Goal: Transaction & Acquisition: Book appointment/travel/reservation

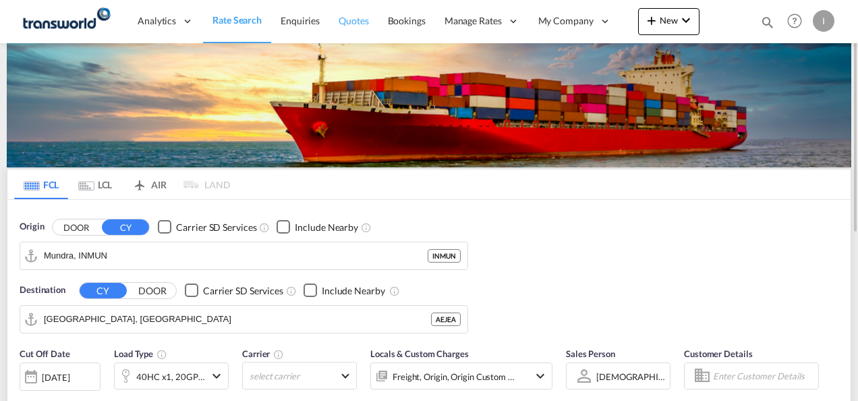
click at [354, 26] on span "Quotes" at bounding box center [354, 20] width 30 height 11
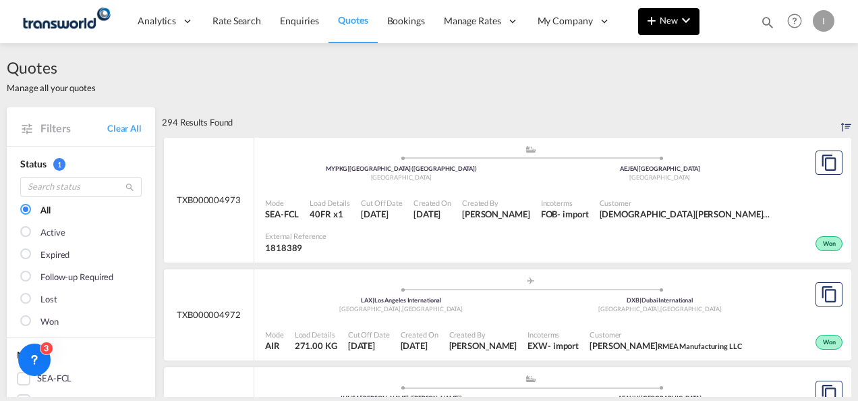
click at [665, 25] on span "New" at bounding box center [668, 20] width 51 height 11
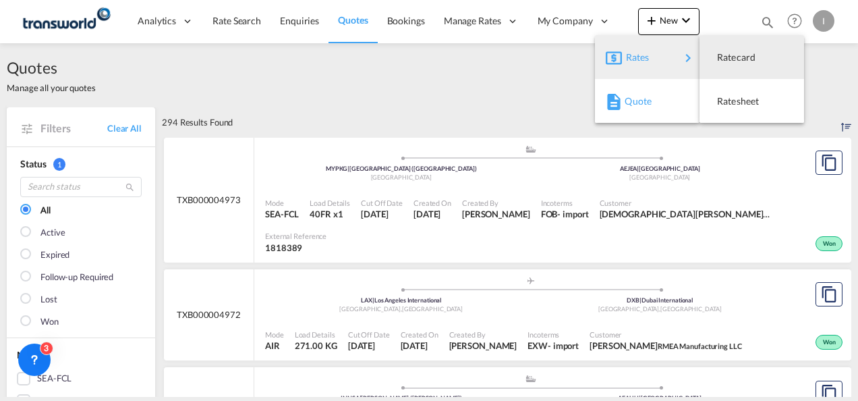
click at [639, 102] on span "Quote" at bounding box center [632, 101] width 15 height 27
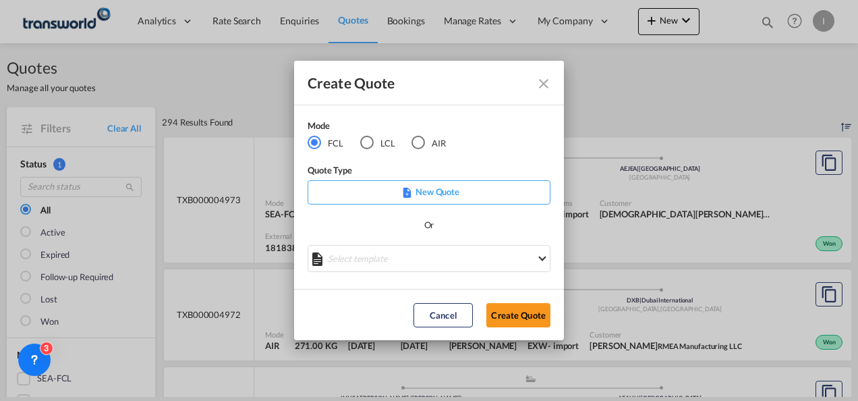
click at [419, 140] on div "AIR" at bounding box center [417, 142] width 13 height 13
click at [521, 310] on button "Create Quote" at bounding box center [518, 315] width 64 height 24
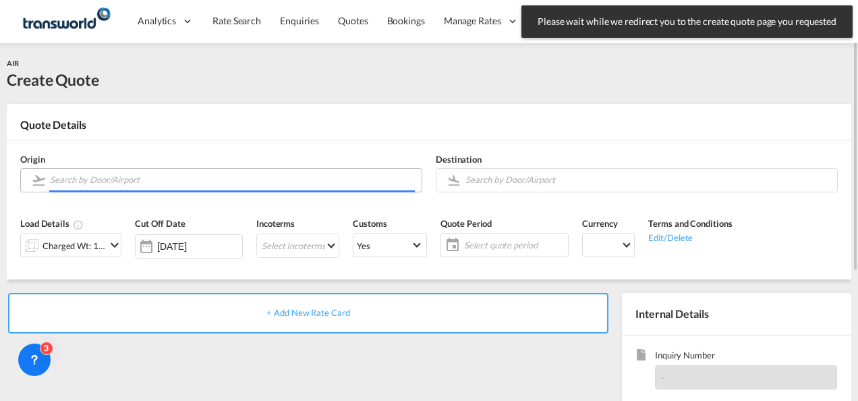
click at [200, 183] on input "Search by Door/Airport" at bounding box center [232, 180] width 365 height 24
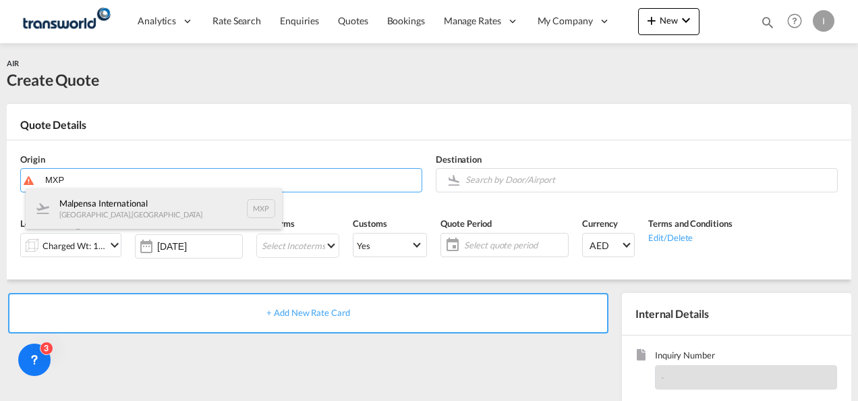
click at [123, 213] on div "Malpensa International Milan , Italy MXP" at bounding box center [154, 208] width 256 height 40
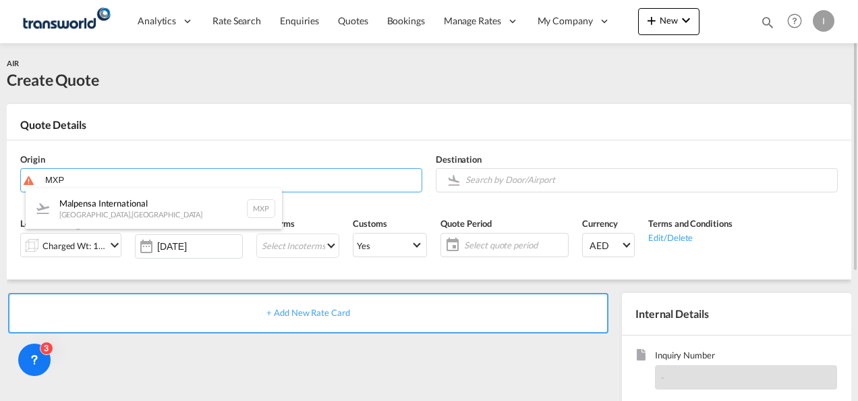
type input "Malpensa International, Milan, MXP"
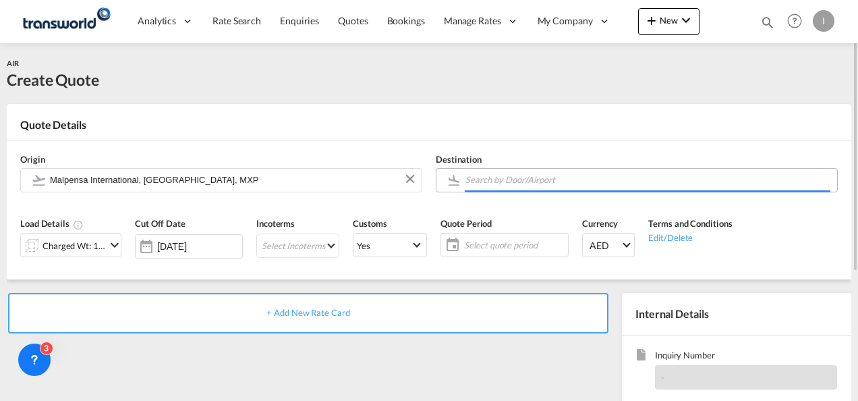
click at [501, 185] on input "Search by Door/Airport" at bounding box center [647, 180] width 365 height 24
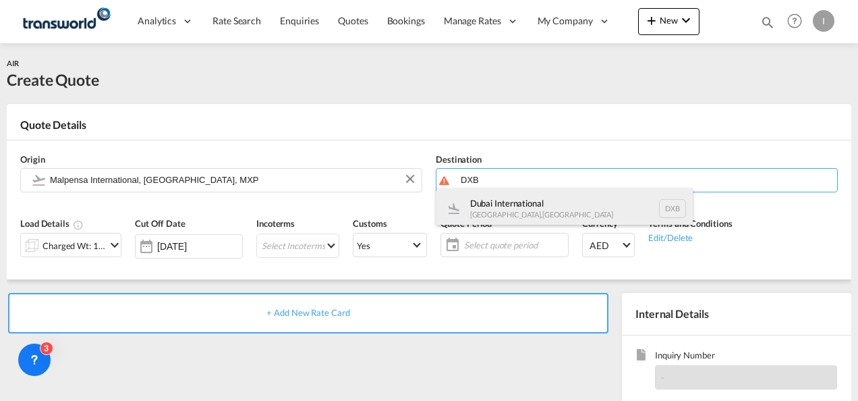
click at [500, 206] on div "Dubai International Dubai , United Arab Emirates DXB" at bounding box center [564, 208] width 256 height 40
type input "Dubai International, Dubai, DXB"
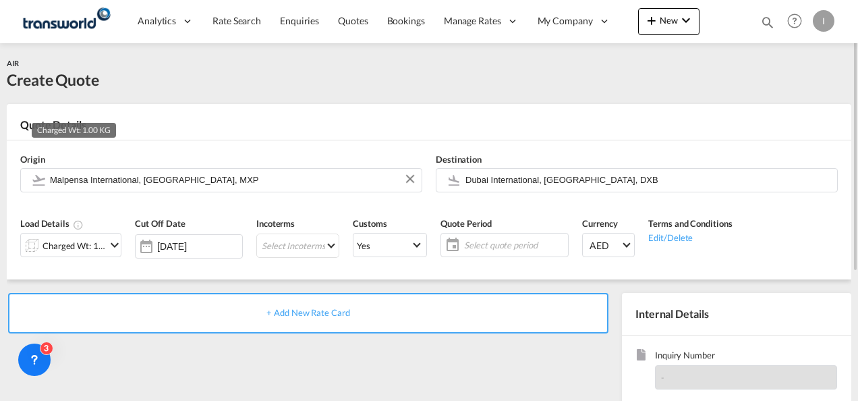
click at [53, 243] on div "Charged Wt: 1.00 KG" at bounding box center [73, 245] width 63 height 19
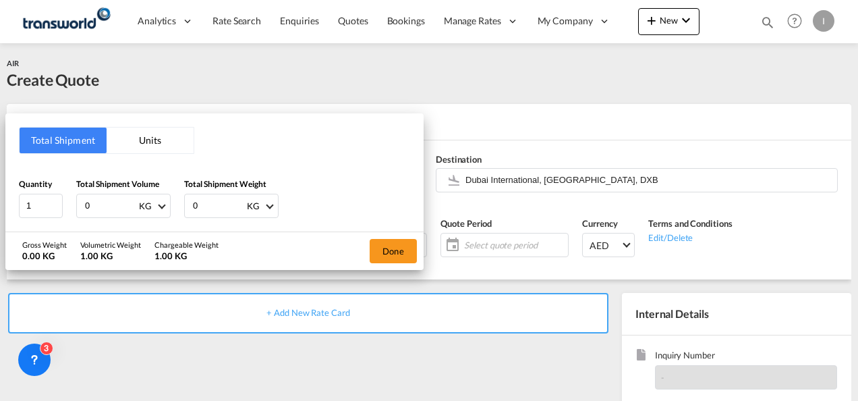
drag, startPoint x: 89, startPoint y: 210, endPoint x: 74, endPoint y: 213, distance: 15.7
click at [74, 213] on div "Quantity 1 Total Shipment Volume 0 KG CBM CFT KG LB Total Shipment Weight 0 KG …" at bounding box center [214, 197] width 391 height 40
type input "125"
drag, startPoint x: 198, startPoint y: 205, endPoint x: 181, endPoint y: 204, distance: 17.6
click at [182, 205] on div "Quantity 1 Total Shipment Volume 125 KG CBM CFT KG LB Total Shipment Weight 0 K…" at bounding box center [214, 197] width 391 height 40
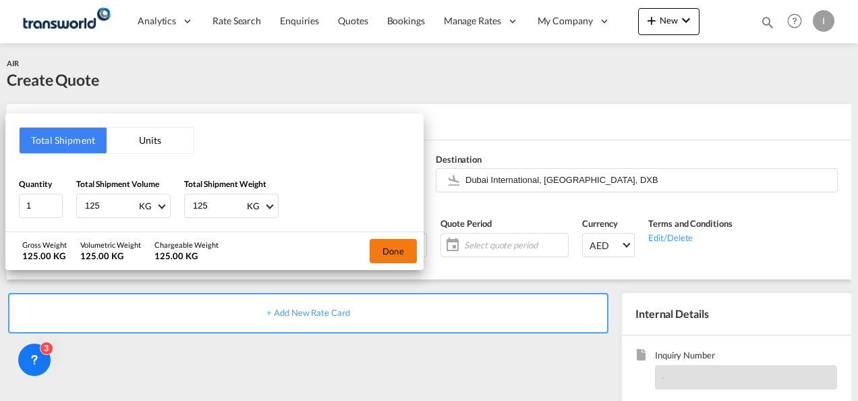
type input "125"
click at [373, 258] on button "Done" at bounding box center [393, 251] width 47 height 24
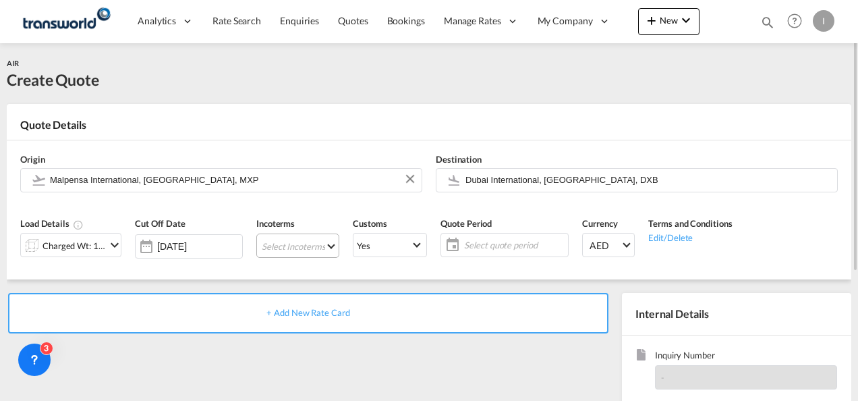
click at [289, 252] on md-select "Select Incoterms CPT - import Carrier Paid to FOB - import Free on Board DPU - …" at bounding box center [297, 245] width 83 height 24
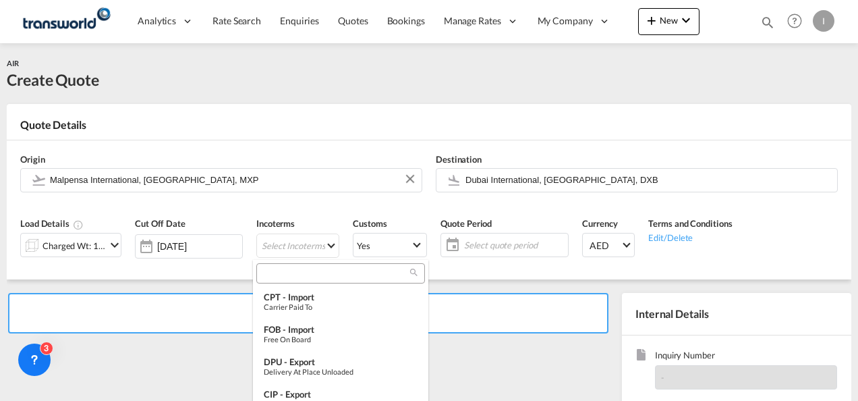
click at [291, 268] on input "search" at bounding box center [335, 273] width 150 height 12
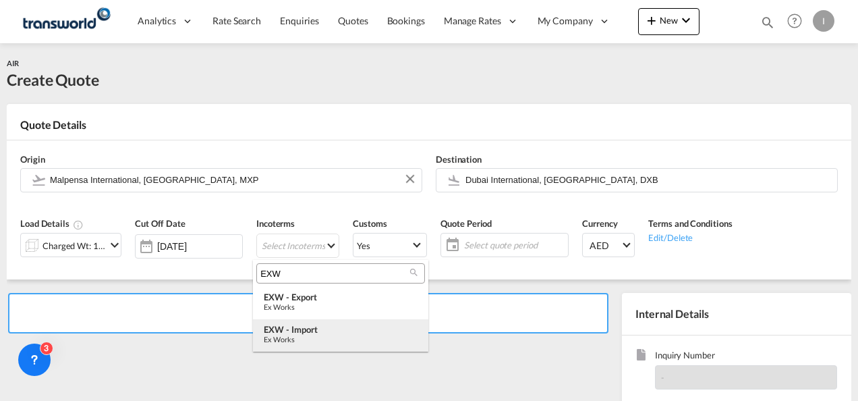
type input "EXW"
click at [306, 339] on div "Ex Works" at bounding box center [341, 339] width 154 height 9
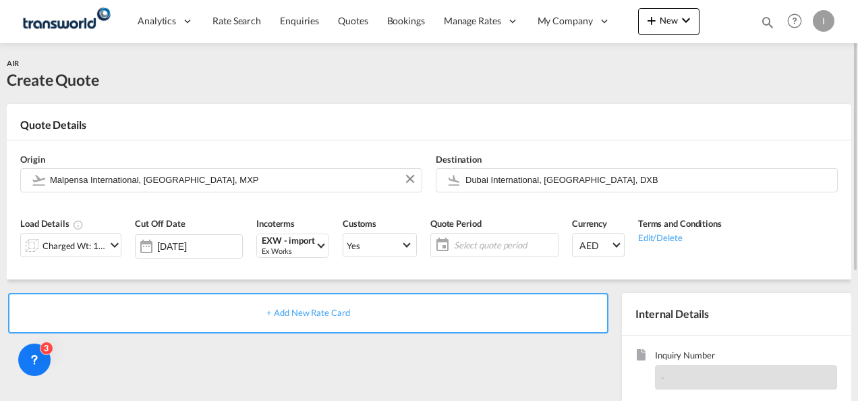
click at [476, 243] on span "Select quote period" at bounding box center [504, 245] width 100 height 12
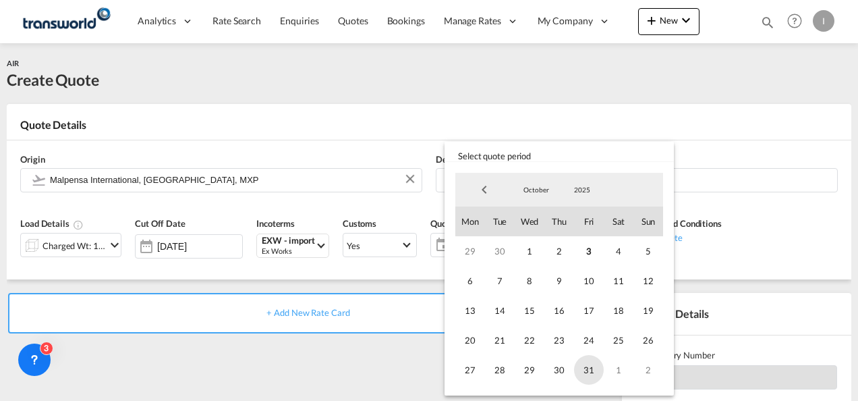
click at [589, 376] on span "31" at bounding box center [589, 370] width 30 height 30
click at [339, 366] on md-backdrop at bounding box center [429, 200] width 858 height 401
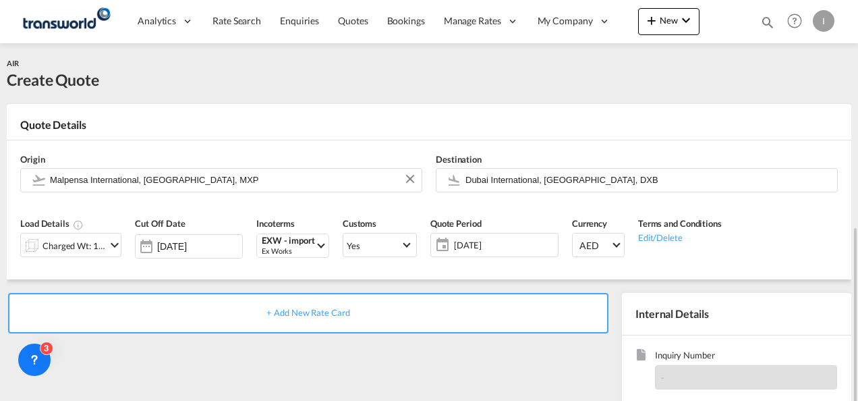
scroll to position [135, 0]
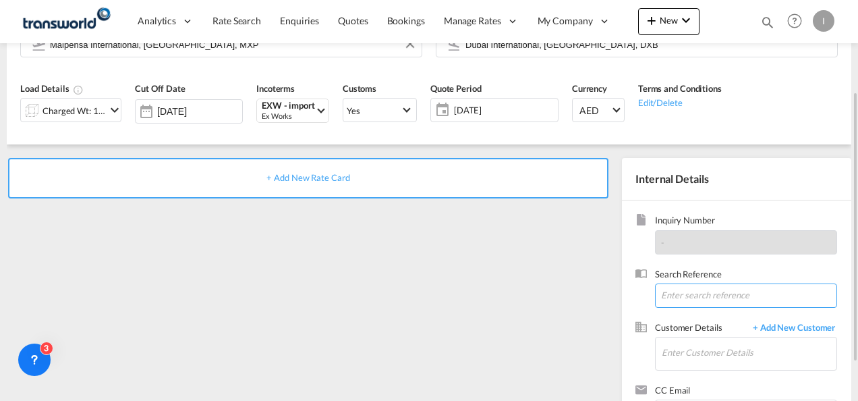
click at [668, 287] on input at bounding box center [746, 295] width 182 height 24
paste input "TWI 21870"
type input "TWI 21870"
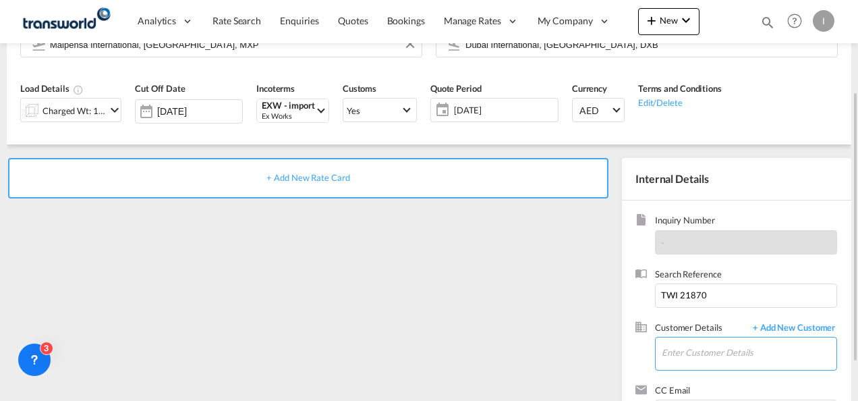
click at [685, 341] on input "Enter Customer Details" at bounding box center [749, 352] width 175 height 30
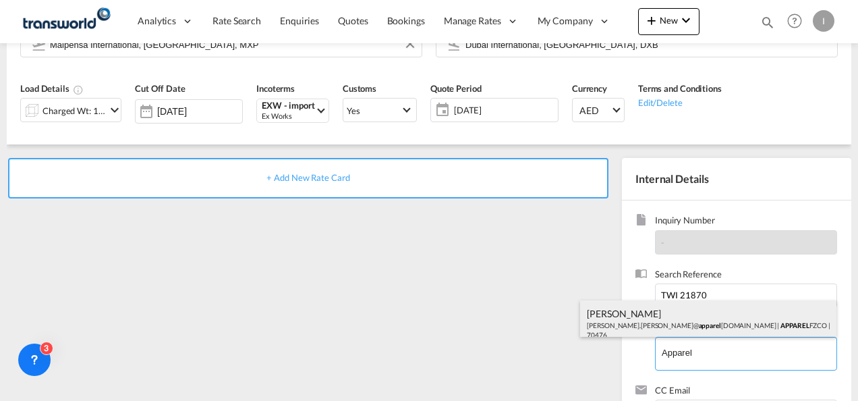
click at [625, 302] on div "Ahmed Jameel Ahmed.Jameel@ apparel global.com | APPAREL FZCO | 70476" at bounding box center [708, 323] width 256 height 46
type input "APPAREL FZCO, Ahmed Jameel, Ahmed.Jameel@apparelglobal.com"
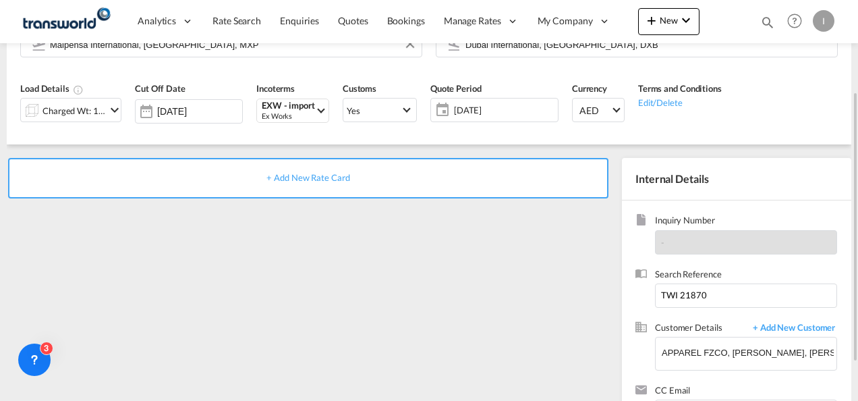
click at [295, 165] on div "+ Add New Rate Card" at bounding box center [308, 178] width 600 height 40
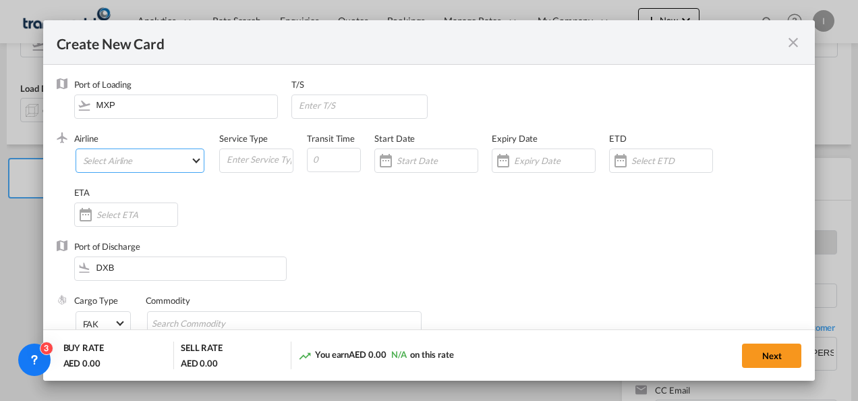
click at [165, 167] on md-select "Select Airline AIR EXPRESS S.A. (1166- / -) CMA CGM Air Cargo (1140-2C / -) DDW…" at bounding box center [140, 160] width 129 height 24
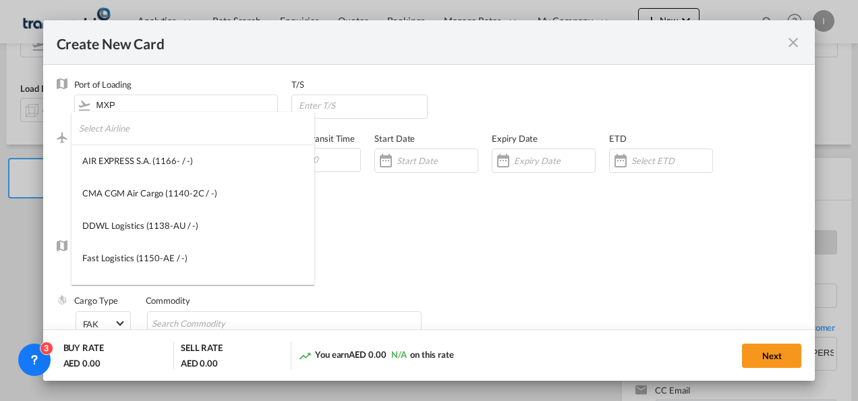
click at [131, 132] on input "search" at bounding box center [196, 128] width 235 height 32
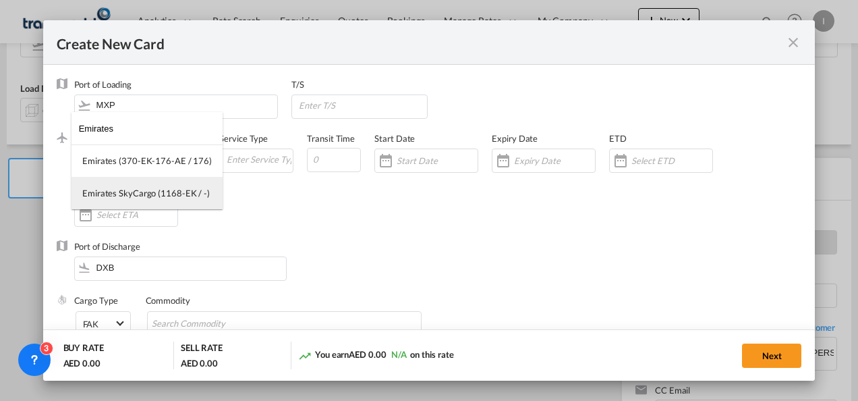
type input "Emirates"
click at [146, 187] on div "Emirates SkyCargo (1168-EK / -)" at bounding box center [145, 193] width 127 height 12
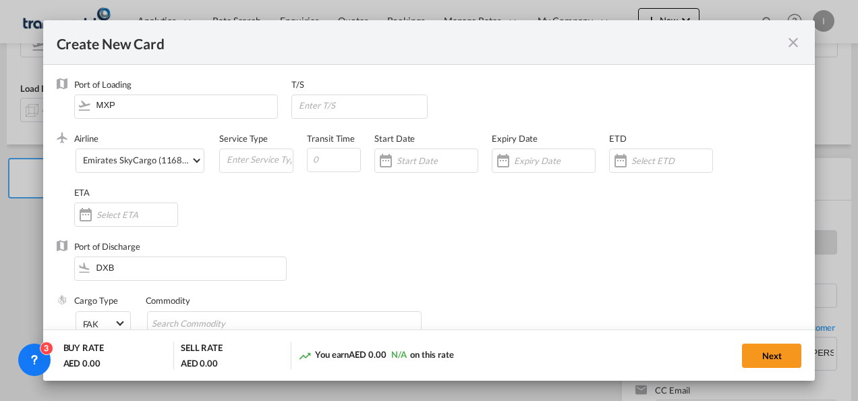
click at [551, 160] on input "Create New CardPort ..." at bounding box center [554, 160] width 81 height 11
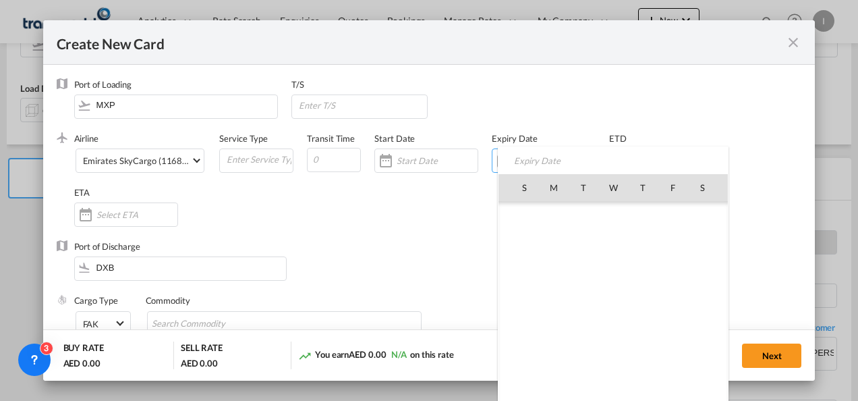
scroll to position [312582, 0]
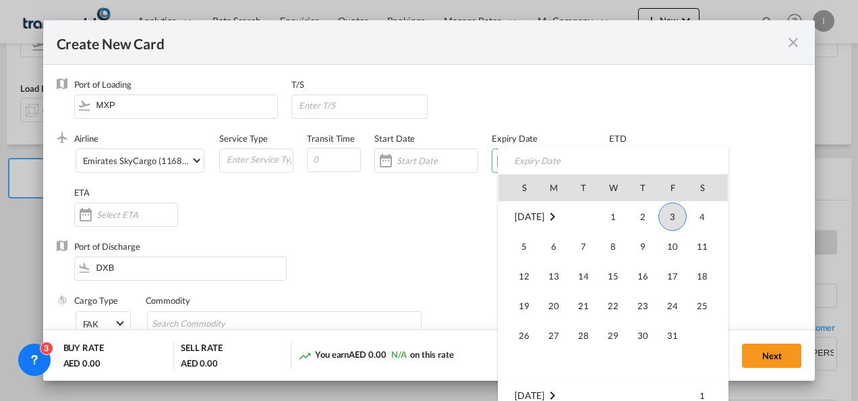
click at [668, 329] on span "31" at bounding box center [672, 335] width 27 height 27
type input "31 Oct 2025"
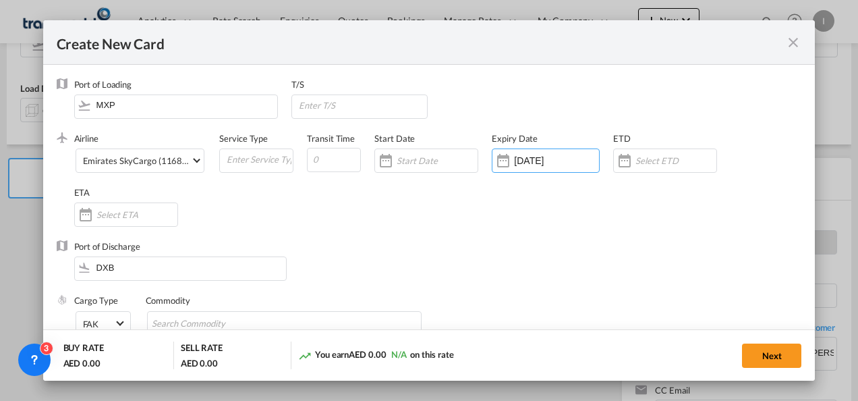
click at [186, 221] on div "ETA" at bounding box center [132, 213] width 117 height 54
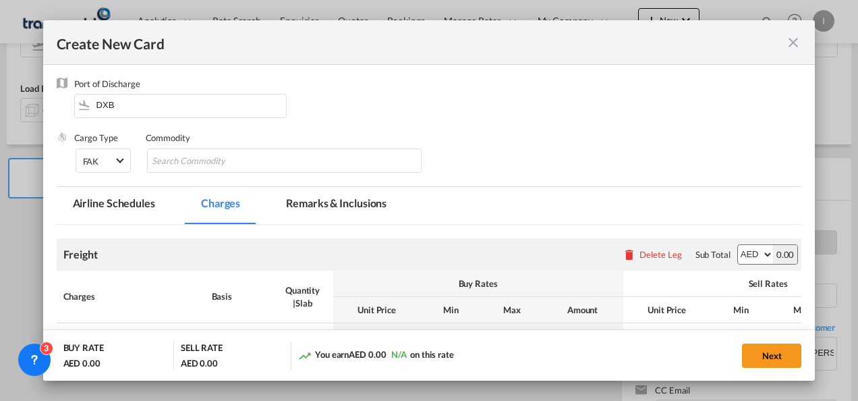
scroll to position [202, 0]
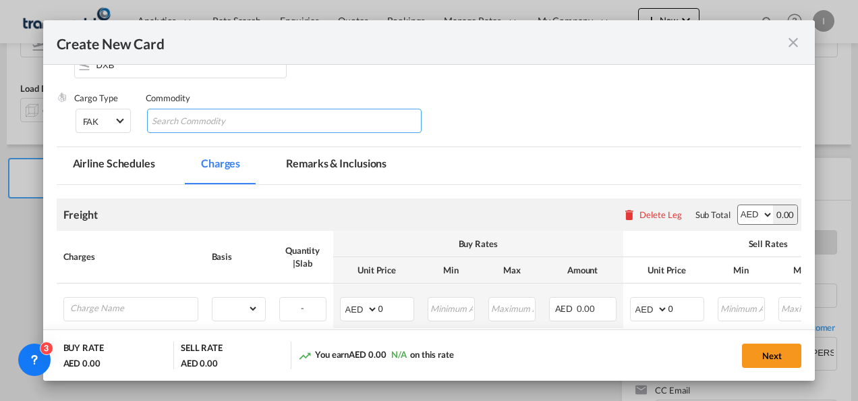
click at [189, 127] on input "Search Commodity" at bounding box center [213, 122] width 123 height 22
type input "General Cargo"
click at [502, 115] on div "Cargo Type FAK FAK GCR GDSM General Cargo Hazardous Cargo Ambient Foodstuff Chi…" at bounding box center [438, 119] width 728 height 54
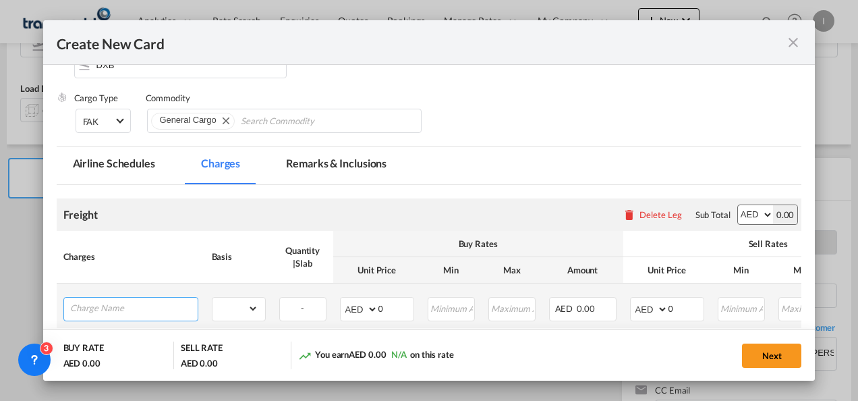
click at [127, 314] on input "Charge Name" at bounding box center [133, 307] width 127 height 20
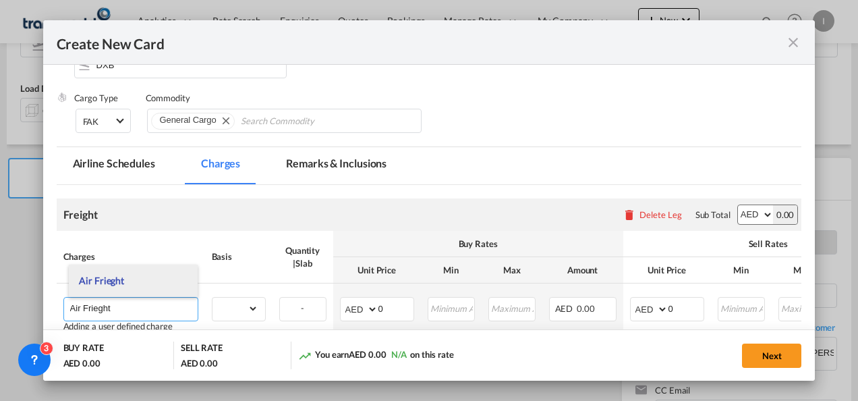
type input "Air Frieght"
click at [134, 272] on li "Air Frieght" at bounding box center [133, 280] width 129 height 32
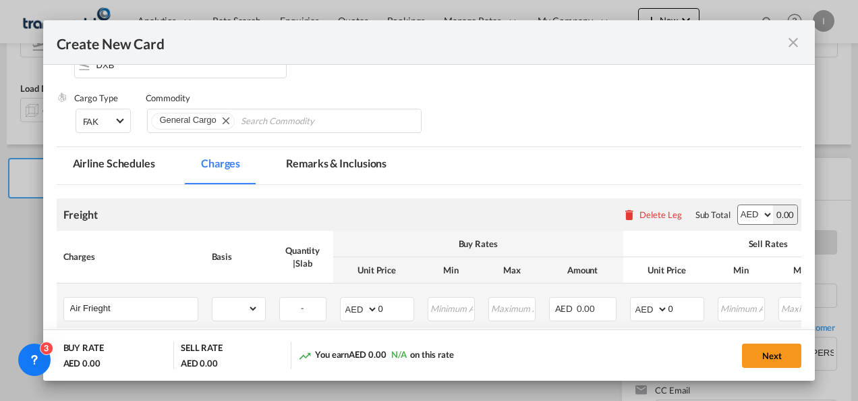
click at [270, 310] on td "gross_weight volumetric_weight per_shipment per_bl per_km % on air freight per_…" at bounding box center [238, 305] width 67 height 45
click at [254, 308] on select "gross_weight volumetric_weight per_shipment per_bl per_km % on air freight per_…" at bounding box center [235, 308] width 46 height 22
select select "per_shipment"
click at [212, 297] on select "gross_weight volumetric_weight per_shipment per_bl per_km % on air freight per_…" at bounding box center [235, 308] width 46 height 22
drag, startPoint x: 386, startPoint y: 308, endPoint x: 361, endPoint y: 309, distance: 24.3
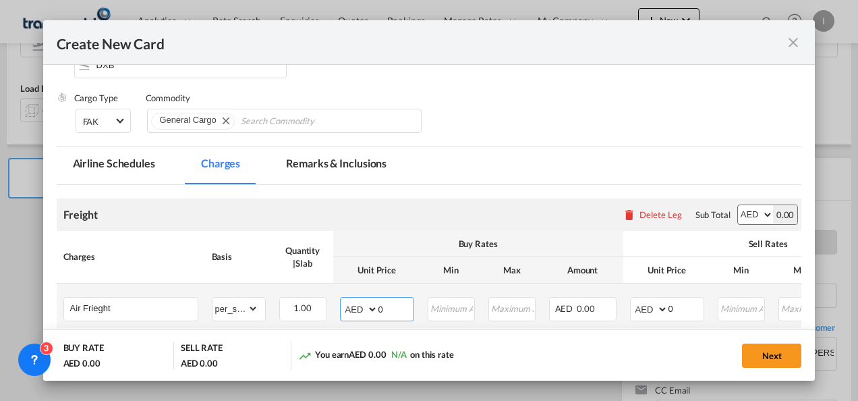
click at [361, 309] on md-input-container "AED AFN ALL AMD ANG AOA ARS AUD AWG AZN BAM BBD BDT BGN BHD BIF BMD BND BOB BRL…" at bounding box center [377, 309] width 74 height 24
type input "1700"
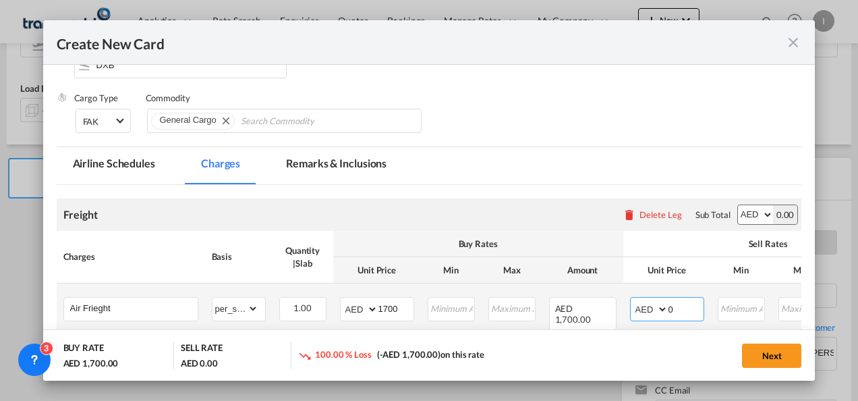
drag, startPoint x: 639, startPoint y: 306, endPoint x: 628, endPoint y: 307, distance: 11.5
click at [628, 307] on td "AED AFN ALL AMD ANG AOA ARS AUD AWG AZN BAM BBD BDT BGN BHD BIF BMD BND BOB BRL…" at bounding box center [667, 310] width 88 height 54
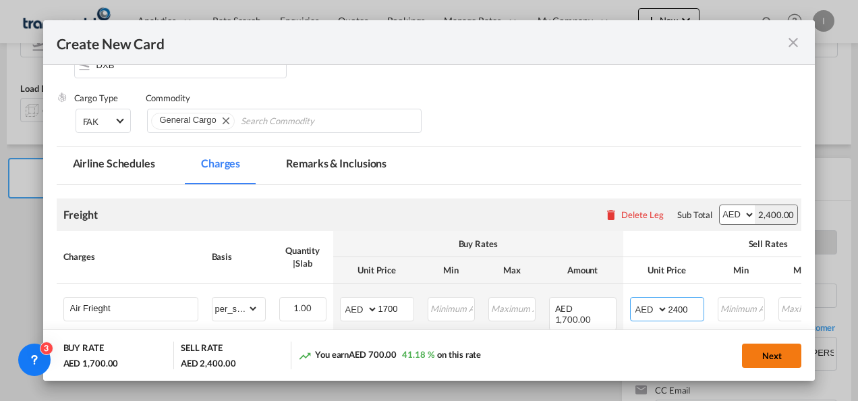
type input "2400"
click at [763, 355] on button "Next" at bounding box center [771, 355] width 59 height 24
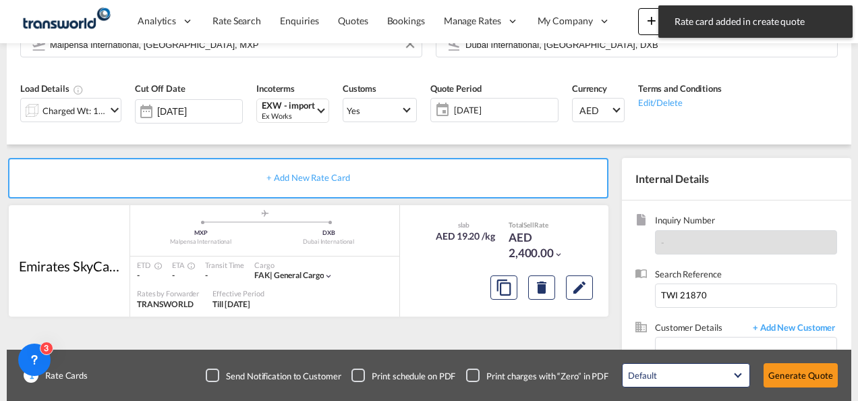
click at [797, 377] on button "Generate Quote" at bounding box center [800, 375] width 74 height 24
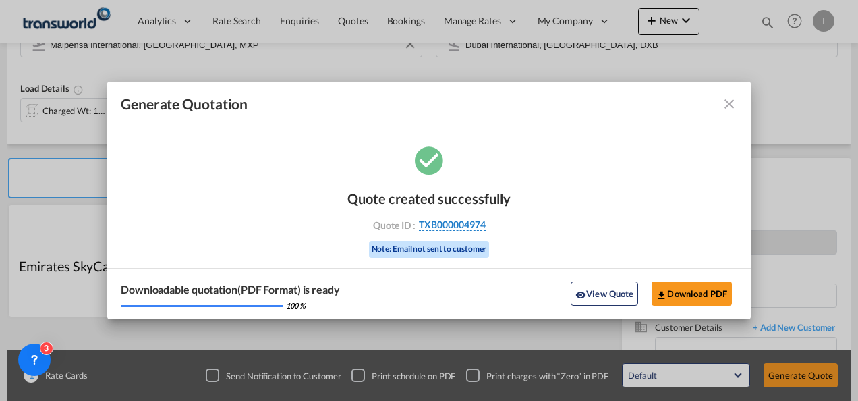
click at [437, 223] on span "TXB000004974" at bounding box center [452, 225] width 67 height 12
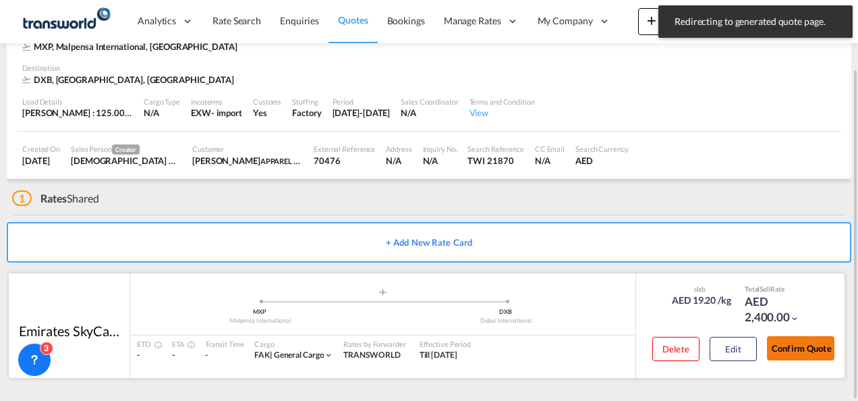
click at [793, 349] on button "Confirm Quote" at bounding box center [800, 348] width 67 height 24
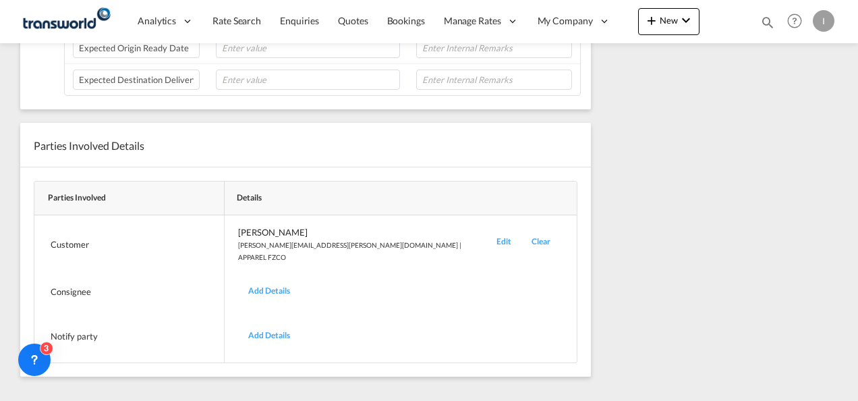
scroll to position [163, 0]
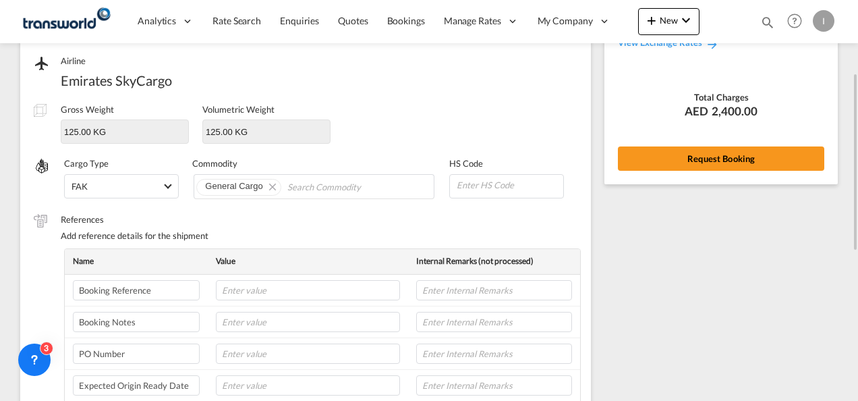
click at [753, 187] on div "Rate Summary Freight AED 2,400.00 View Exchange Rates Total Charges AED 2,400.0…" at bounding box center [725, 338] width 254 height 823
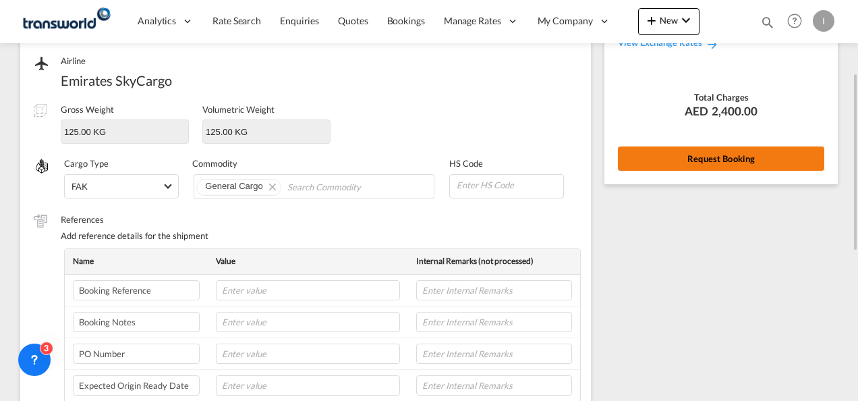
click at [738, 167] on button "Request Booking" at bounding box center [721, 158] width 206 height 24
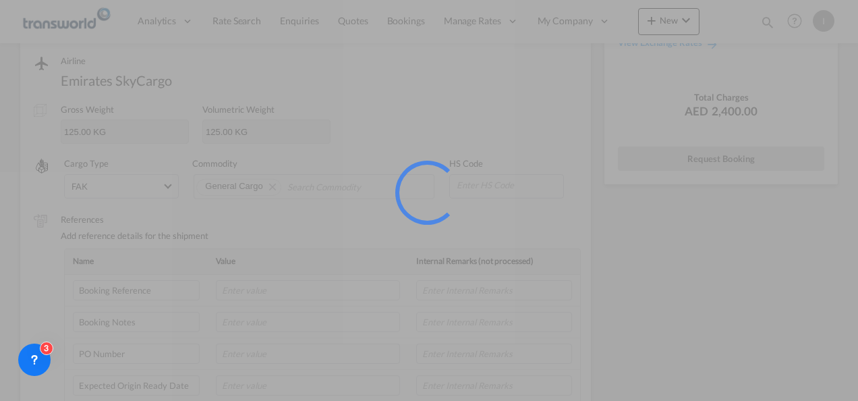
scroll to position [25, 0]
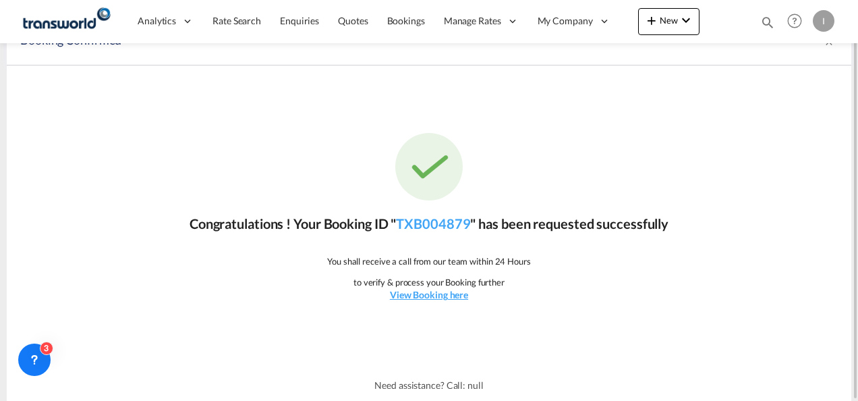
click at [431, 233] on div "Congratulations ! Your Booking ID " TXB004879 " has been requested successfully…" at bounding box center [429, 216] width 844 height 303
click at [429, 221] on link "TXB004879" at bounding box center [433, 223] width 74 height 16
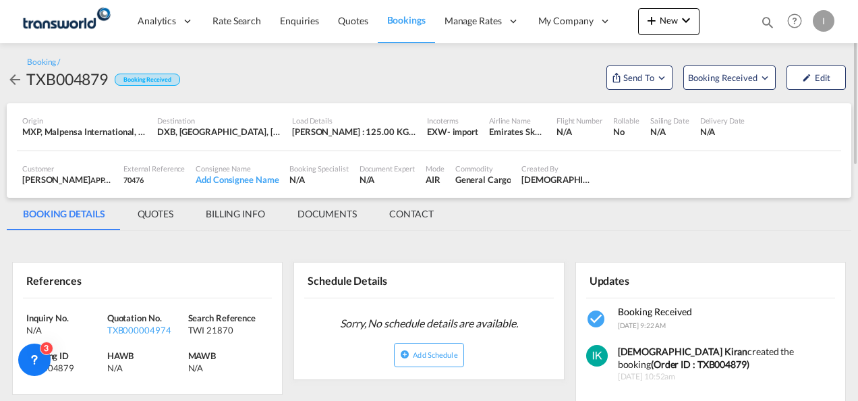
click at [618, 97] on div "Booking / TXB004879 Booking Received Send To OTM Yet to sync Send Shipment Book…" at bounding box center [429, 73] width 844 height 60
click at [623, 86] on button "Send To" at bounding box center [639, 77] width 66 height 24
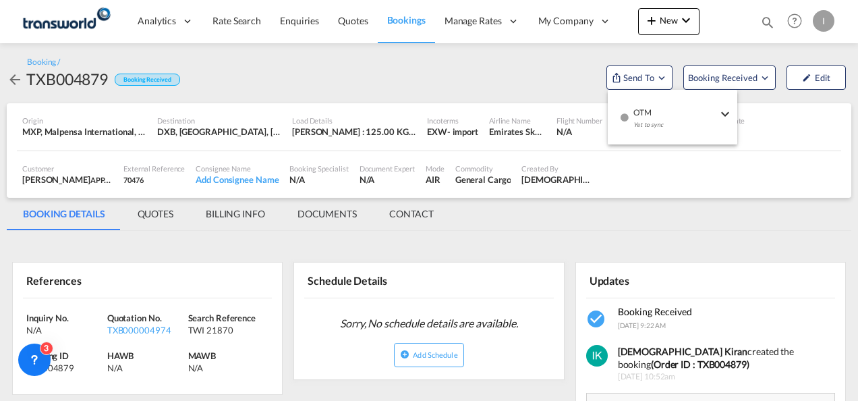
click at [620, 119] on md-icon "icon-checkbox-blank-circle" at bounding box center [624, 117] width 9 height 9
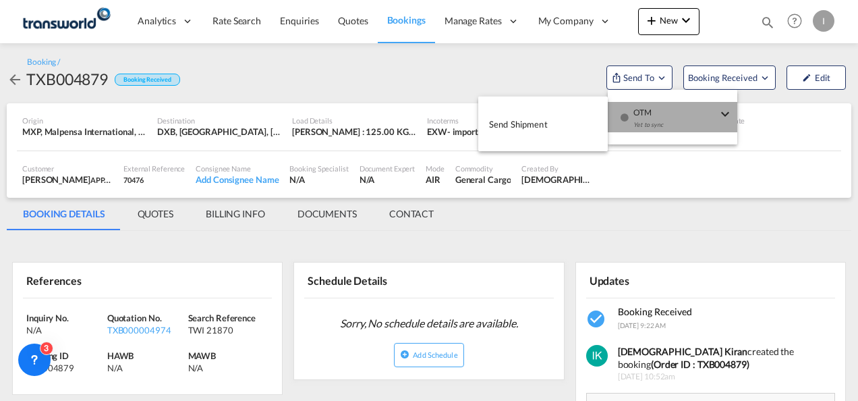
click at [530, 119] on span "Send Shipment" at bounding box center [518, 124] width 59 height 22
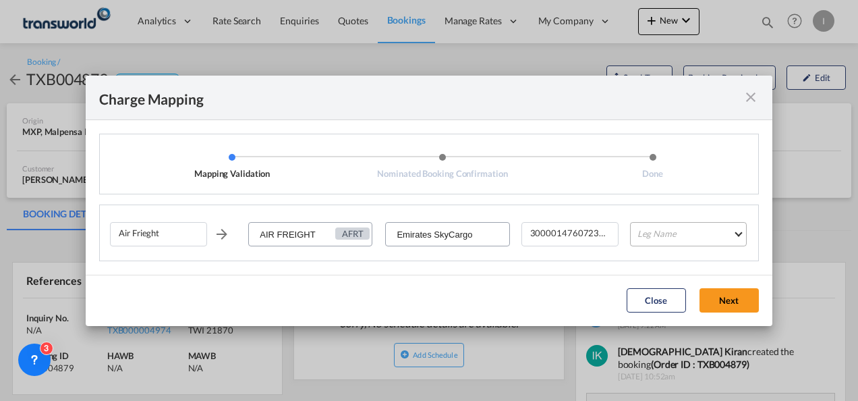
click at [647, 222] on md-select "Leg Name HANDLING ORIGIN HANDLING DESTINATION OTHERS TL PICK UP CUSTOMS ORIGIN …" at bounding box center [688, 234] width 117 height 24
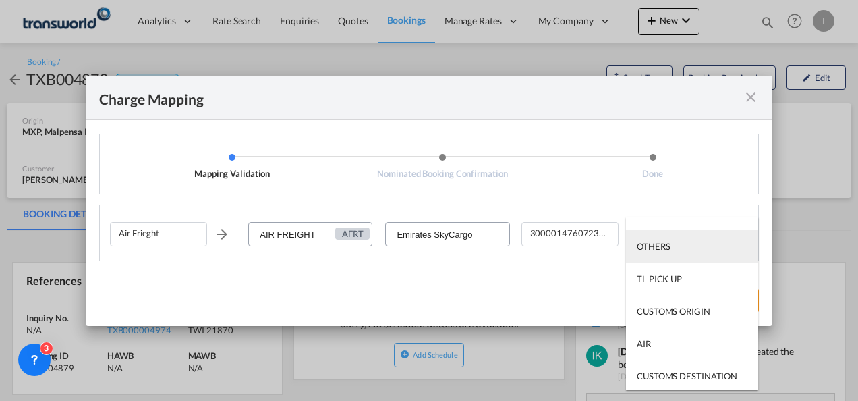
scroll to position [86, 0]
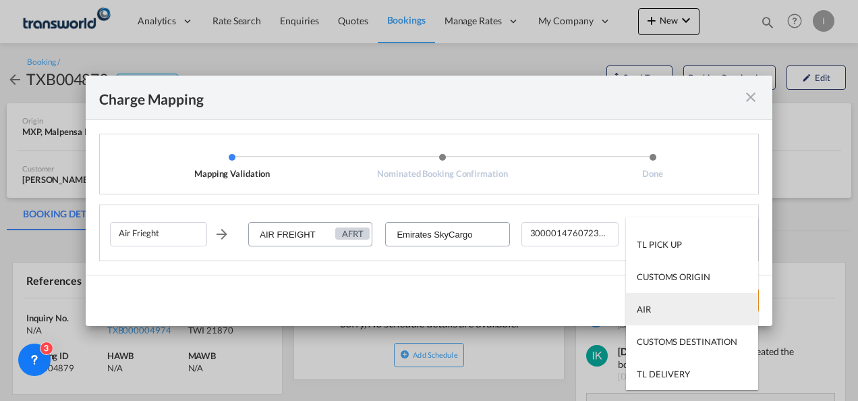
click at [655, 309] on md-option "AIR" at bounding box center [692, 309] width 132 height 32
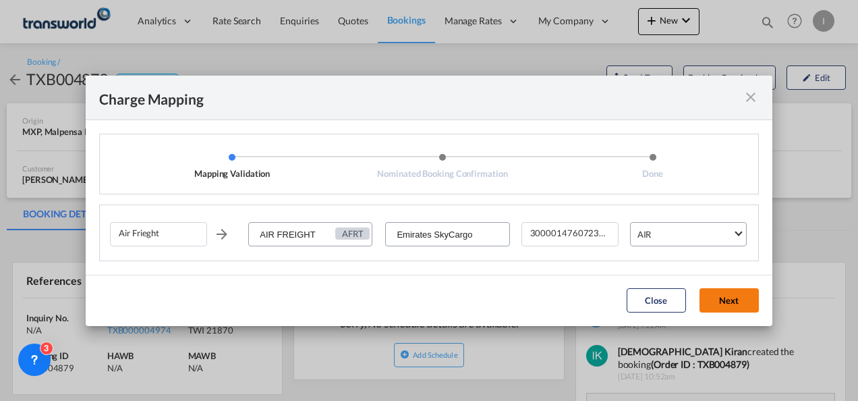
click at [713, 302] on button "Next" at bounding box center [728, 300] width 59 height 24
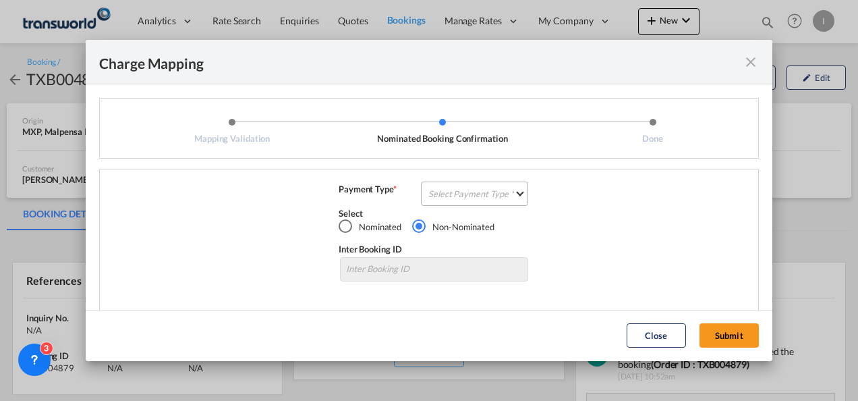
click at [469, 187] on md-select "Select Payment Type COLLECT PREPAID" at bounding box center [474, 193] width 107 height 24
click at [469, 187] on md-option "COLLECT" at bounding box center [472, 193] width 119 height 32
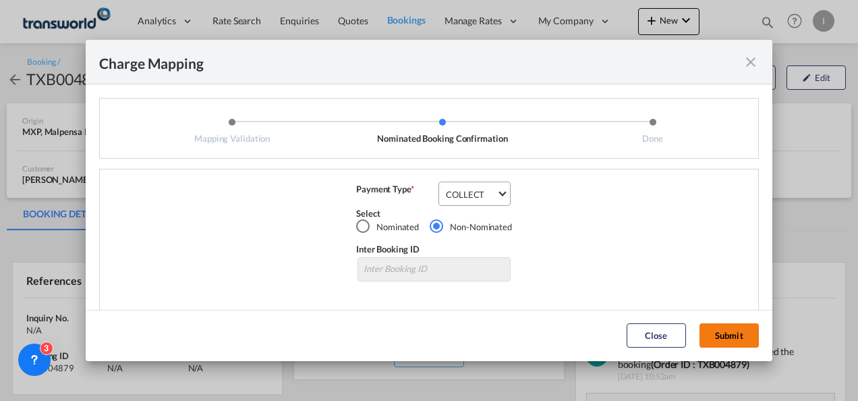
click at [736, 337] on button "Submit" at bounding box center [728, 335] width 59 height 24
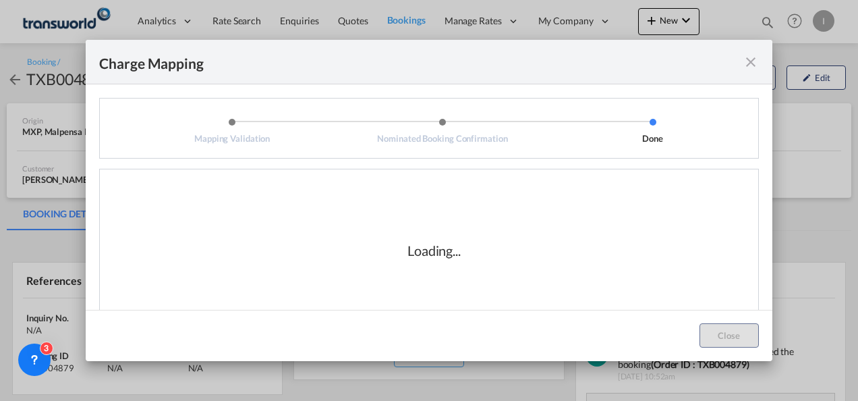
click at [535, 306] on div "Loading..." at bounding box center [434, 250] width 648 height 135
click at [496, 273] on div "Loading..." at bounding box center [434, 250] width 648 height 135
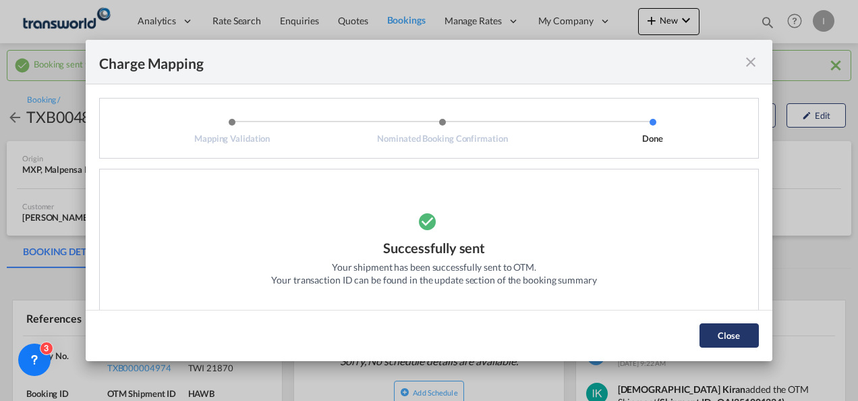
click at [719, 328] on button "Close" at bounding box center [728, 335] width 59 height 24
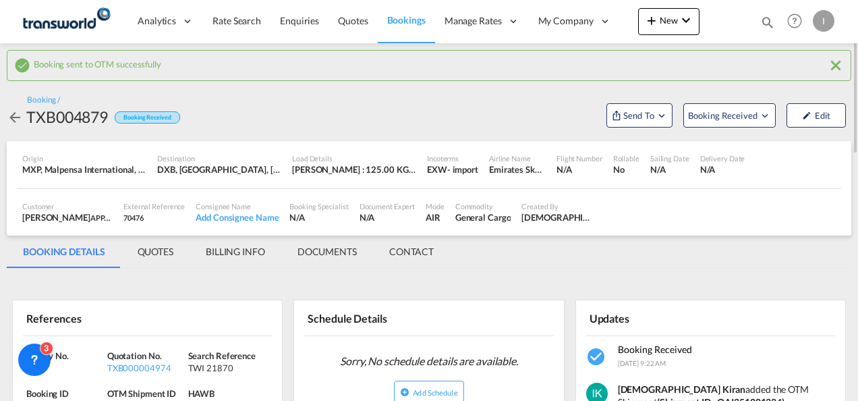
scroll to position [67, 0]
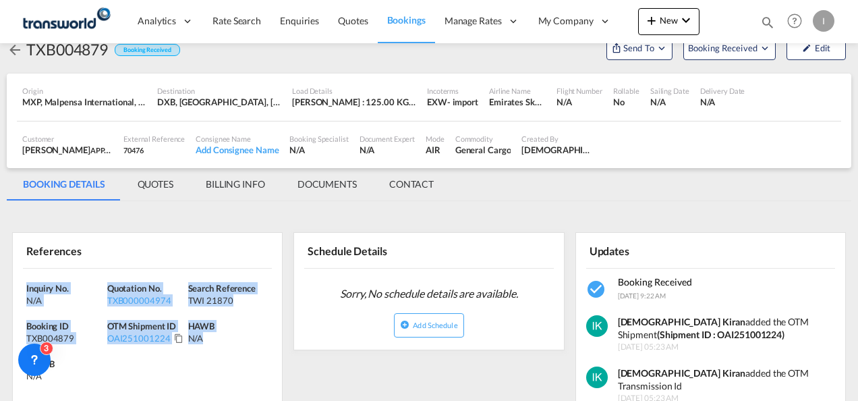
drag, startPoint x: 233, startPoint y: 331, endPoint x: -3, endPoint y: 270, distance: 243.9
click at [0, 270] on html "Analytics Reports Dashboard Rate Search Enquiries Quotes" at bounding box center [429, 200] width 858 height 401
drag, startPoint x: -3, startPoint y: 270, endPoint x: 97, endPoint y: 282, distance: 100.5
copy div "Inquiry No. N/A Quotation No. TXB000004974 Search Reference TWI 21870 Booking I…"
click at [652, 24] on md-icon "icon-plus 400-fg" at bounding box center [651, 20] width 16 height 16
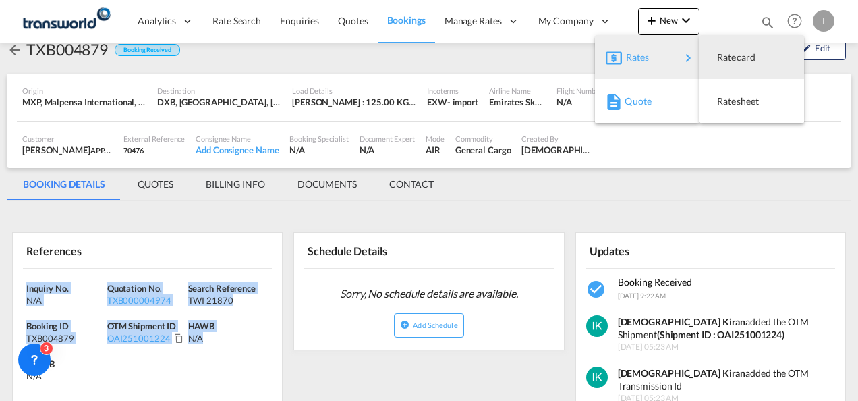
click at [634, 99] on span "Quote" at bounding box center [632, 101] width 15 height 27
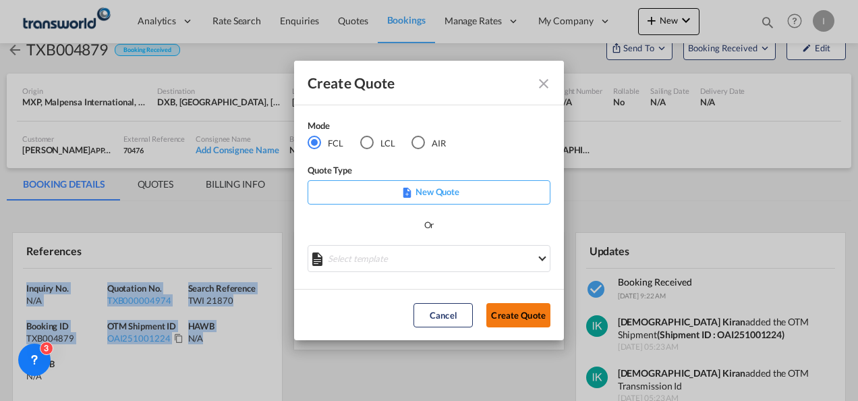
click at [513, 313] on button "Create Quote" at bounding box center [518, 315] width 64 height 24
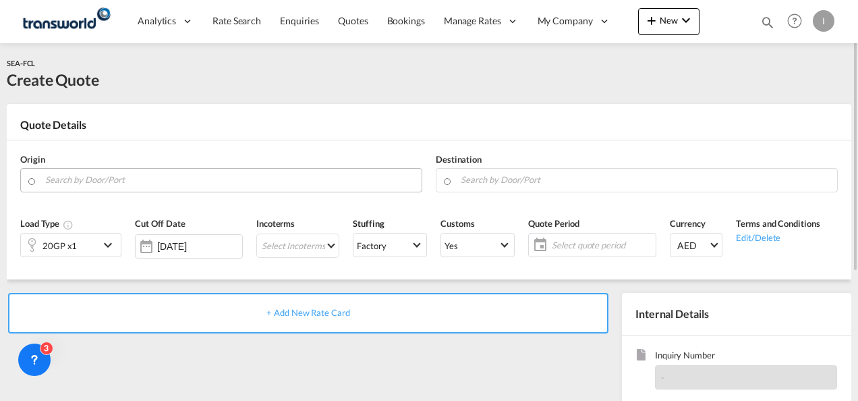
click at [60, 179] on input "Search by Door/Port" at bounding box center [230, 180] width 370 height 24
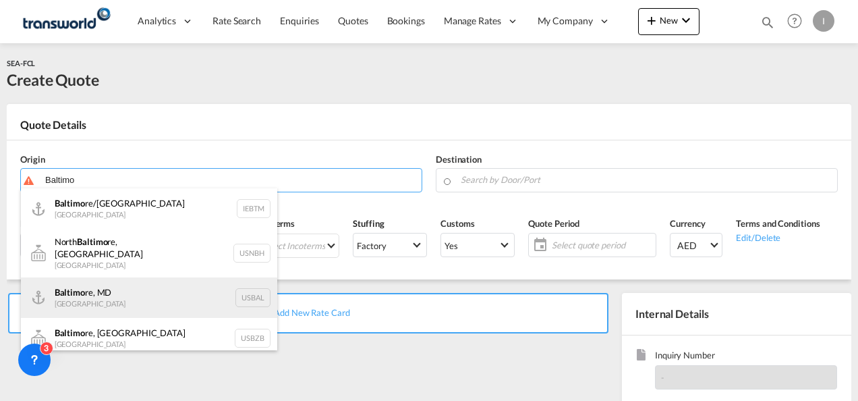
click at [100, 287] on div "Baltimo re, MD United States USBAL" at bounding box center [149, 297] width 256 height 40
type input "Baltimore, MD, USBAL"
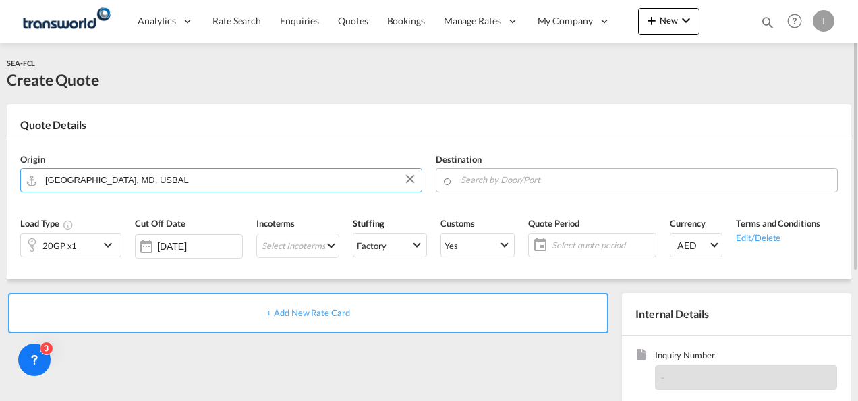
click at [500, 185] on input "Search by Door/Port" at bounding box center [646, 180] width 370 height 24
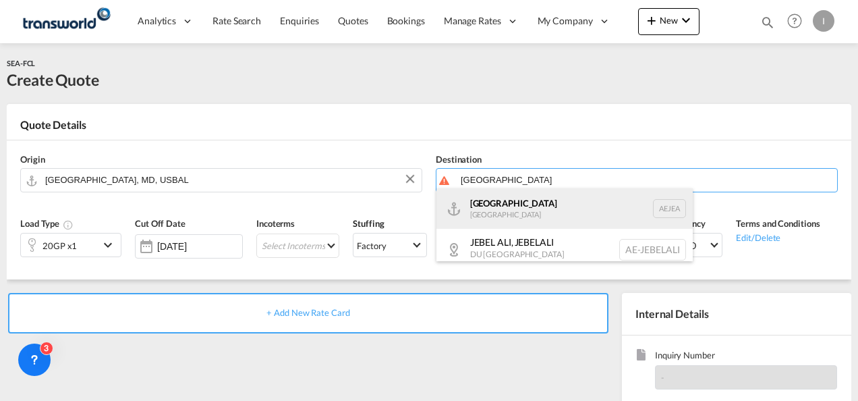
click at [500, 202] on div "Jebel Ali United Arab Emirates AEJEA" at bounding box center [564, 208] width 256 height 40
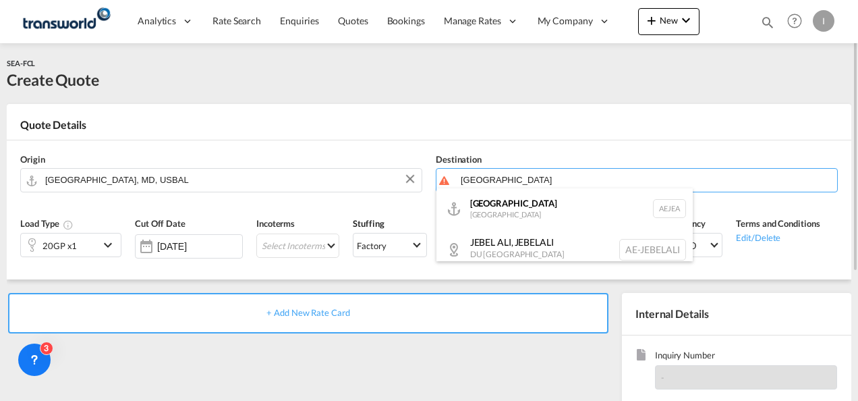
type input "[GEOGRAPHIC_DATA], [GEOGRAPHIC_DATA]"
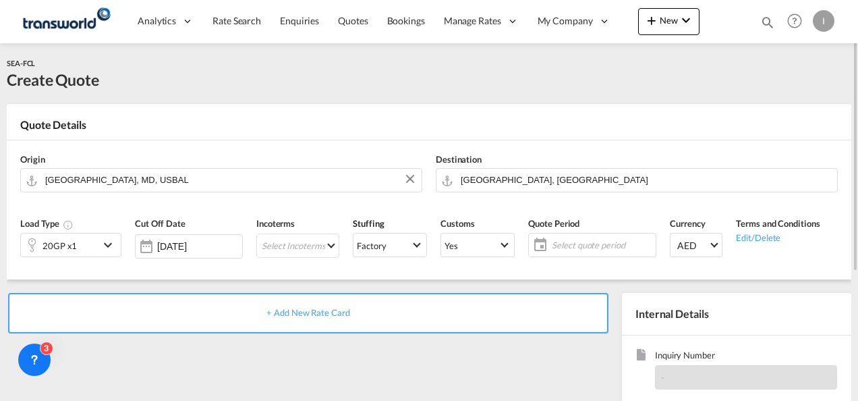
click at [85, 248] on div "20GP x1" at bounding box center [60, 244] width 78 height 23
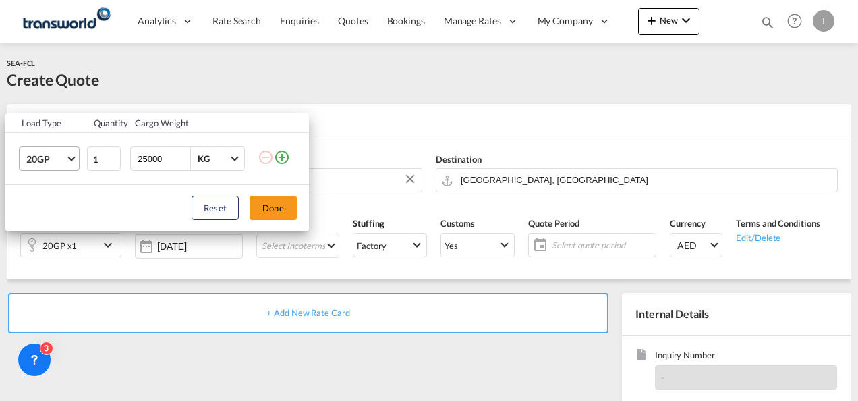
click at [73, 156] on span "Choose: \a20GP" at bounding box center [70, 157] width 7 height 7
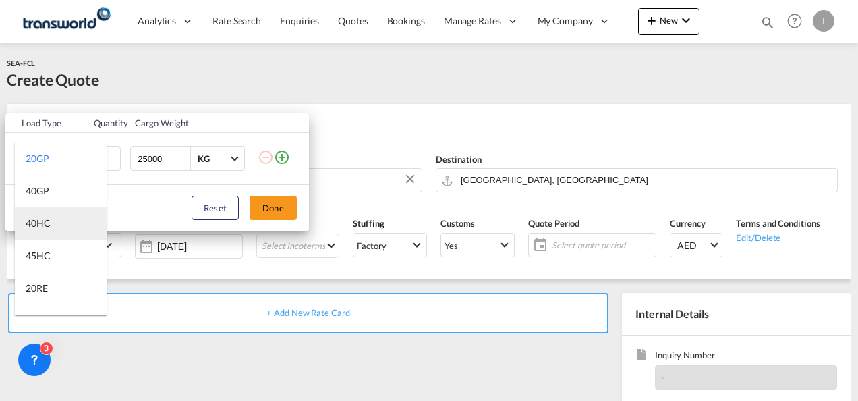
click at [51, 221] on md-option "40HC" at bounding box center [61, 223] width 92 height 32
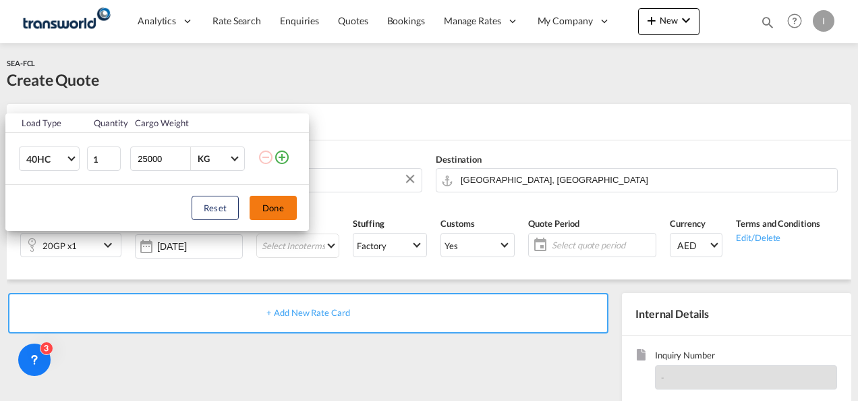
click at [295, 208] on button "Done" at bounding box center [273, 208] width 47 height 24
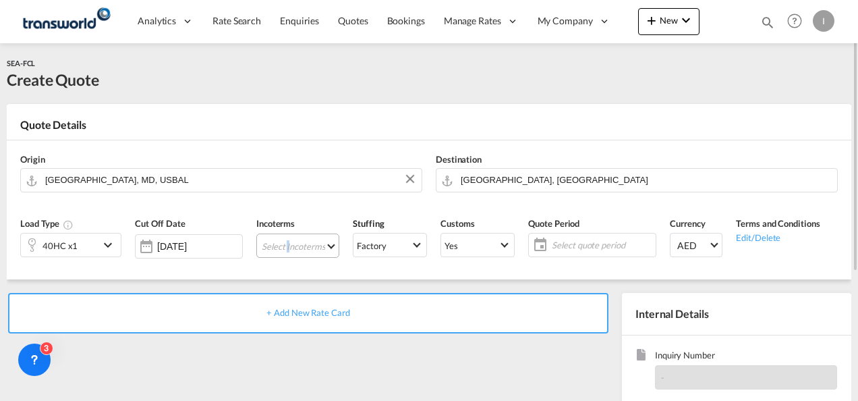
click at [283, 248] on md-select "Select Incoterms CPT - import Carrier Paid to FOB - import Free on Board DPU - …" at bounding box center [297, 245] width 83 height 24
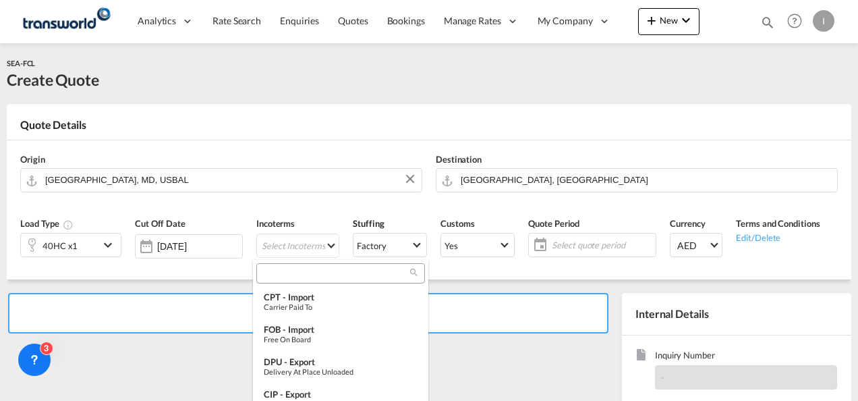
drag, startPoint x: 283, startPoint y: 248, endPoint x: 280, endPoint y: 278, distance: 29.8
click at [280, 278] on input "search" at bounding box center [335, 273] width 150 height 12
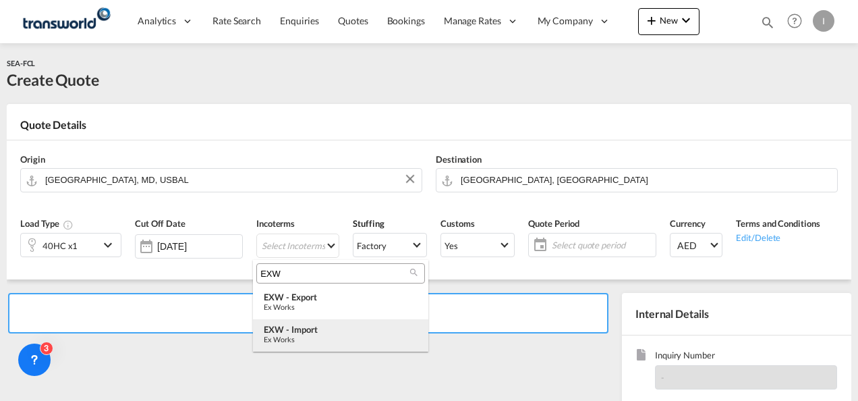
type input "EXW"
click at [295, 336] on div "Ex Works" at bounding box center [341, 339] width 154 height 9
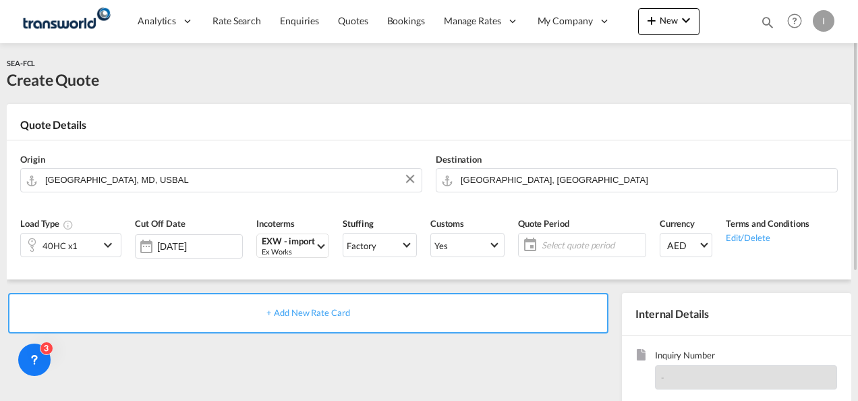
scroll to position [135, 0]
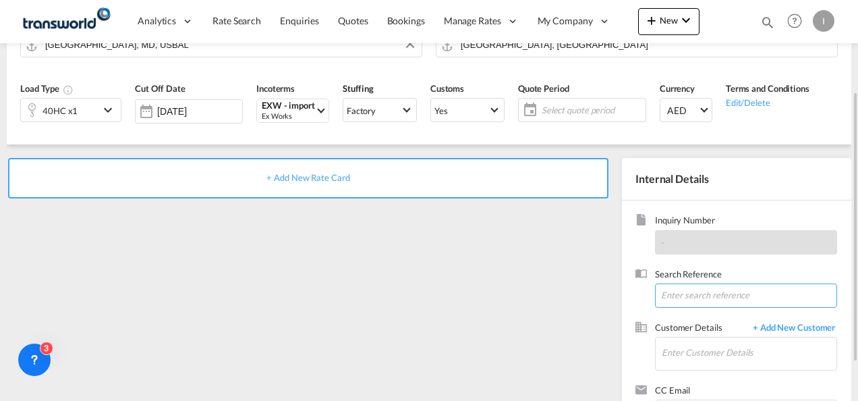
click at [681, 285] on input at bounding box center [746, 295] width 182 height 24
paste input "TWI 21961"
type input "TWI 21961"
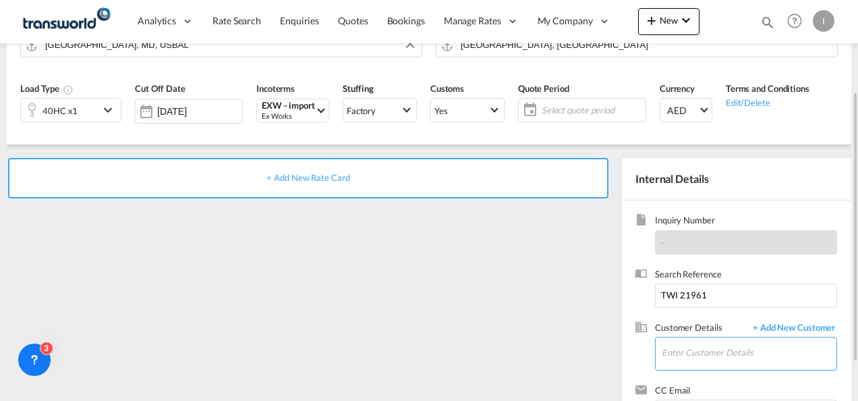
click at [676, 342] on input "Enter Customer Details" at bounding box center [749, 352] width 175 height 30
click at [769, 325] on span "+ Add New Customer" at bounding box center [791, 329] width 91 height 16
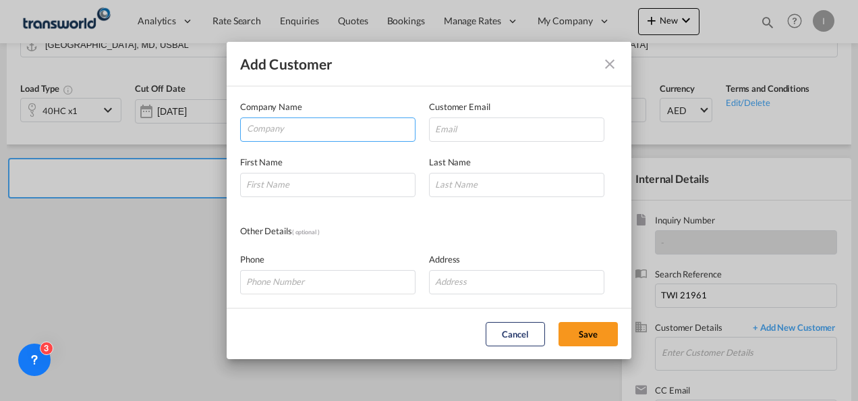
click at [287, 131] on input "Company" at bounding box center [331, 128] width 168 height 20
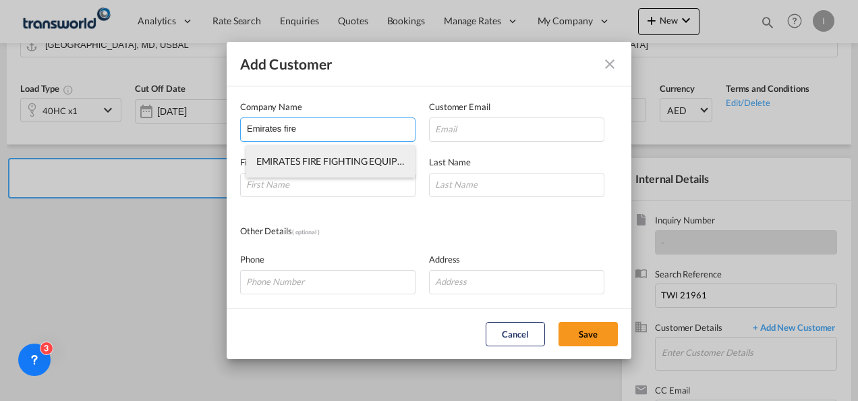
click at [311, 158] on span "EMIRATES FIRE FIGHTING EQUIPMENT FACTORY LLC (FIREX)" at bounding box center [387, 160] width 262 height 11
type input "EMIRATES FIRE FIGHTING EQUIPMENT FACTORY LLC (FIREX)"
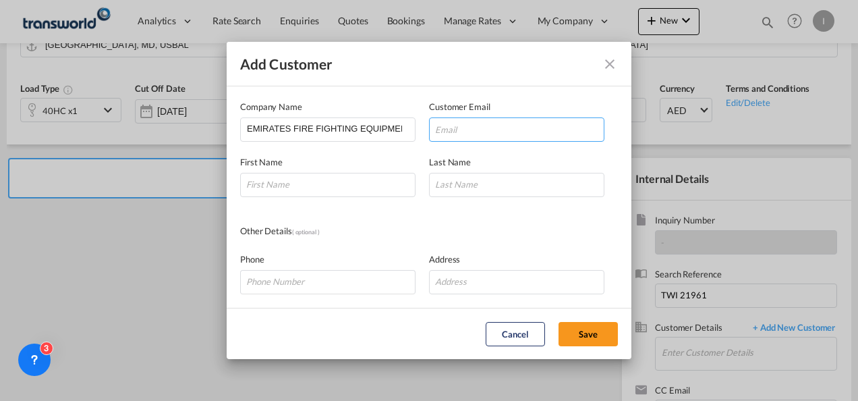
click at [451, 127] on input "Add Customer Company ..." at bounding box center [516, 129] width 175 height 24
paste input "[EMAIL_ADDRESS][DOMAIN_NAME]"
type input "[EMAIL_ADDRESS][DOMAIN_NAME]"
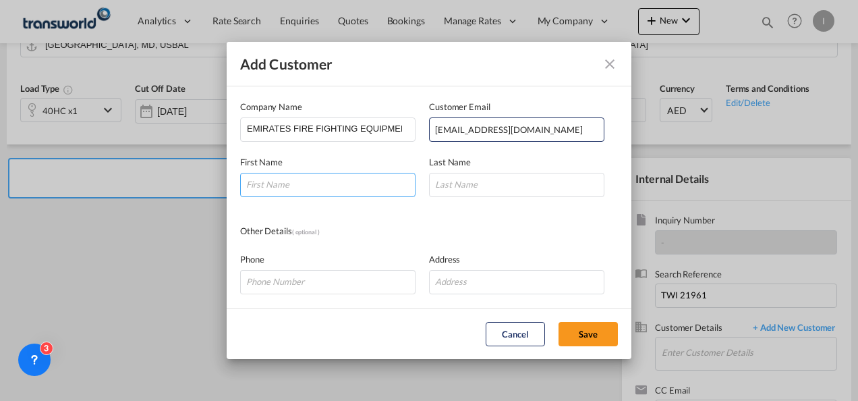
click at [346, 191] on input "Add Customer Company ..." at bounding box center [327, 185] width 175 height 24
type input "Sajith"
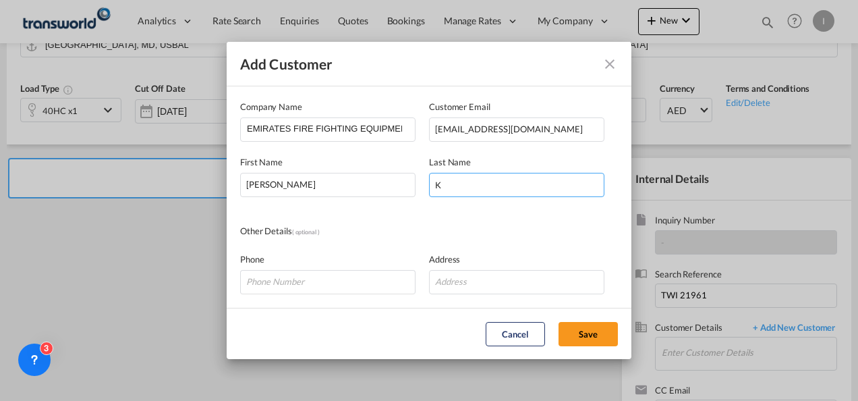
type input "K"
click at [364, 209] on md-dialog-content "Company Name EMIRATES FIRE FIGHTING EQUIPMENT FACTORY LLC (FIREX) Customer Emai…" at bounding box center [429, 196] width 405 height 221
click at [573, 336] on button "Save" at bounding box center [587, 334] width 59 height 24
type input "EMIRATES FIRE FIGHTING EQUIPMENT FACTORY LLC (FIREX), Sajith K, trucks@firexuae…"
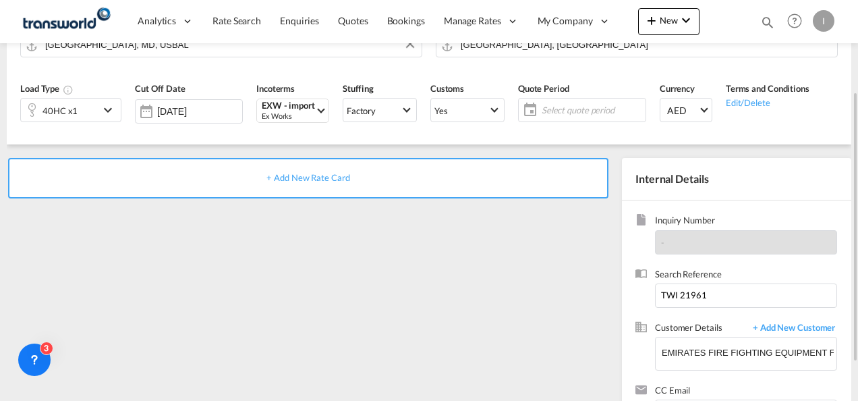
click at [297, 171] on div "+ Add New Rate Card" at bounding box center [308, 178] width 600 height 40
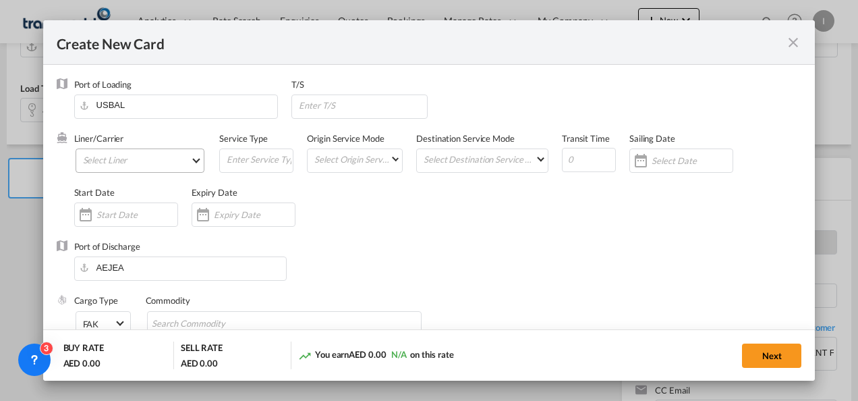
type input "Basic Ocean Freight"
select select "per equipment"
click at [134, 152] on md-select "Select Liner 2HM LOGISTICS D.O.O. / TDWC-CAPODISTRI 2HM LOGISTICS D.O.O. / TDWC…" at bounding box center [140, 160] width 129 height 24
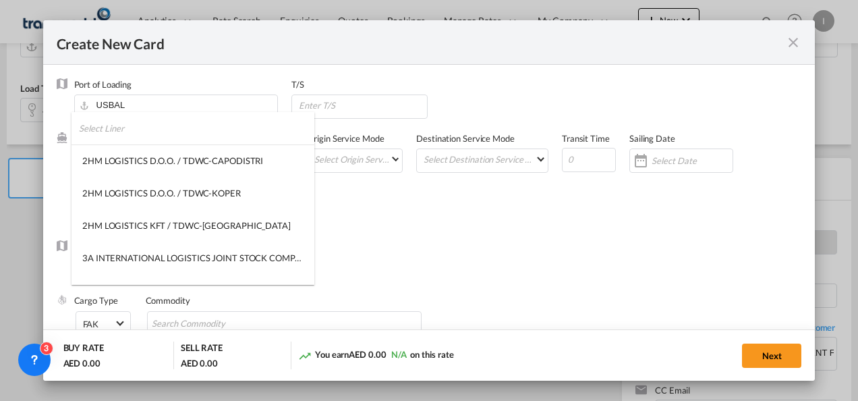
click at [129, 129] on input "search" at bounding box center [196, 128] width 235 height 32
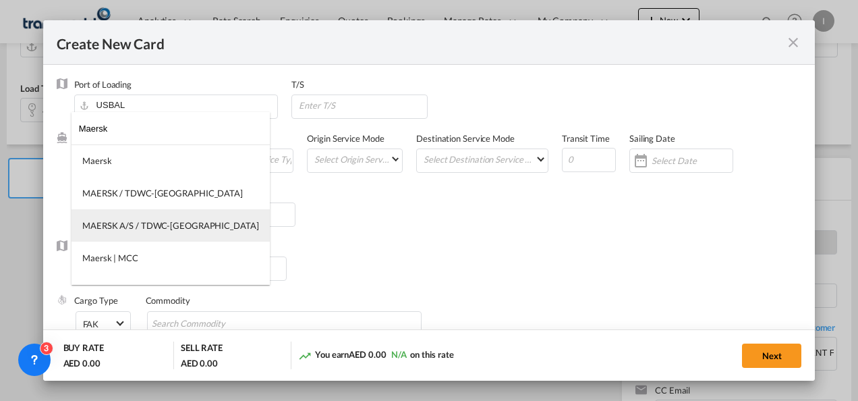
type input "Maersk"
click at [134, 221] on div "MAERSK A/S / TDWC-DUBAI" at bounding box center [170, 225] width 177 height 12
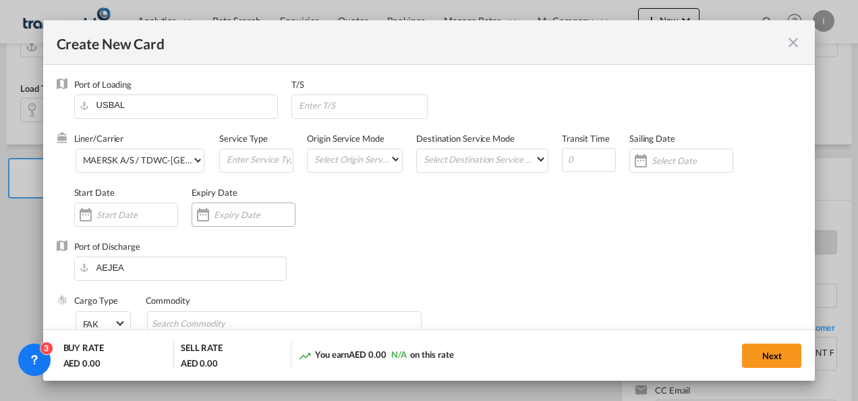
click at [227, 224] on div "Create New Card ..." at bounding box center [244, 214] width 104 height 24
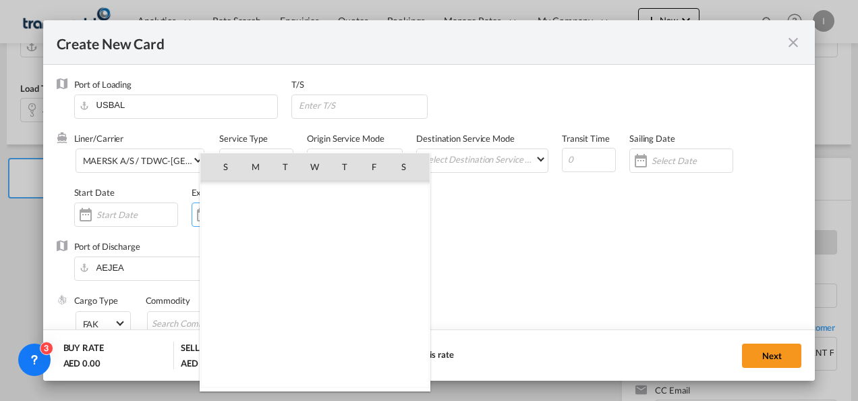
scroll to position [312582, 0]
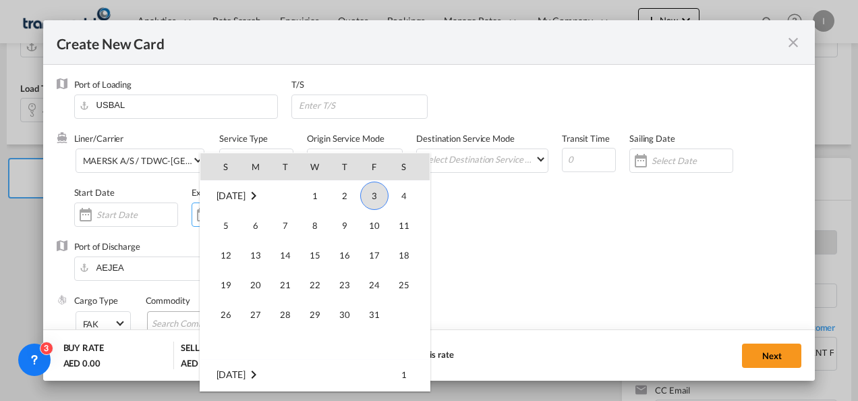
click at [370, 314] on span "31" at bounding box center [374, 314] width 27 height 27
type input "31 Oct 2025"
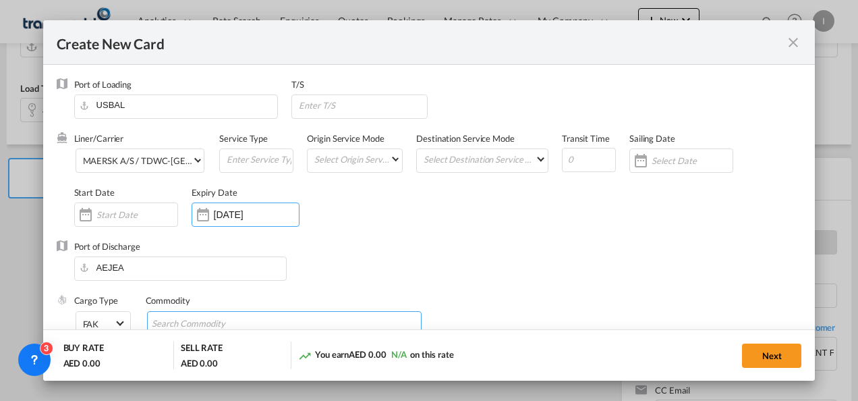
click at [172, 316] on input "Search Commodity" at bounding box center [213, 324] width 123 height 22
type input "General Cargo"
click at [407, 209] on div "Liner/Carrier MAERSK A/S / TDWC-DUBAI Service Type Origin Service Mode Select O…" at bounding box center [438, 186] width 728 height 108
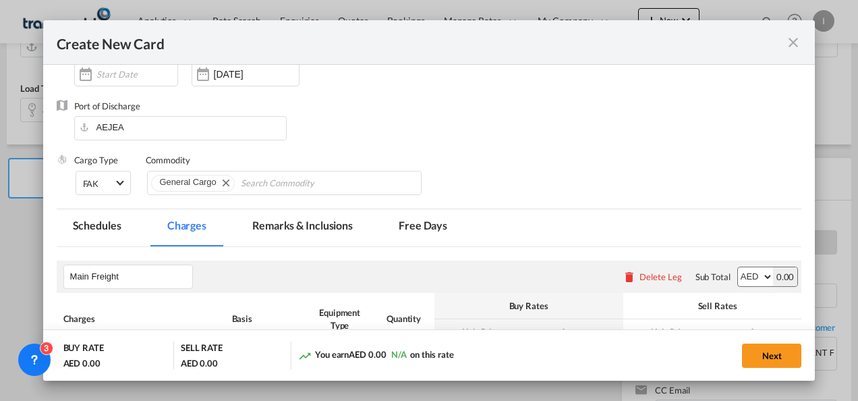
scroll to position [320, 0]
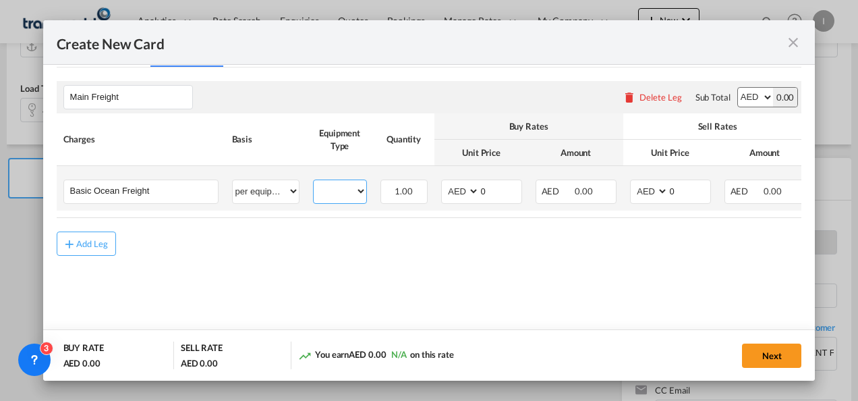
click at [328, 183] on select "40HC" at bounding box center [340, 191] width 53 height 18
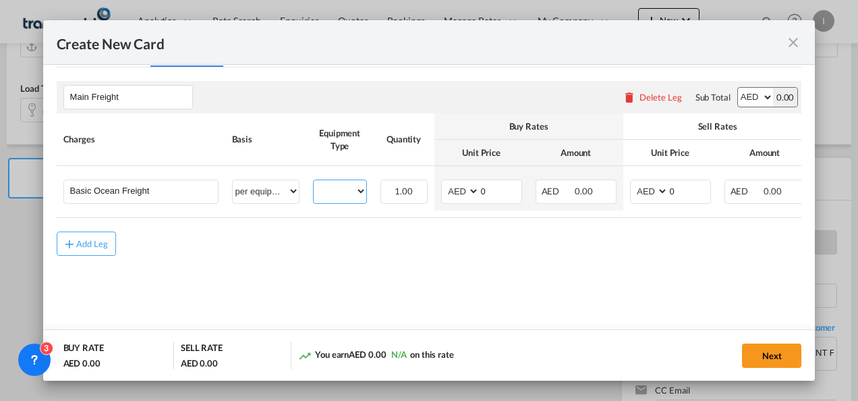
select select "40HC"
click at [314, 182] on select "40HC" at bounding box center [340, 191] width 53 height 18
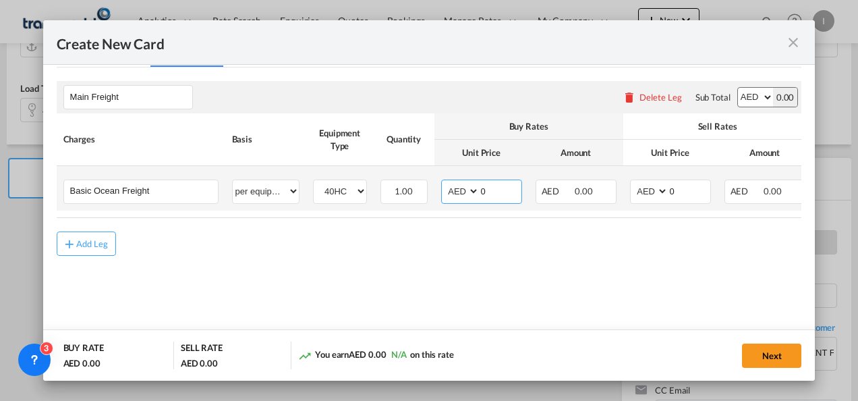
click at [459, 194] on select "AED AFN ALL AMD ANG AOA ARS AUD AWG AZN BAM BBD BDT BGN BHD BIF BMD BND BOB BRL…" at bounding box center [461, 191] width 35 height 18
select select "string:USD"
click at [495, 197] on input "0" at bounding box center [501, 190] width 42 height 20
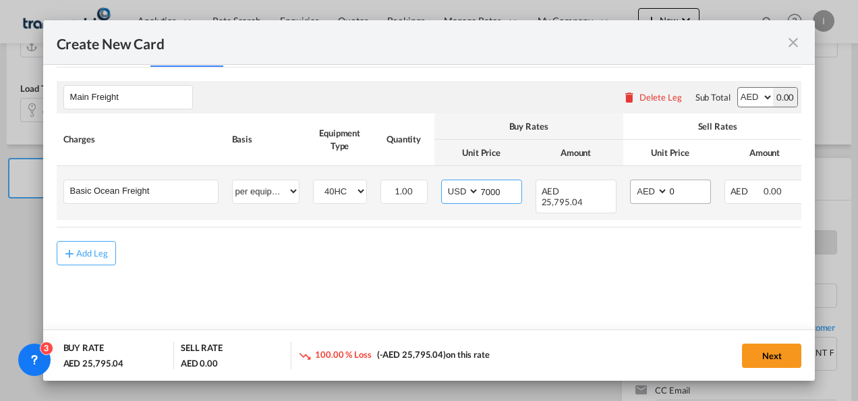
type input "7000"
click at [639, 184] on select "AED AFN ALL AMD ANG AOA ARS AUD AWG AZN BAM BBD BDT BGN BHD BIF BMD BND BOB BRL…" at bounding box center [650, 191] width 35 height 18
select select "string:USD"
click at [633, 182] on select "AED AFN ALL AMD ANG AOA ARS AUD AWG AZN BAM BBD BDT BGN BHD BIF BMD BND BOB BRL…" at bounding box center [650, 191] width 35 height 18
drag, startPoint x: 677, startPoint y: 194, endPoint x: 661, endPoint y: 191, distance: 16.5
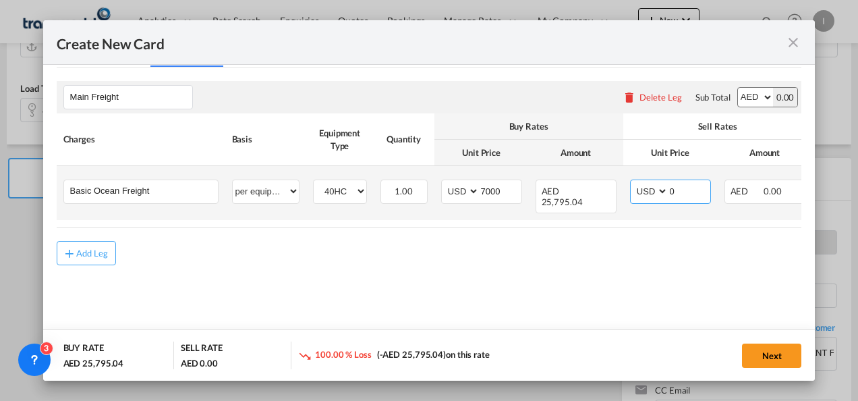
click at [661, 191] on md-input-container "AED AFN ALL AMD ANG AOA ARS AUD AWG AZN BAM BBD BDT BGN BHD BIF BMD BND BOB BRL…" at bounding box center [670, 191] width 81 height 24
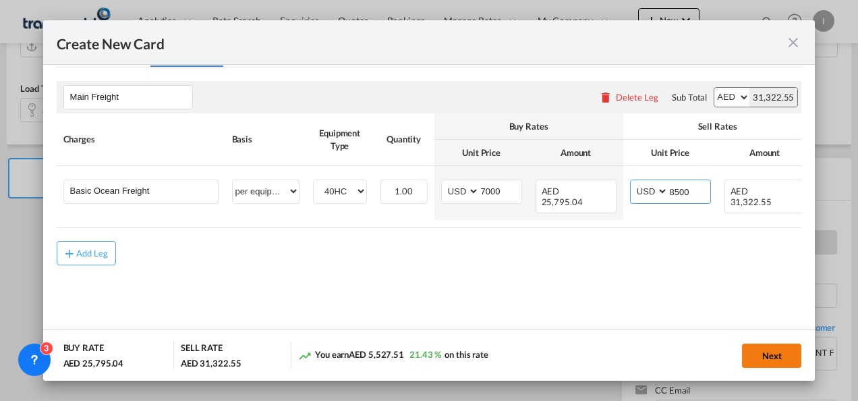
type input "8500"
click at [770, 357] on button "Next" at bounding box center [771, 355] width 59 height 24
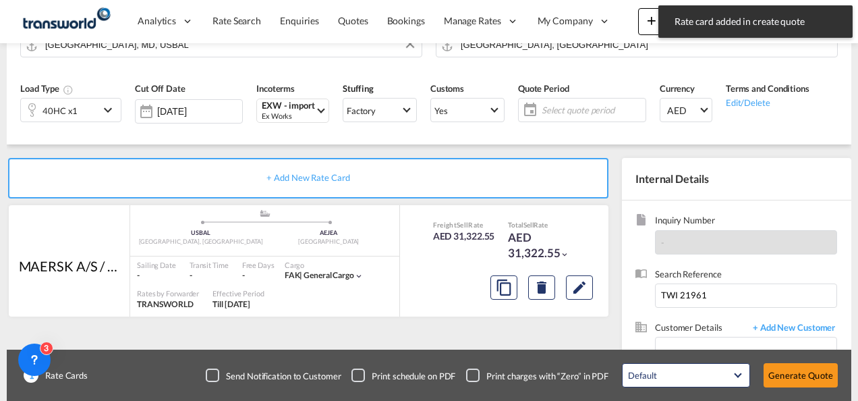
click at [778, 382] on button "Generate Quote" at bounding box center [800, 375] width 74 height 24
click at [590, 112] on span "Select quote period" at bounding box center [594, 110] width 96 height 12
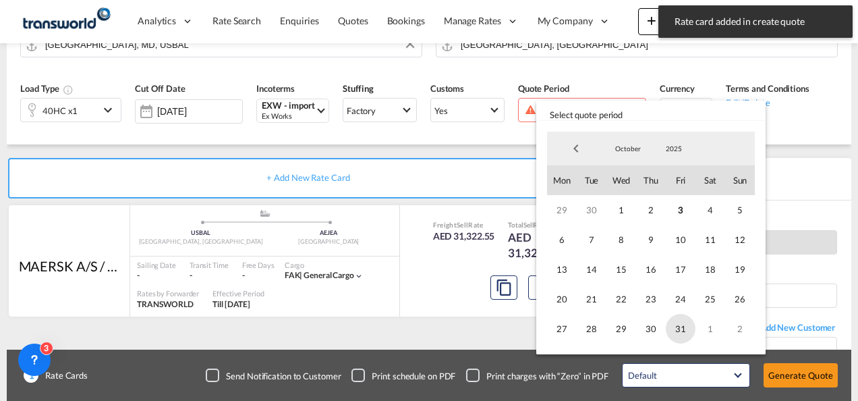
click at [687, 331] on span "31" at bounding box center [681, 329] width 30 height 30
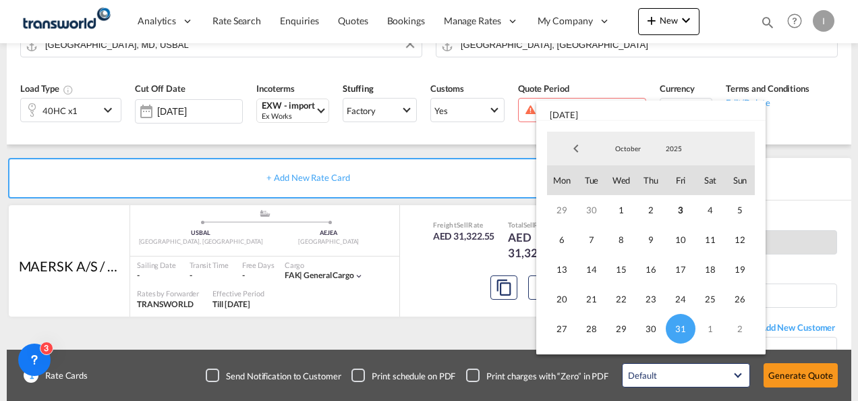
click at [810, 373] on md-backdrop at bounding box center [429, 200] width 858 height 401
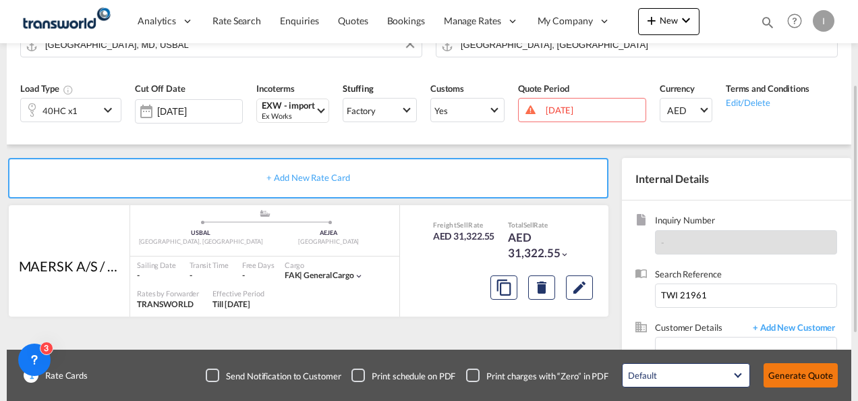
click at [810, 374] on button "Generate Quote" at bounding box center [800, 375] width 74 height 24
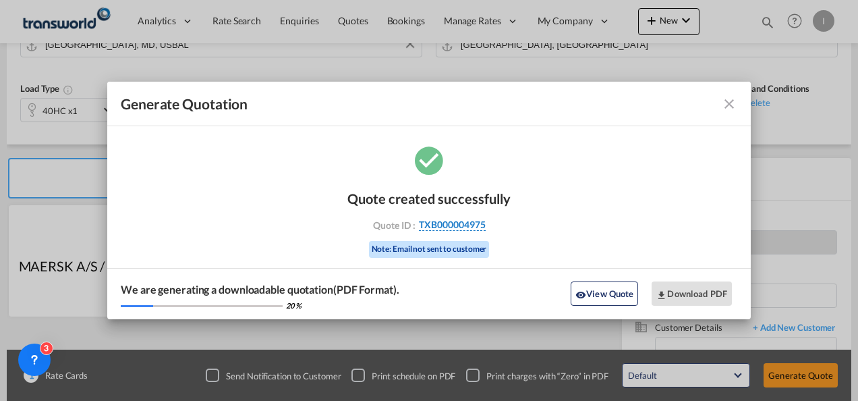
click at [468, 227] on span "TXB000004975" at bounding box center [452, 225] width 67 height 12
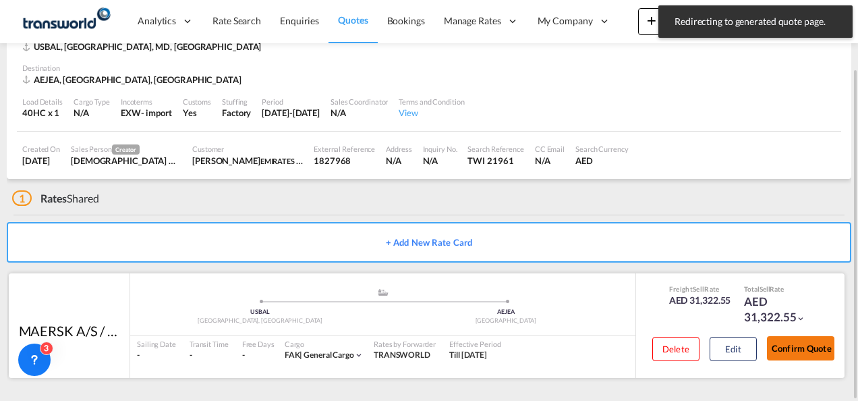
click at [803, 340] on button "Confirm Quote" at bounding box center [800, 348] width 67 height 24
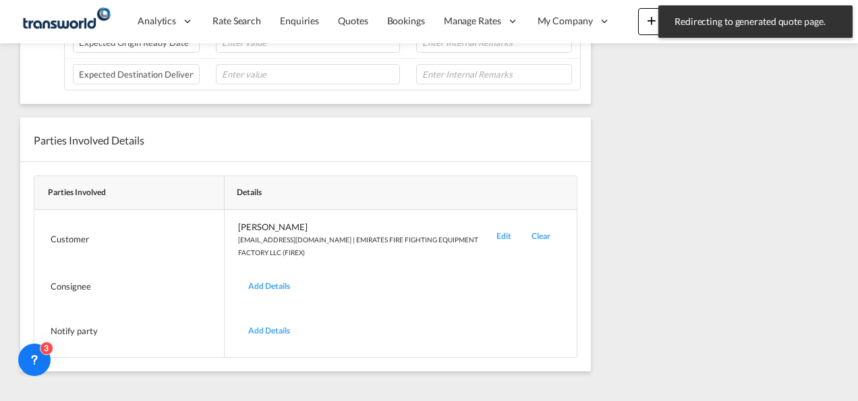
scroll to position [148, 0]
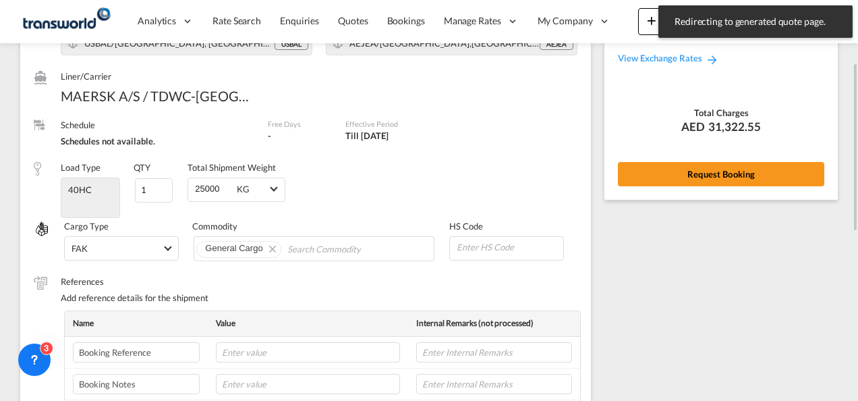
click at [680, 186] on div "Rate Summary Freight AED 31,322.55 View Exchange Rates Total Charges AED 31,322…" at bounding box center [720, 77] width 233 height 243
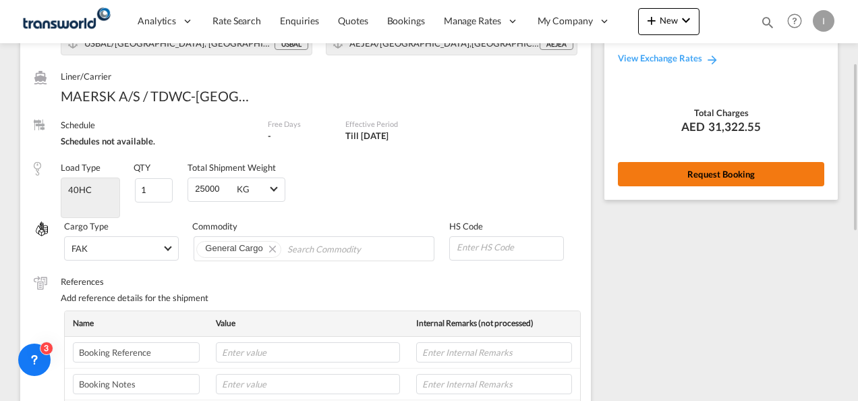
click at [676, 176] on button "Request Booking" at bounding box center [721, 174] width 206 height 24
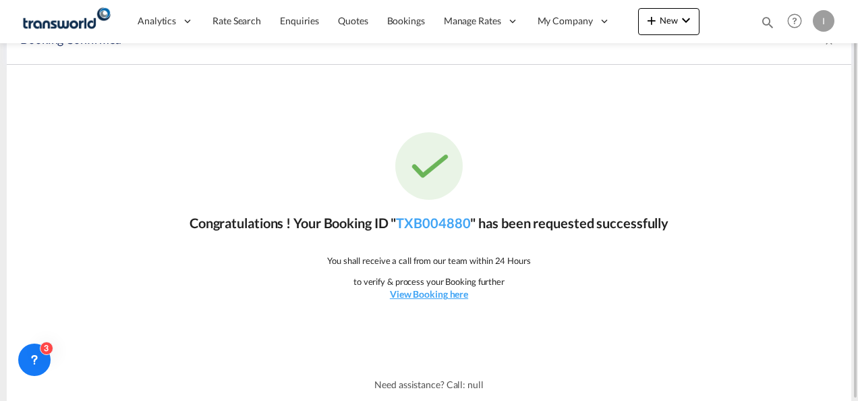
scroll to position [25, 0]
click at [463, 221] on link "TXB004880" at bounding box center [433, 223] width 74 height 16
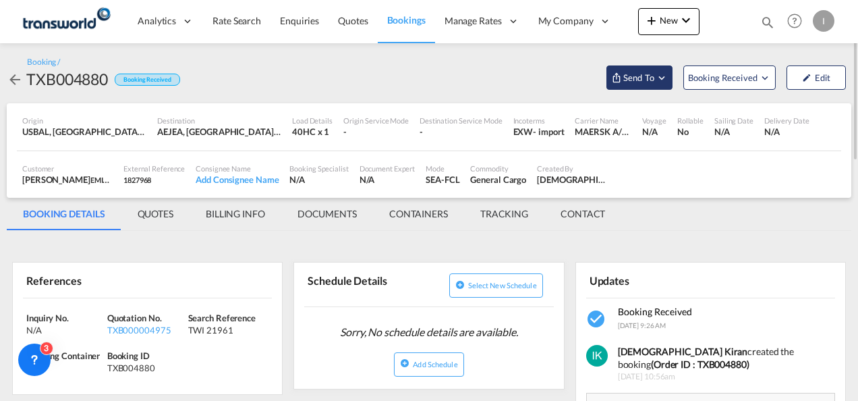
click at [630, 88] on button "Send To" at bounding box center [639, 77] width 66 height 24
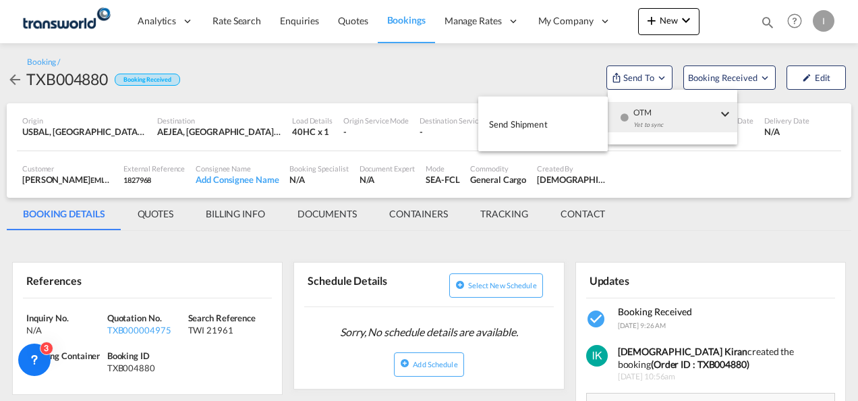
click at [630, 119] on div "OTM Yet to sync" at bounding box center [675, 122] width 115 height 40
click at [522, 120] on span "Send Shipment" at bounding box center [518, 124] width 59 height 22
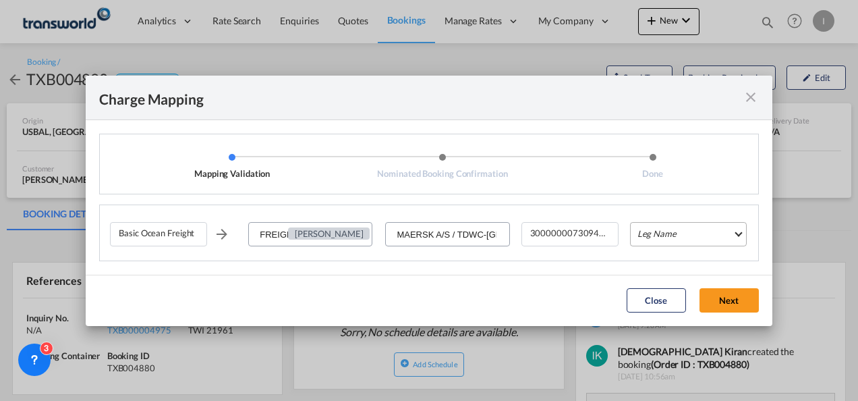
click at [658, 231] on md-select "Leg Name HANDLING ORIGIN VESSEL HANDLING DESTINATION OTHERS TL PICK UP CUSTOMS …" at bounding box center [688, 234] width 117 height 24
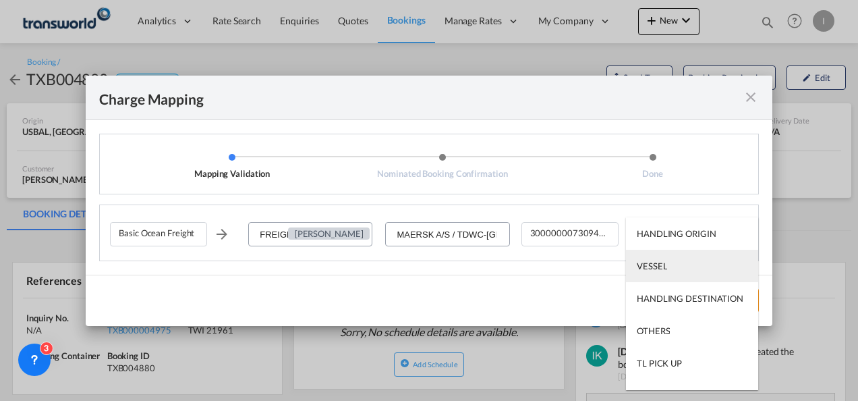
click at [660, 270] on div "VESSEL" at bounding box center [652, 266] width 30 height 12
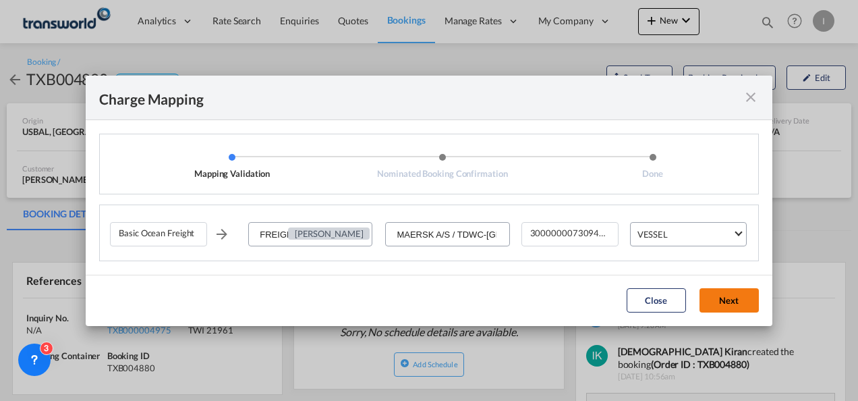
click at [732, 304] on button "Next" at bounding box center [728, 300] width 59 height 24
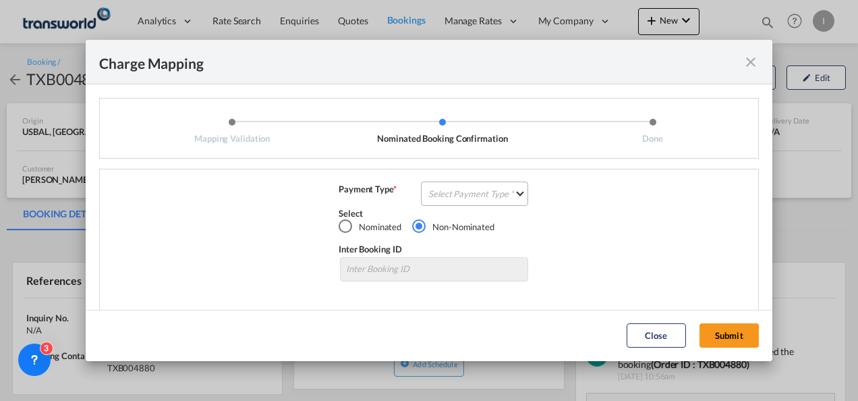
click at [478, 196] on md-select "Select Payment Type COLLECT PREPAID" at bounding box center [474, 193] width 107 height 24
click at [0, 0] on md-option "COLLECT" at bounding box center [0, 0] width 0 height 0
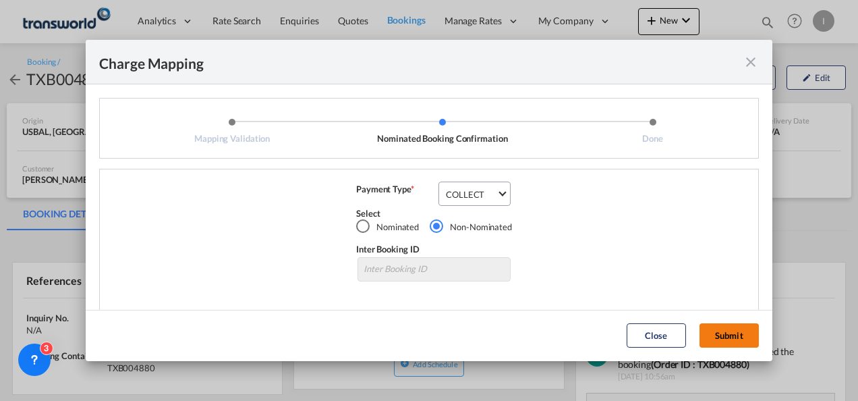
click at [715, 346] on button "Submit" at bounding box center [728, 335] width 59 height 24
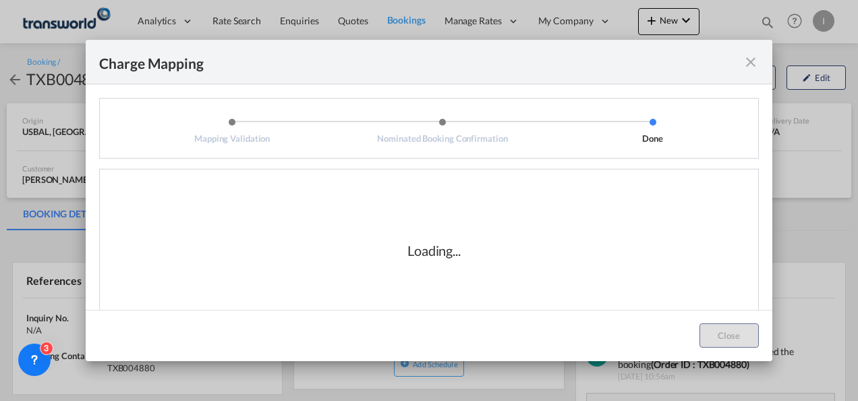
click at [515, 264] on div "Loading..." at bounding box center [434, 250] width 648 height 135
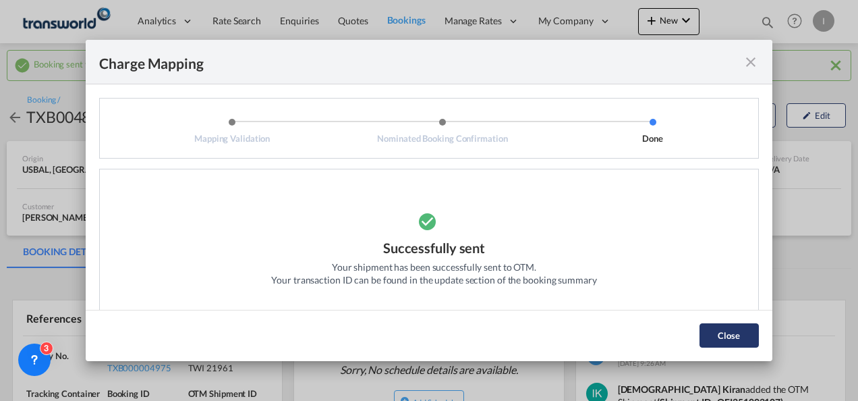
click at [701, 337] on button "Close" at bounding box center [728, 335] width 59 height 24
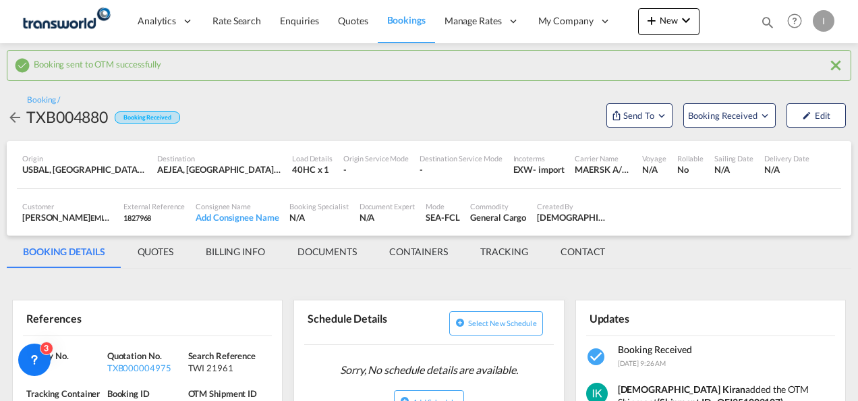
scroll to position [135, 0]
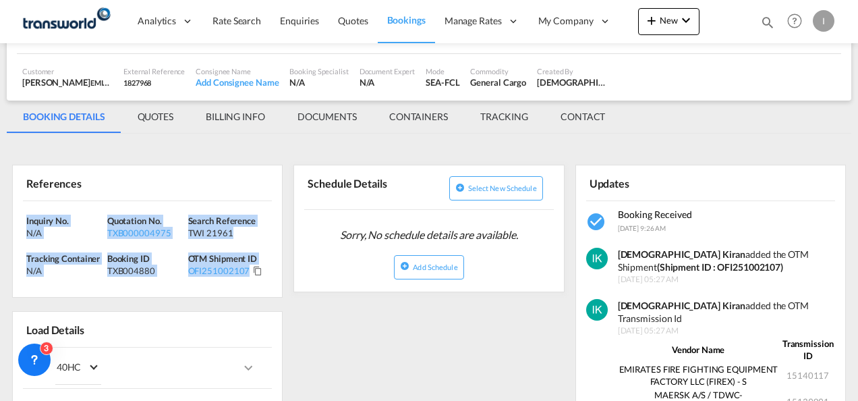
drag, startPoint x: 268, startPoint y: 281, endPoint x: -3, endPoint y: 201, distance: 281.9
click at [0, 201] on html "Analytics Reports Dashboard Rate Search Enquiries Quotes" at bounding box center [429, 200] width 858 height 401
copy div "Inquiry No. N/A Quotation No. TXB000004975 Search Reference TWI 21961 Tracking …"
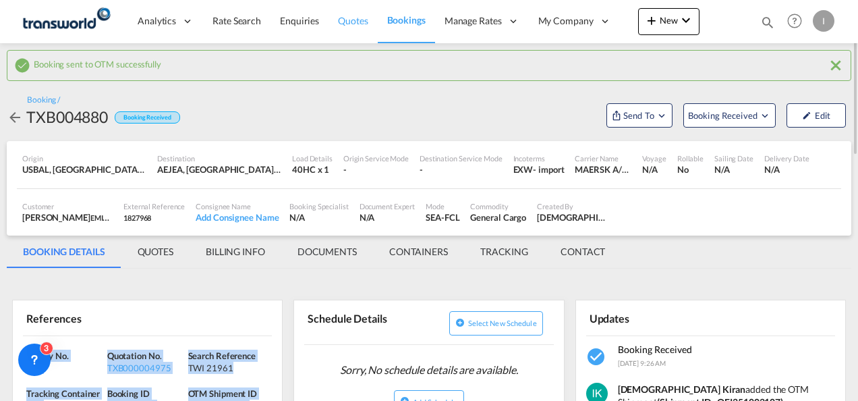
click at [348, 24] on span "Quotes" at bounding box center [353, 20] width 30 height 11
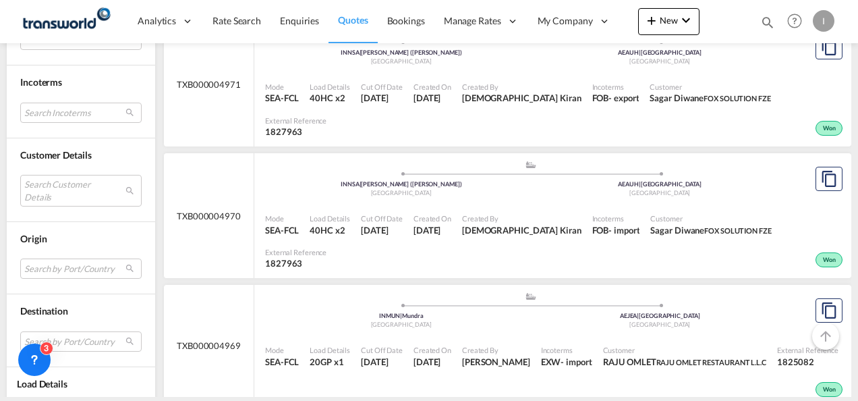
scroll to position [607, 0]
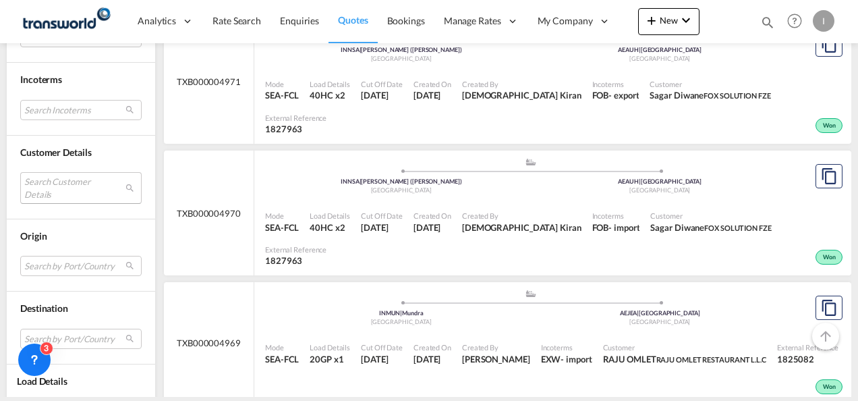
click at [45, 194] on md-select "Search Customer Details user name user sajith K trucks@firexuae.com | emirates …" at bounding box center [80, 187] width 121 height 31
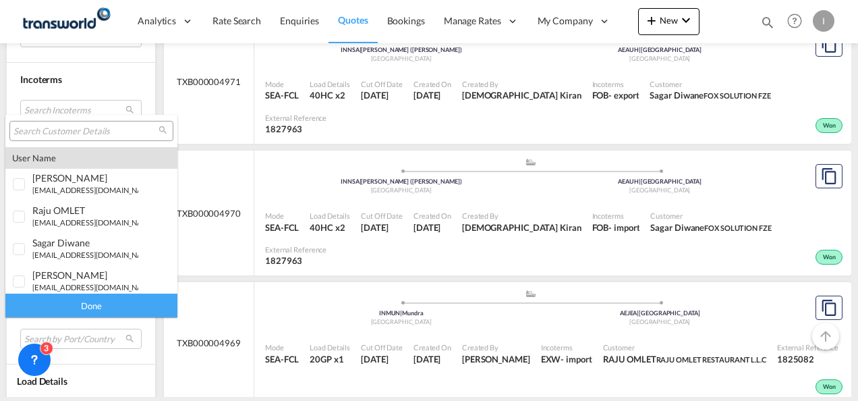
click at [62, 133] on input "search" at bounding box center [85, 131] width 145 height 12
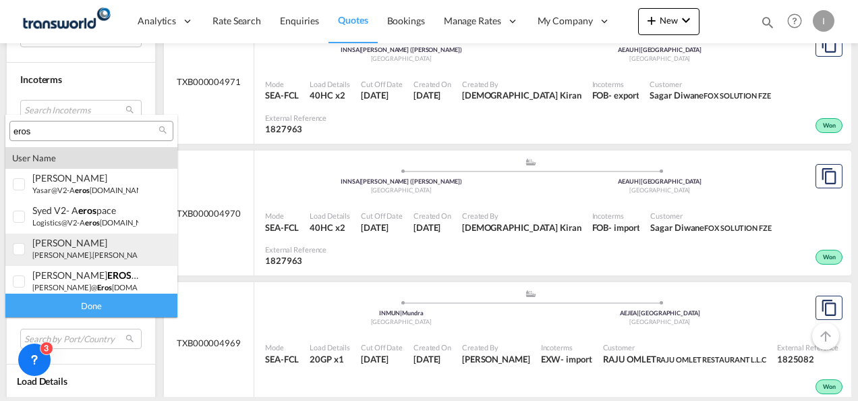
type input "eros"
click at [65, 248] on div "santhosh MAHADEVAN santhosh.mahadevan@ eros group.ae | eros electricals llc" at bounding box center [85, 248] width 106 height 23
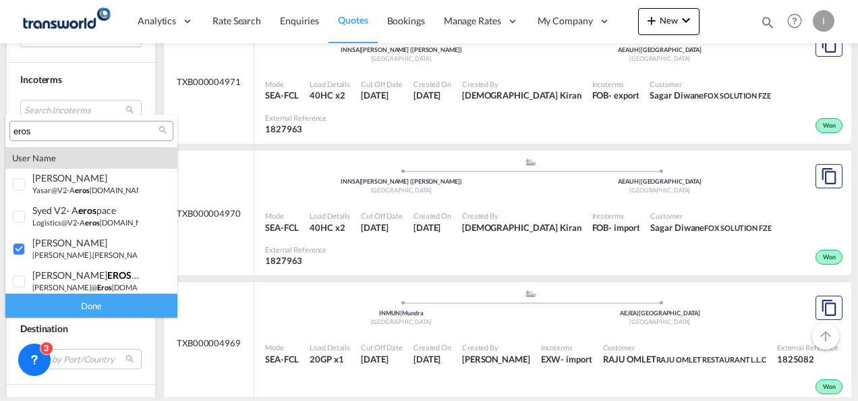
click at [69, 295] on div "Done" at bounding box center [91, 305] width 172 height 24
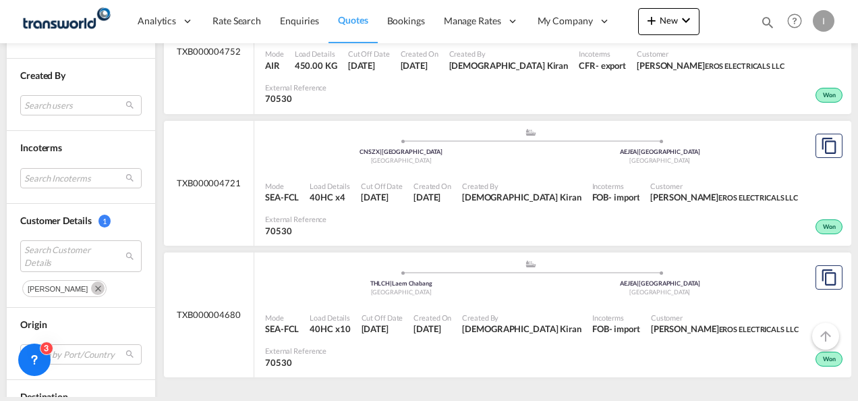
scroll to position [540, 0]
click at [821, 268] on md-icon "assets/icons/custom/copyQuote.svg" at bounding box center [829, 276] width 16 height 16
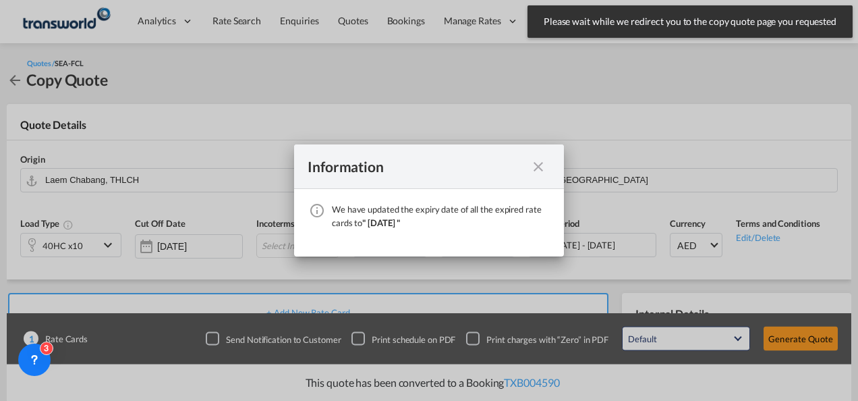
click at [519, 165] on div "Information" at bounding box center [417, 166] width 219 height 17
click at [529, 165] on div "We have ..." at bounding box center [538, 166] width 24 height 17
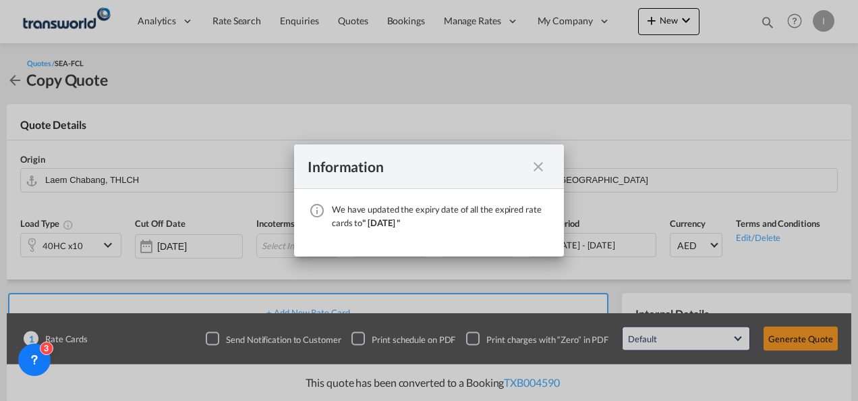
click at [538, 164] on md-icon "icon-close fg-AAA8AD cursor" at bounding box center [538, 166] width 16 height 16
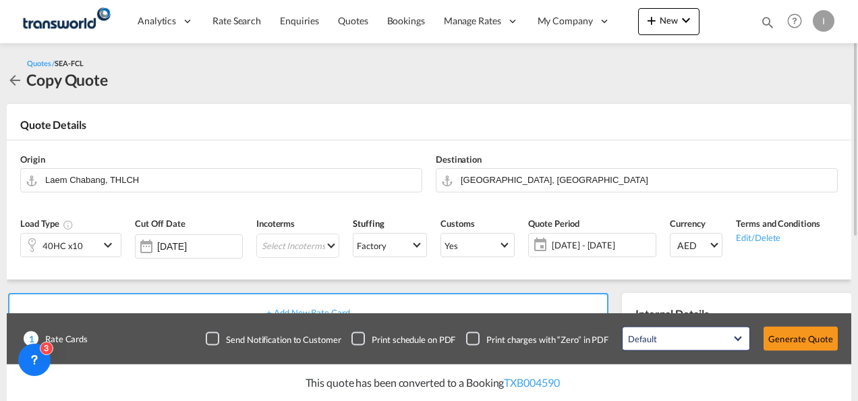
click at [121, 246] on div "Load Type 40HC x10" at bounding box center [70, 242] width 115 height 64
click at [110, 246] on md-icon "icon-chevron-down" at bounding box center [110, 245] width 20 height 16
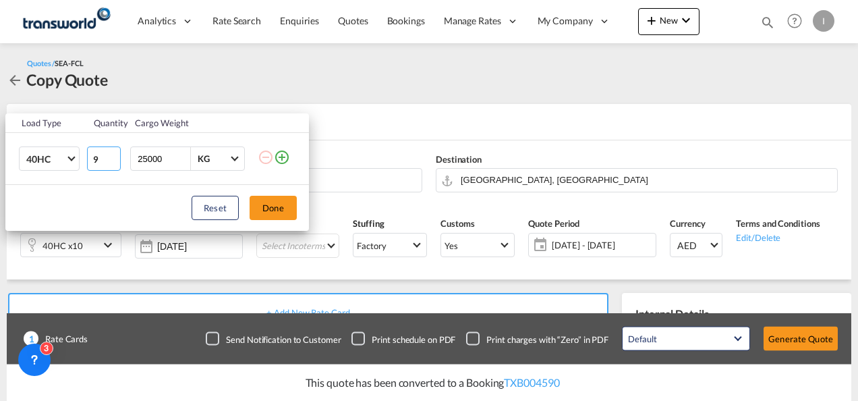
type input "9"
click at [115, 162] on input "9" at bounding box center [104, 158] width 34 height 24
click at [263, 206] on button "Done" at bounding box center [273, 208] width 47 height 24
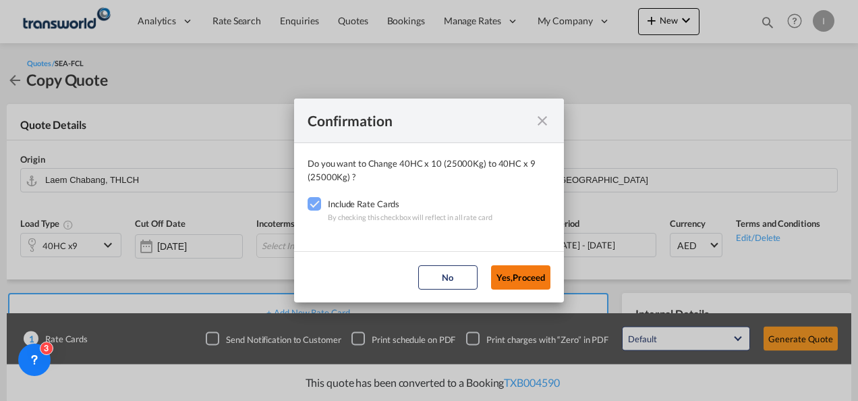
click at [512, 266] on button "Yes,Proceed" at bounding box center [520, 277] width 59 height 24
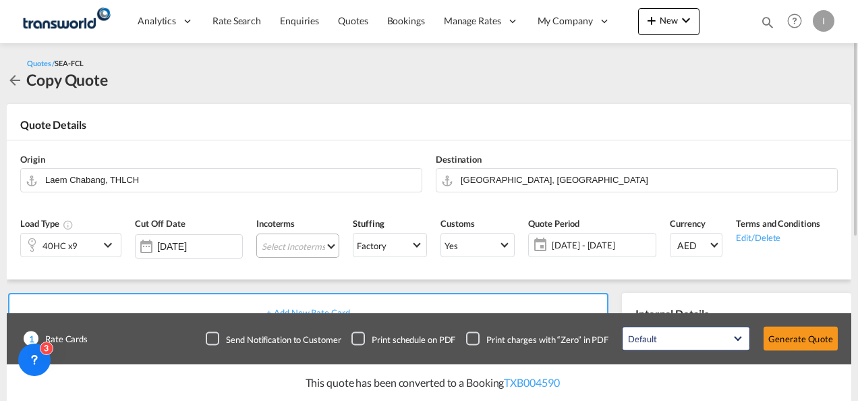
click at [302, 251] on md-select "Select Incoterms CPT - import Carrier Paid to FOB - import Free on Board DPU - …" at bounding box center [297, 245] width 83 height 24
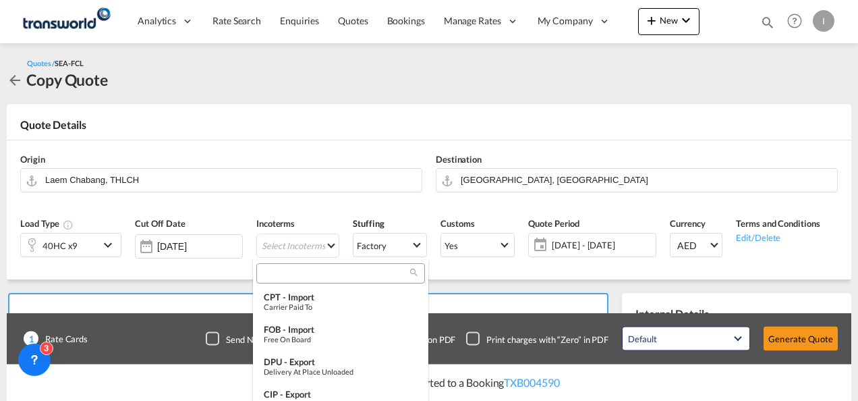
click at [286, 264] on div at bounding box center [340, 273] width 169 height 20
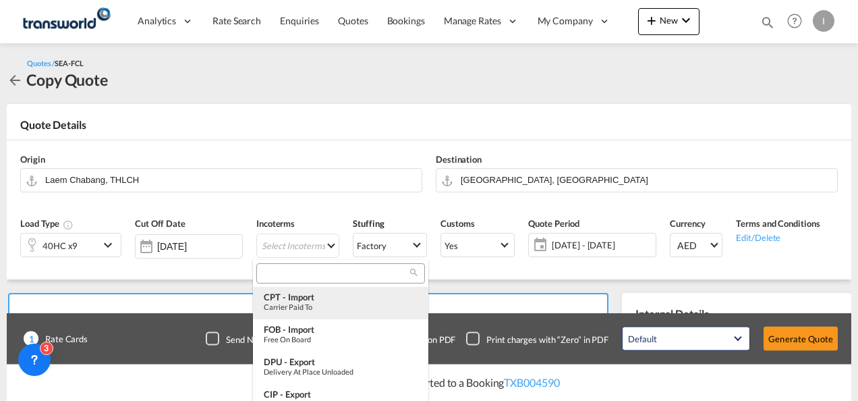
click at [261, 289] on md-option "CPT - import Carrier Paid to" at bounding box center [340, 303] width 175 height 32
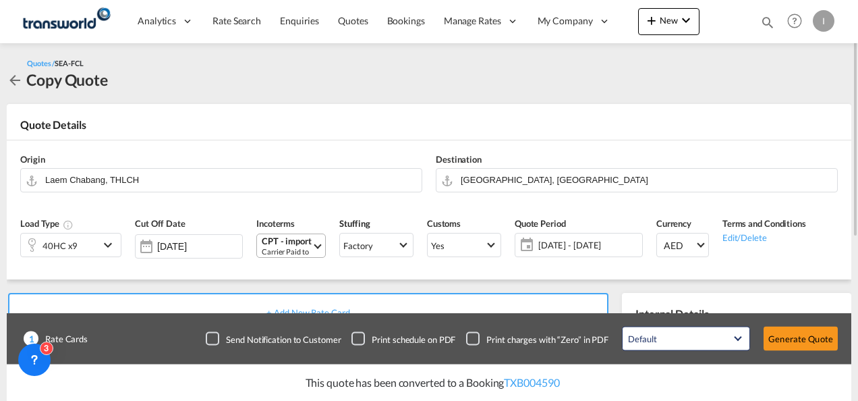
click at [277, 248] on div "Carrier Paid to" at bounding box center [287, 251] width 50 height 10
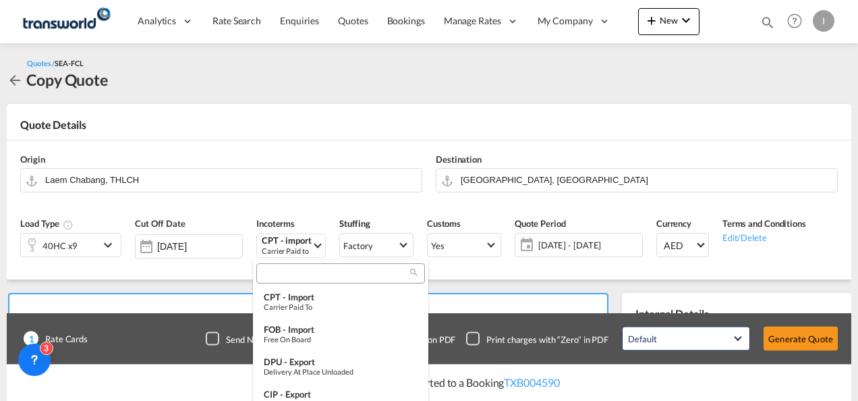
click at [270, 266] on div at bounding box center [340, 273] width 169 height 20
click at [271, 271] on input "search" at bounding box center [335, 274] width 150 height 12
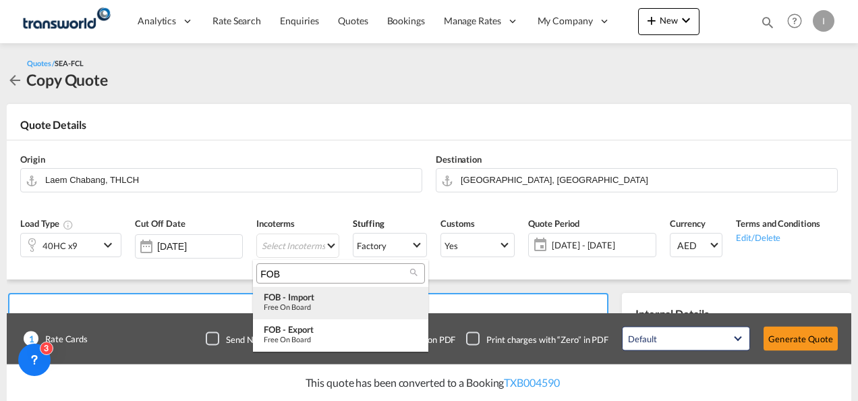
type input "FOB"
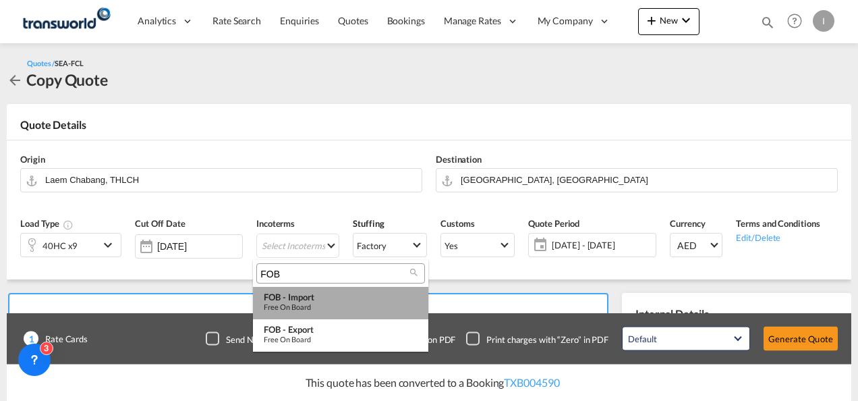
click at [295, 305] on div "Free on Board" at bounding box center [341, 306] width 154 height 9
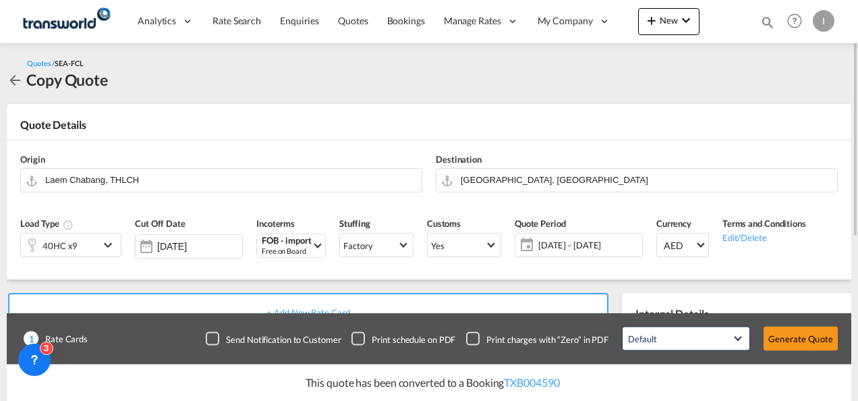
click at [460, 113] on md-card "Quote Details Origin Laem Chabang, THLCH Destination Jebel Ali, AEJEA Load Type…" at bounding box center [429, 191] width 844 height 175
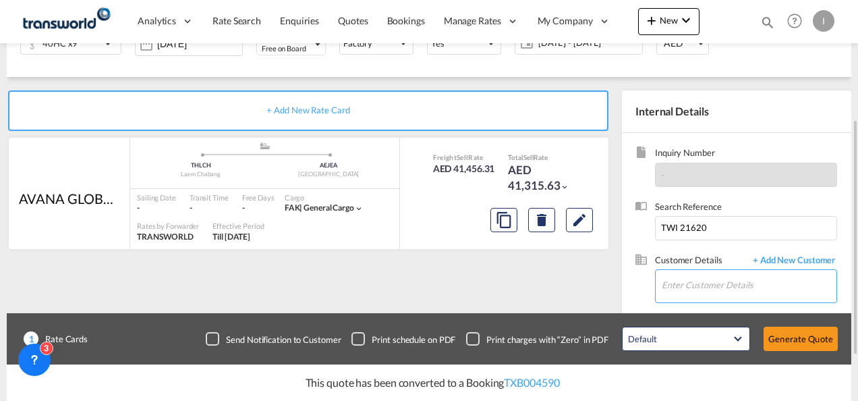
click at [677, 275] on input "Enter Customer Details" at bounding box center [749, 285] width 175 height 30
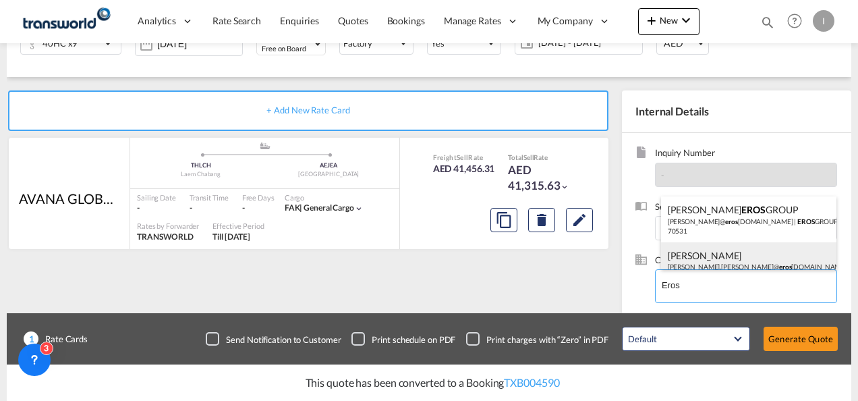
click at [687, 254] on div "SANTHOSH MAHADEVAN santhosh.mahadevan@ eros group.ae | EROS ELECTRICALS LLC | 7…" at bounding box center [749, 265] width 176 height 46
type input "EROS ELECTRICALS LLC, SANTHOSH MAHADEVAN, santhosh.mahadevan@erosgroup.ae"
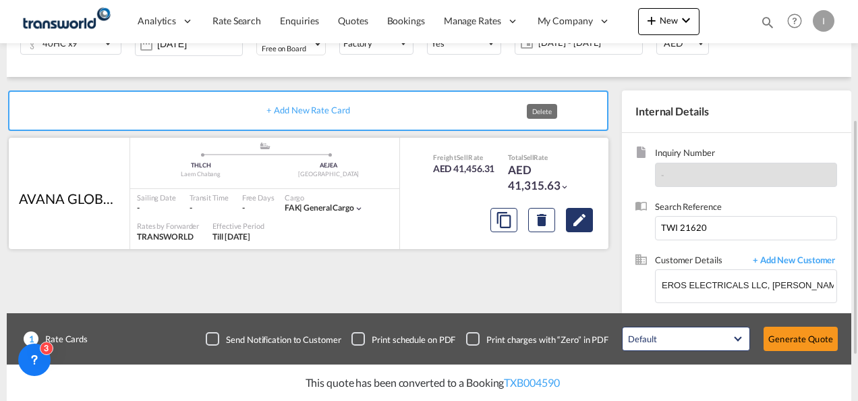
click at [576, 227] on md-icon "Edit" at bounding box center [579, 220] width 16 height 16
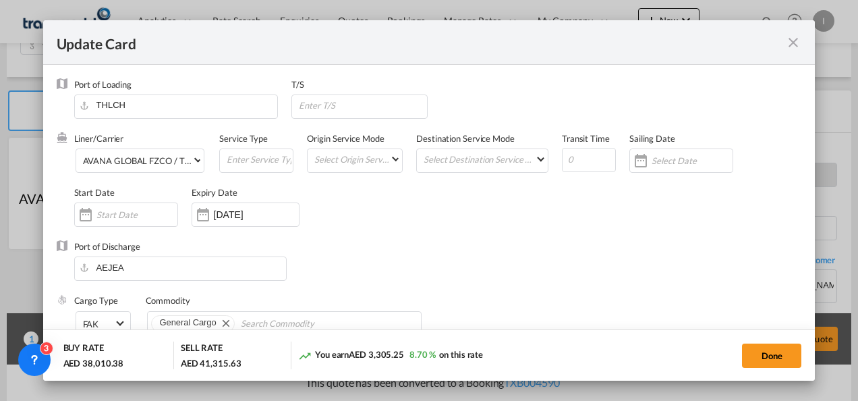
scroll to position [270, 0]
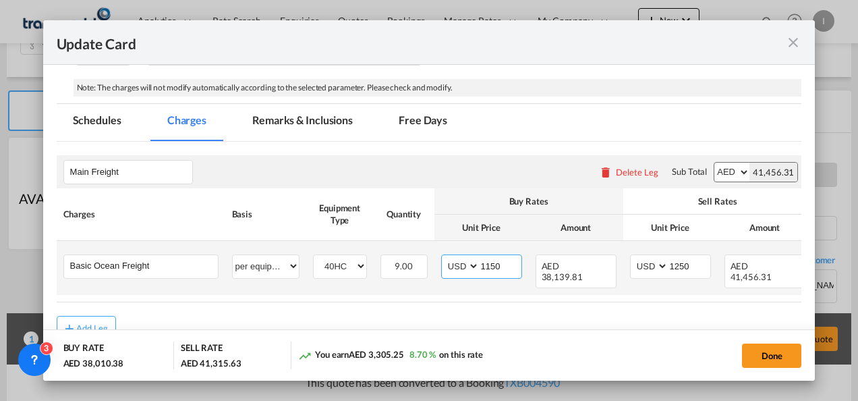
click at [494, 263] on input "1150" at bounding box center [501, 265] width 42 height 20
click at [488, 263] on input "1150" at bounding box center [501, 265] width 42 height 20
type input "850"
drag, startPoint x: 678, startPoint y: 260, endPoint x: 685, endPoint y: 264, distance: 7.9
click at [678, 260] on input "1250" at bounding box center [689, 265] width 42 height 20
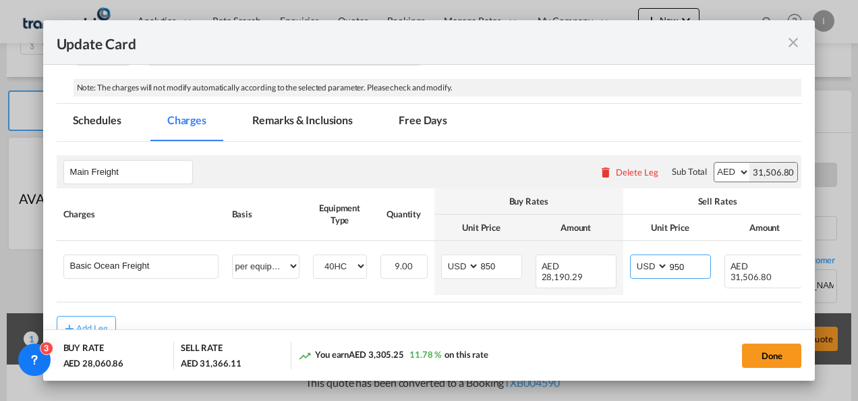
type input "950"
click at [757, 338] on md-dialog-actions "BUY RATE AED 28,060.86 SELL RATE AED 31,366.11 You earn AED 3,305.25 11.78 % on…" at bounding box center [429, 354] width 772 height 51
click at [767, 356] on button "Done" at bounding box center [771, 355] width 59 height 24
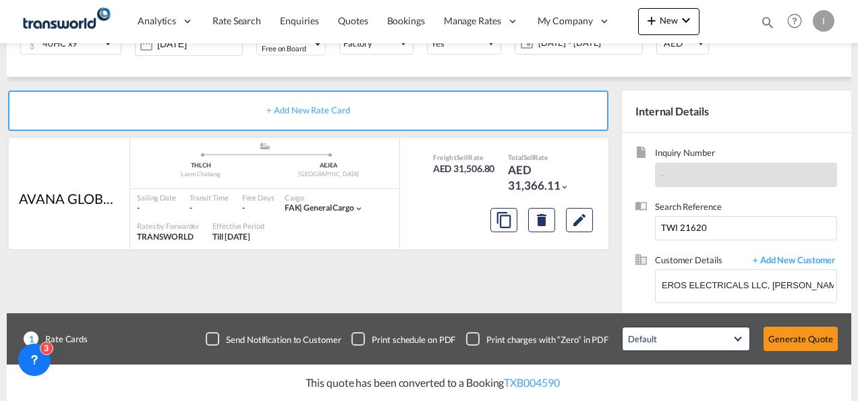
click at [795, 337] on button "Generate Quote" at bounding box center [800, 338] width 74 height 24
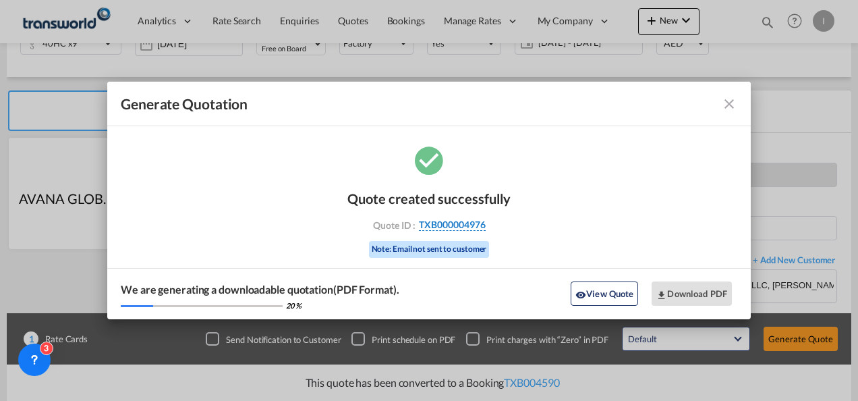
click at [461, 224] on span "TXB000004976" at bounding box center [452, 225] width 67 height 12
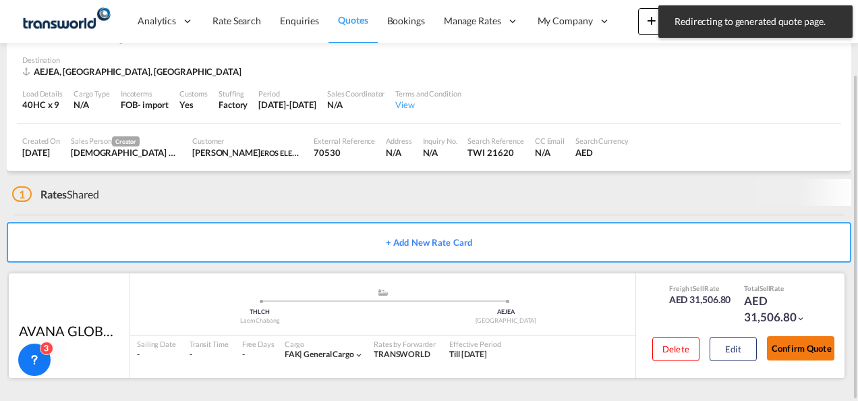
click at [810, 345] on button "Confirm Quote" at bounding box center [800, 348] width 67 height 24
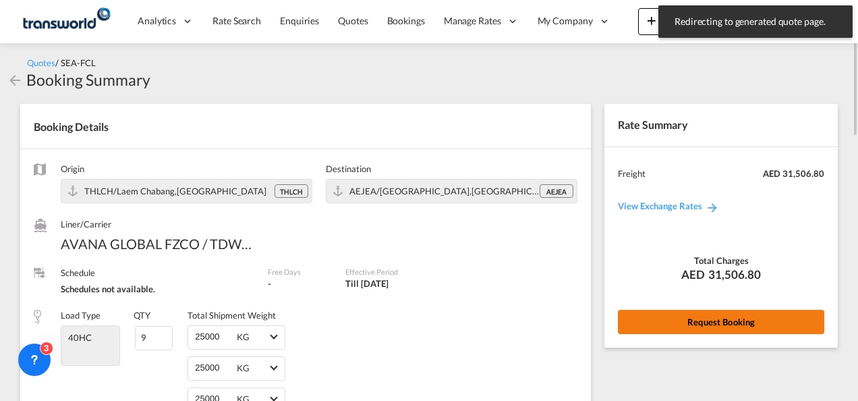
click at [765, 326] on button "Request Booking" at bounding box center [721, 322] width 206 height 24
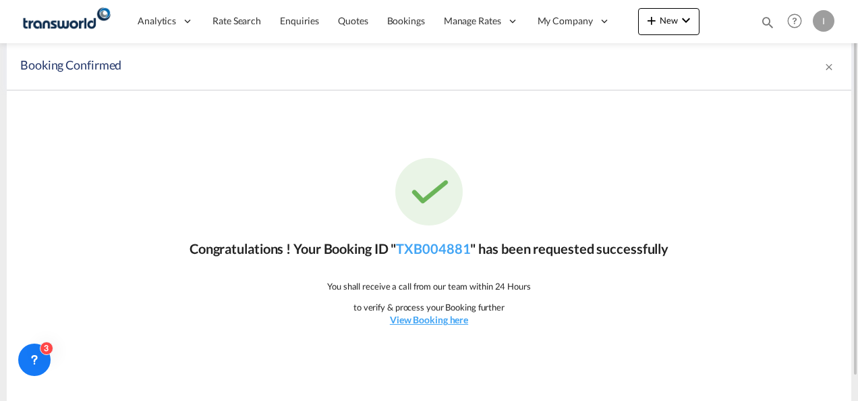
click at [455, 256] on p "Congratulations ! Your Booking ID " TXB004881 " has been requested successfully" at bounding box center [429, 248] width 479 height 19
click at [446, 250] on link "TXB004881" at bounding box center [433, 248] width 74 height 16
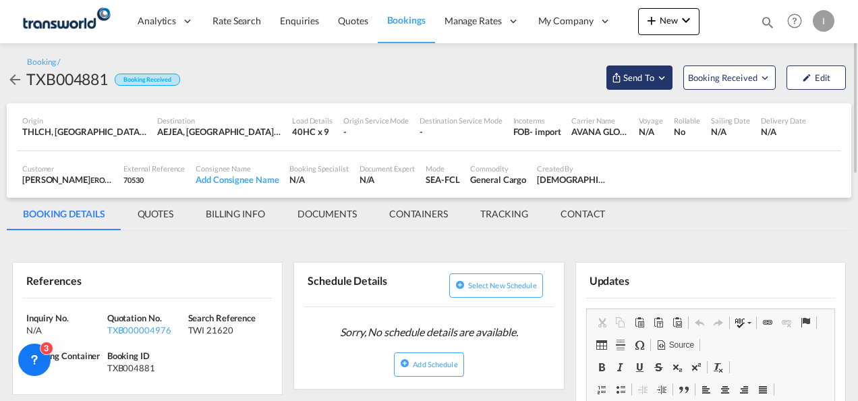
click at [664, 80] on md-icon "Open demo menu" at bounding box center [662, 77] width 12 height 12
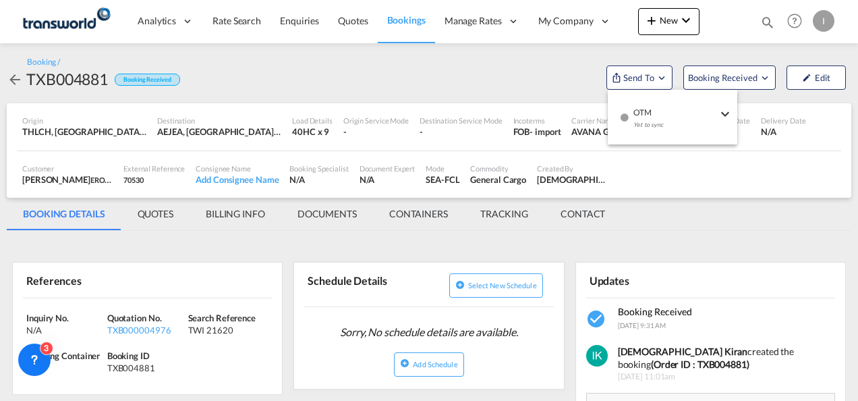
click at [666, 131] on div "Yet to sync" at bounding box center [675, 128] width 84 height 28
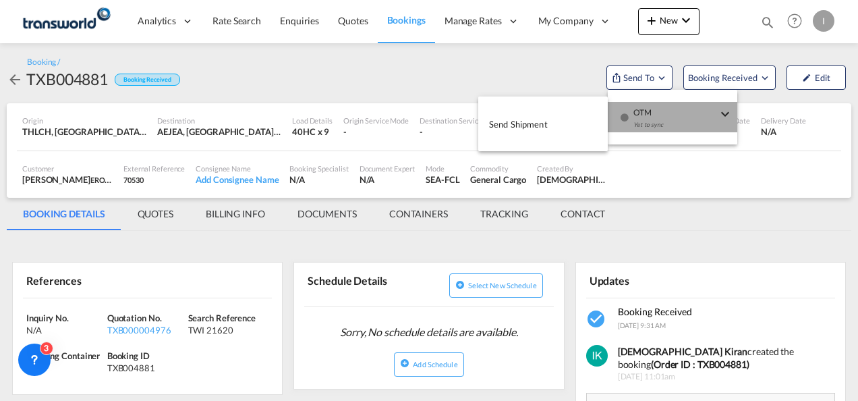
click at [578, 132] on button "Send Shipment" at bounding box center [542, 124] width 129 height 30
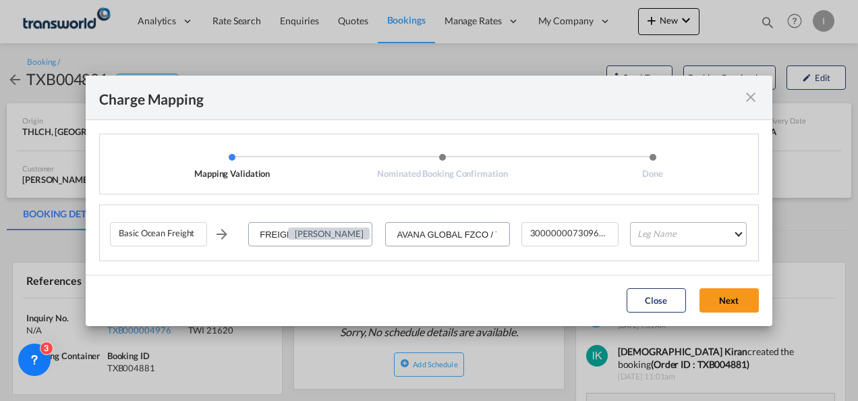
click at [641, 228] on md-select "Leg Name HANDLING ORIGIN VESSEL HANDLING DESTINATION OTHERS TL PICK UP CUSTOMS …" at bounding box center [688, 234] width 117 height 24
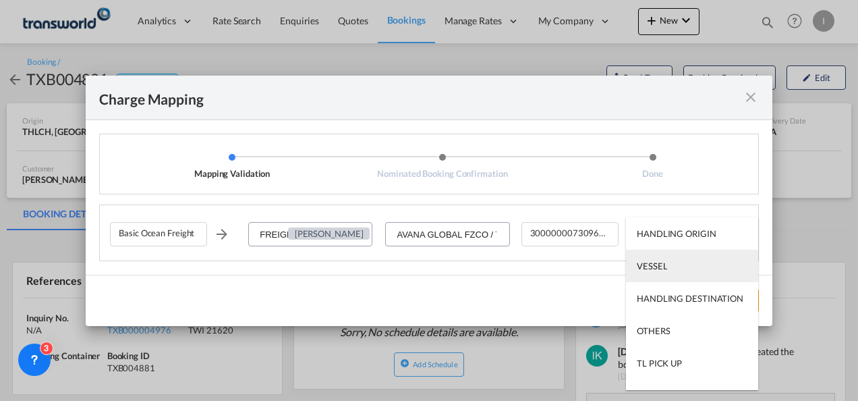
click at [650, 271] on div "VESSEL" at bounding box center [652, 266] width 30 height 12
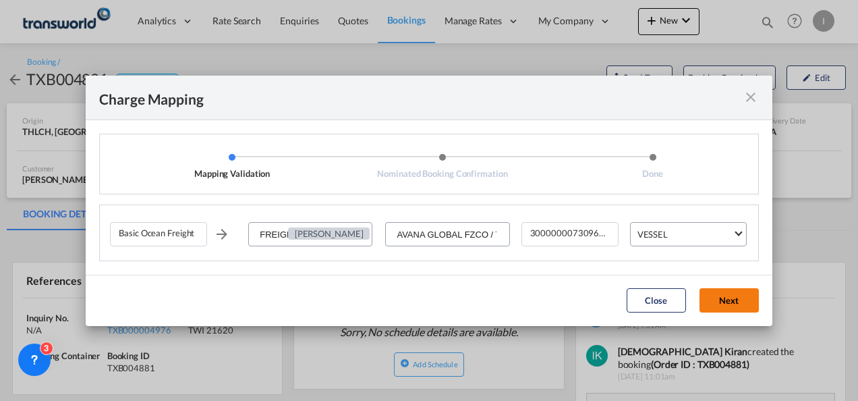
click at [716, 294] on button "Next" at bounding box center [728, 300] width 59 height 24
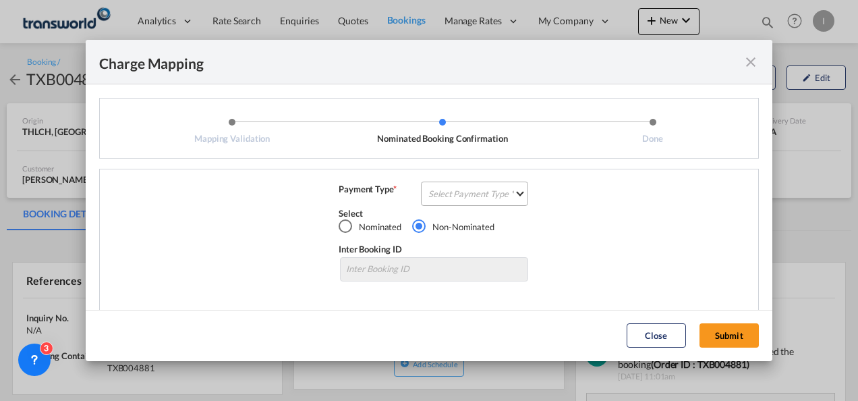
click at [480, 200] on md-select "Select Payment Type COLLECT PREPAID" at bounding box center [474, 193] width 107 height 24
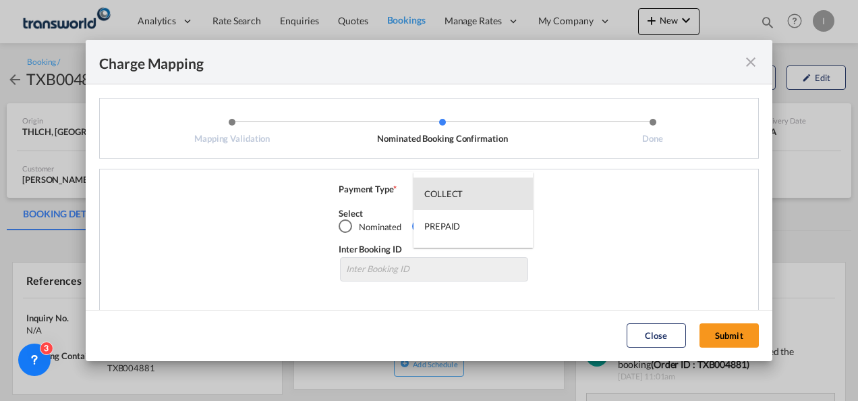
click at [480, 200] on md-option "COLLECT" at bounding box center [472, 193] width 119 height 32
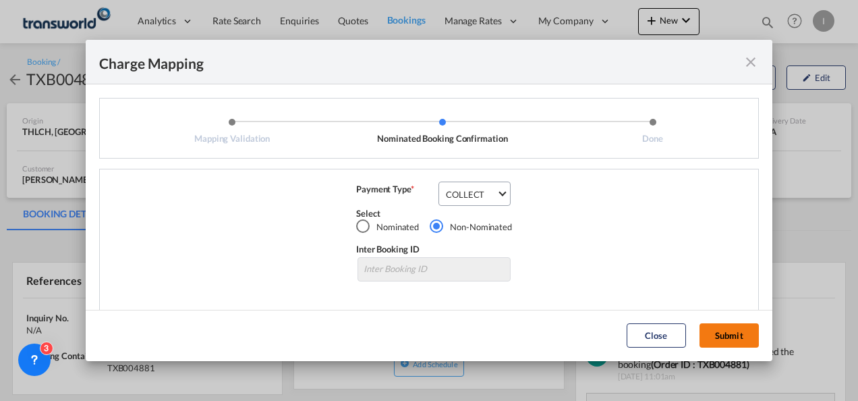
click at [728, 323] on button "Submit" at bounding box center [728, 335] width 59 height 24
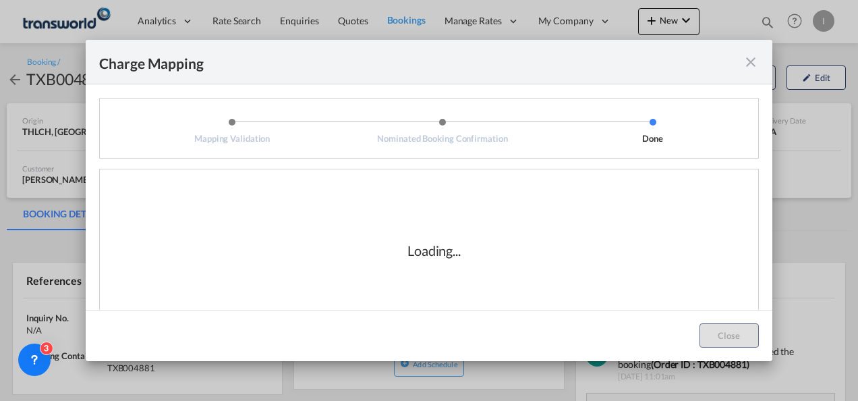
click at [552, 248] on div "Loading..." at bounding box center [434, 250] width 648 height 135
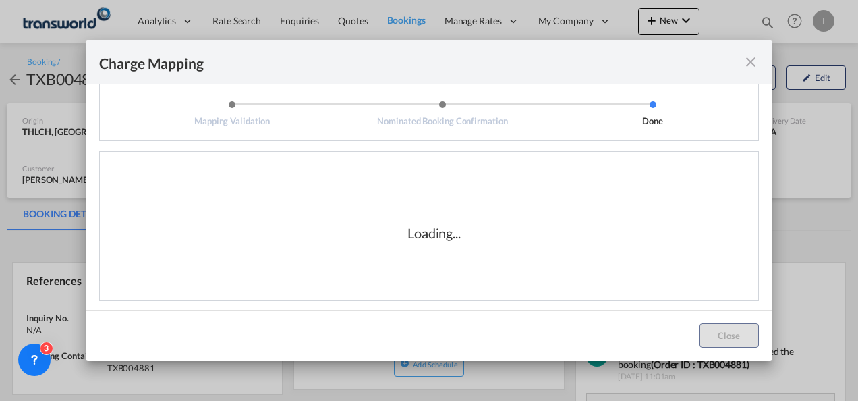
scroll to position [22, 0]
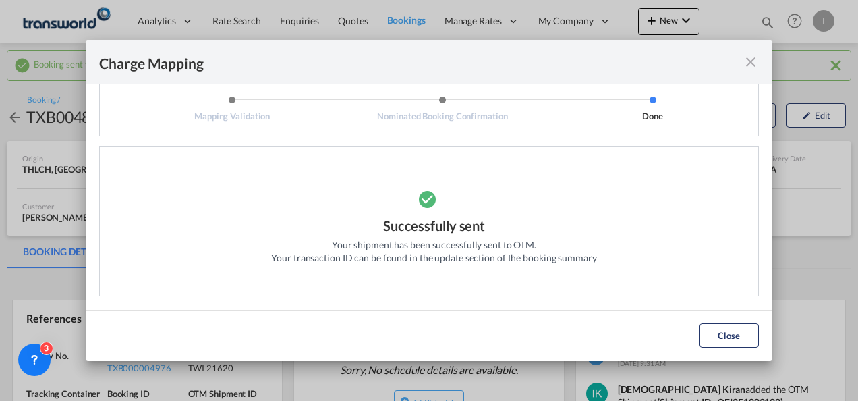
click at [708, 322] on md-dialog-actions "Close" at bounding box center [429, 335] width 687 height 51
click at [703, 327] on button "Close" at bounding box center [728, 335] width 59 height 24
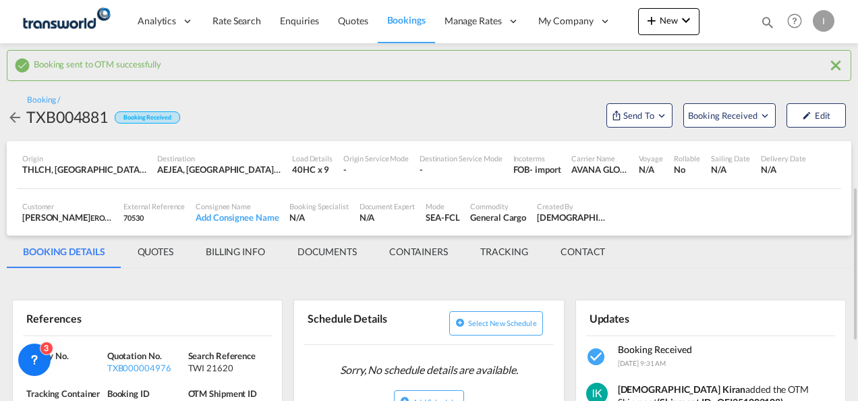
scroll to position [202, 0]
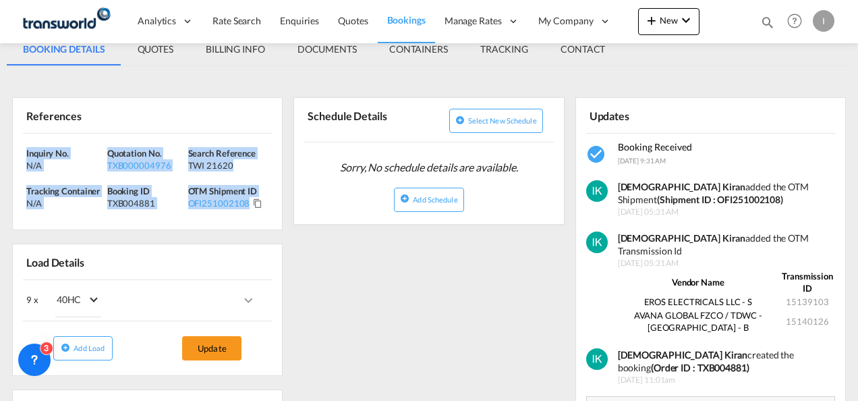
drag, startPoint x: 266, startPoint y: 208, endPoint x: -3, endPoint y: 141, distance: 276.6
click at [0, 141] on html "Analytics Reports Dashboard Rate Search Enquiries Quotes" at bounding box center [429, 200] width 858 height 401
copy div "Inquiry No. N/A Quotation No. TXB000004976 Search Reference TWI 21620 Tracking …"
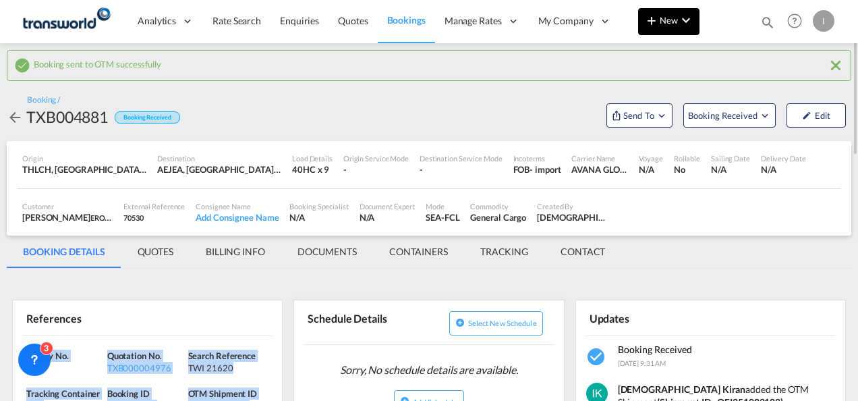
click at [662, 26] on button "New" at bounding box center [668, 21] width 61 height 27
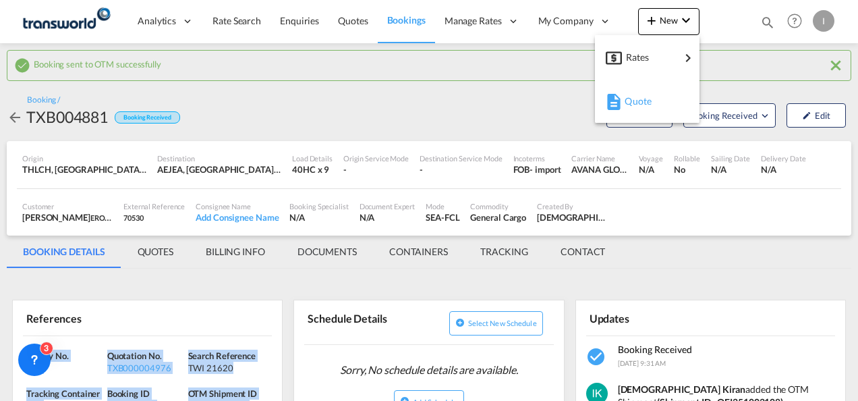
click at [632, 100] on span "Quote" at bounding box center [632, 101] width 15 height 27
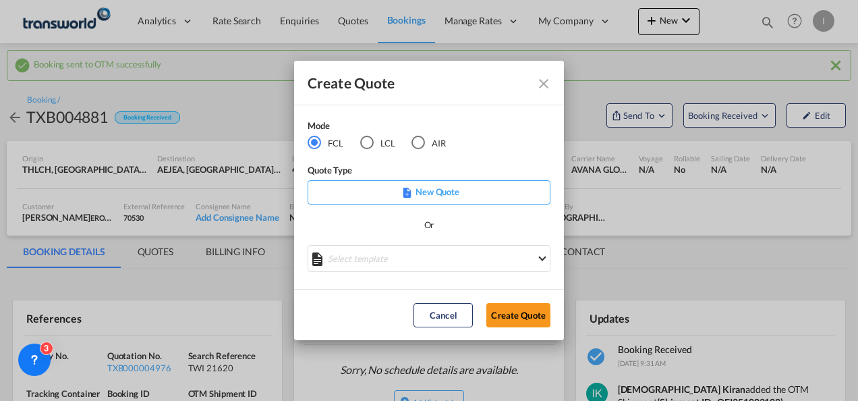
click at [422, 143] on div "AIR" at bounding box center [417, 142] width 13 height 13
click at [523, 320] on button "Create Quote" at bounding box center [518, 315] width 64 height 24
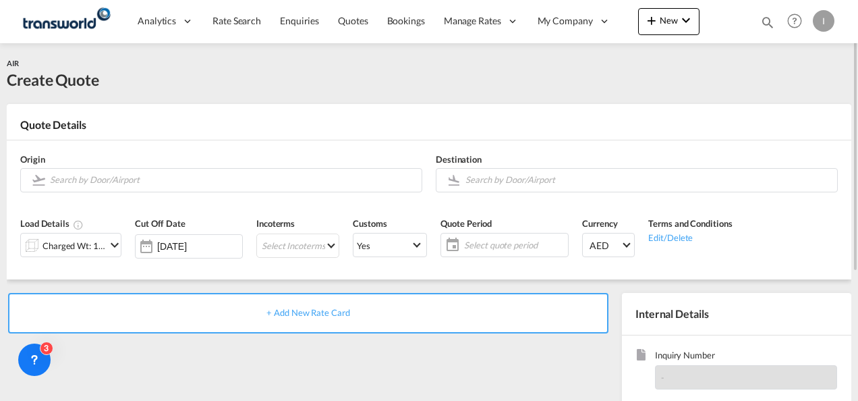
click at [85, 244] on div "Charged Wt: 1.00 KG" at bounding box center [73, 245] width 63 height 19
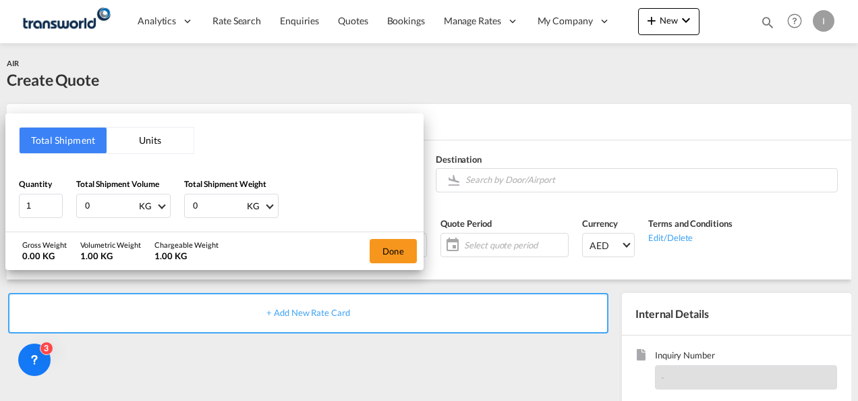
drag, startPoint x: 107, startPoint y: 209, endPoint x: 76, endPoint y: 211, distance: 31.1
click at [76, 211] on div "0 KG CBM CFT KG LB" at bounding box center [123, 206] width 94 height 24
type input "6996"
click at [378, 254] on button "Done" at bounding box center [393, 251] width 47 height 24
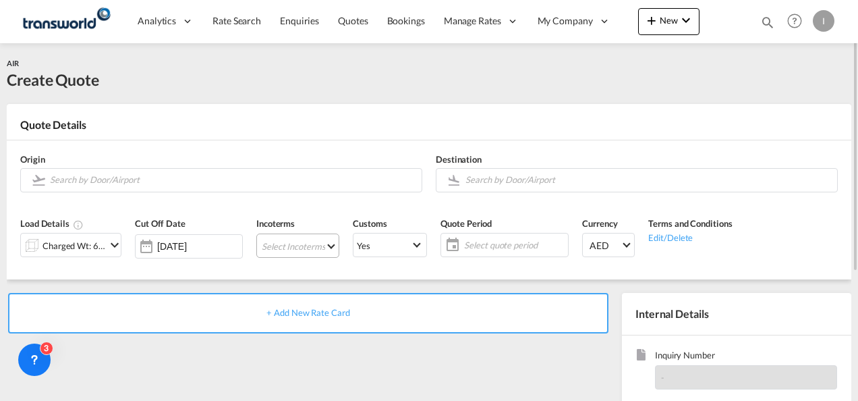
click at [275, 245] on md-select "Select Incoterms CPT - import Carrier Paid to FOB - import Free on Board DPU - …" at bounding box center [297, 245] width 83 height 24
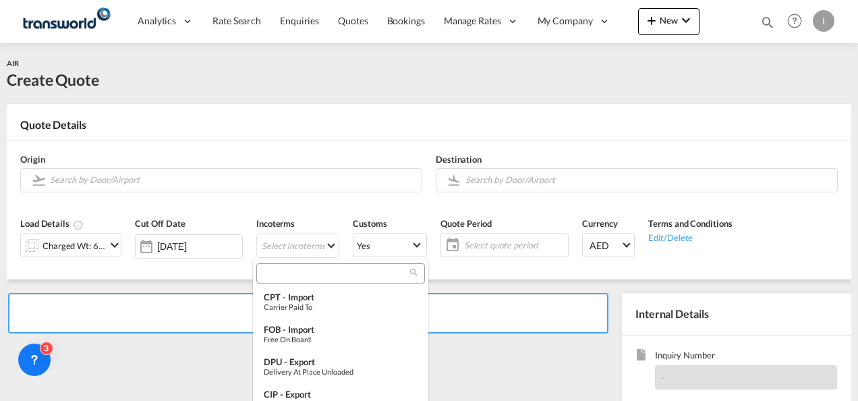
click at [282, 275] on input "search" at bounding box center [335, 273] width 150 height 12
type input "F"
type input "C"
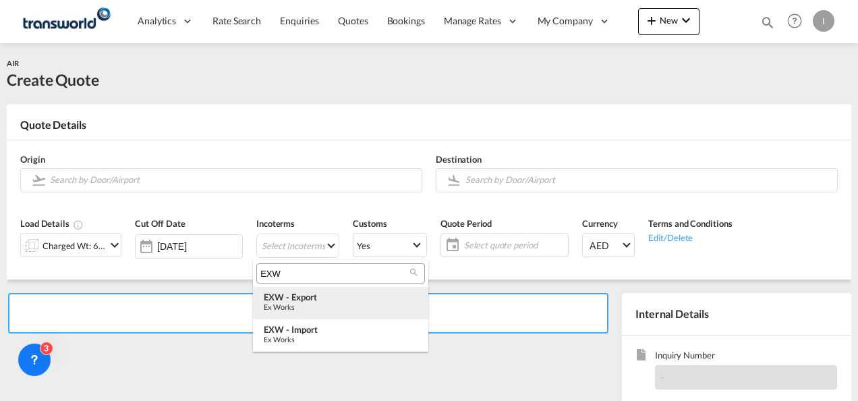
type input "EXW"
click at [299, 304] on div "Ex Works" at bounding box center [341, 306] width 154 height 9
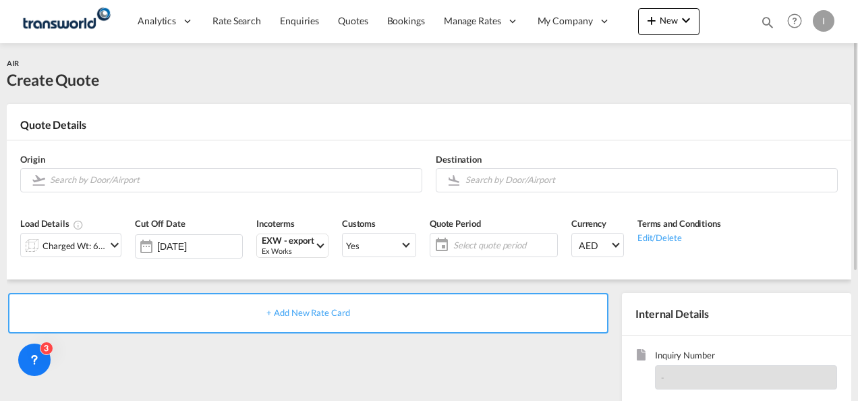
click at [475, 251] on span "Select quote period" at bounding box center [503, 244] width 107 height 19
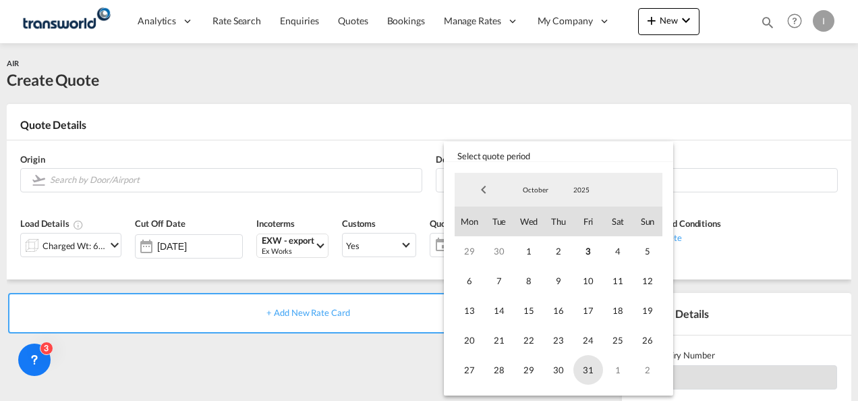
click at [584, 372] on span "31" at bounding box center [588, 370] width 30 height 30
click at [119, 163] on md-backdrop at bounding box center [429, 200] width 858 height 401
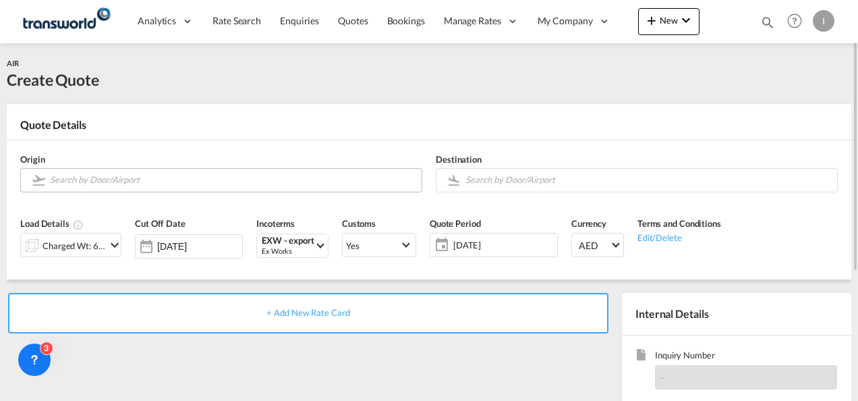
click at [113, 181] on input "Search by Door/Airport" at bounding box center [232, 180] width 365 height 24
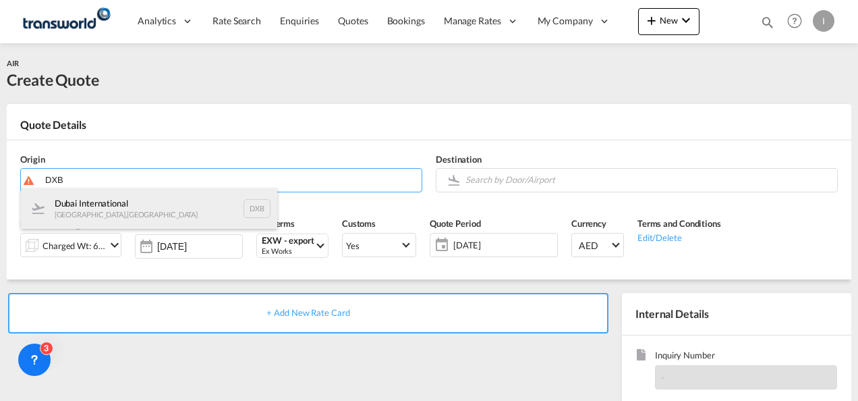
click at [108, 213] on div "Dubai International Dubai , United Arab Emirates DXB" at bounding box center [149, 208] width 256 height 40
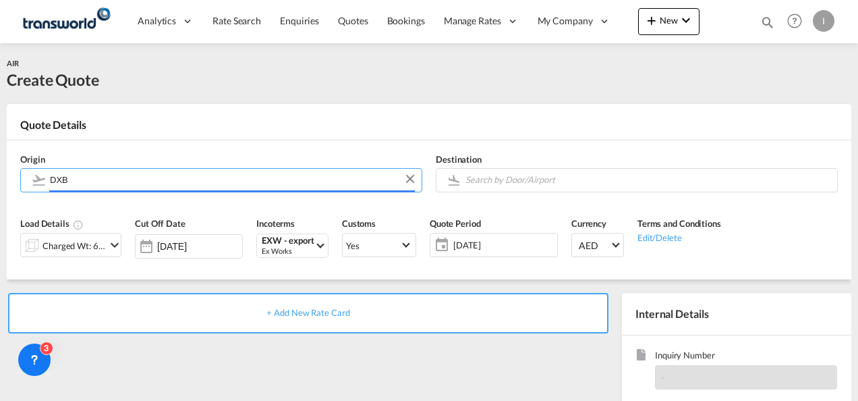
type input "Dubai International, Dubai, DXB"
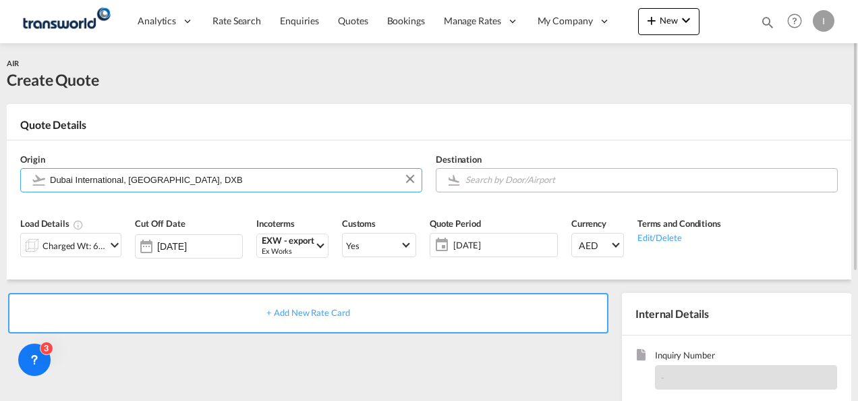
click at [511, 179] on input "Search by Door/Airport" at bounding box center [647, 180] width 365 height 24
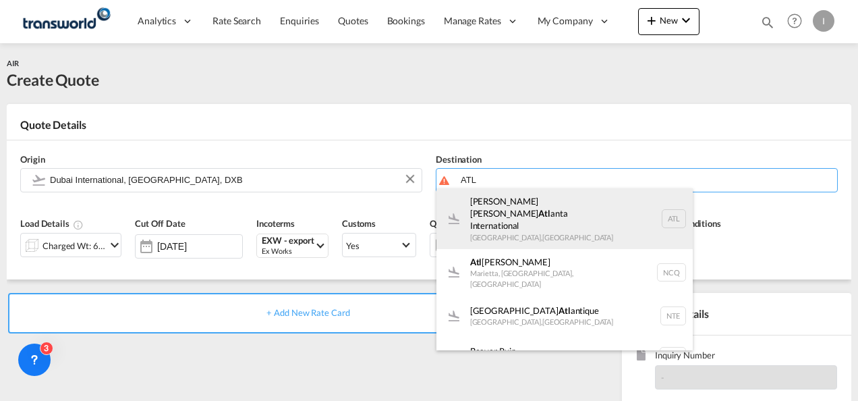
click at [514, 228] on div "Hartsfield Jackson Atl anta International Atlanta , United States ATL" at bounding box center [564, 218] width 256 height 61
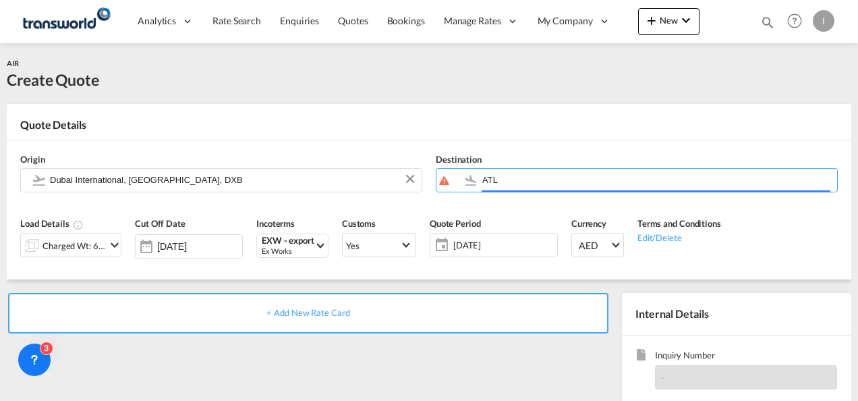
type input "Hartsfield Jackson Atlanta International, Atlanta, ATL"
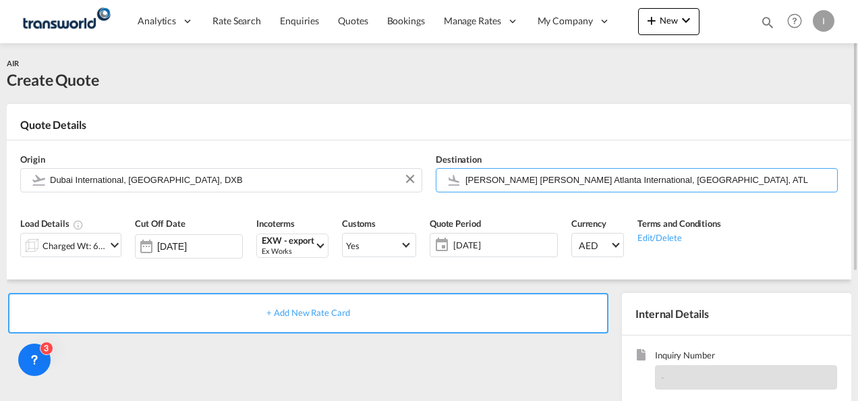
scroll to position [135, 0]
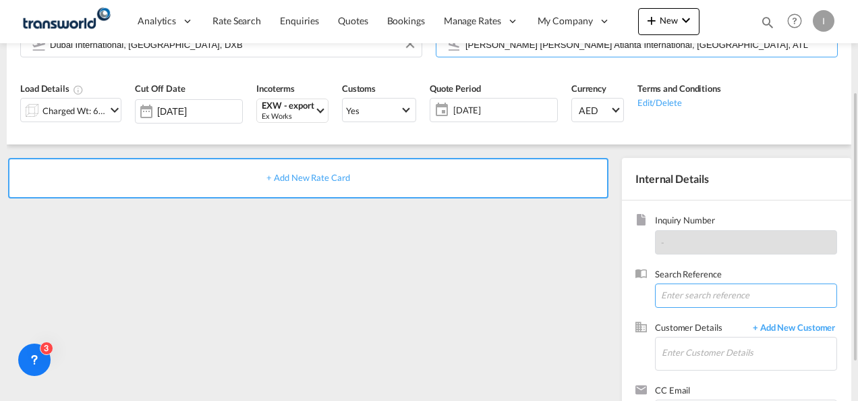
click at [680, 295] on input at bounding box center [746, 295] width 182 height 24
paste input "TWI 21892"
type input "TWI 21892"
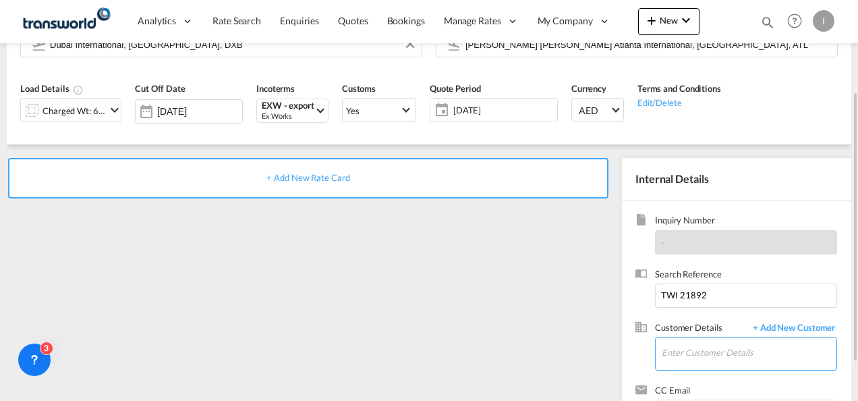
click at [676, 343] on input "Enter Customer Details" at bounding box center [749, 352] width 175 height 30
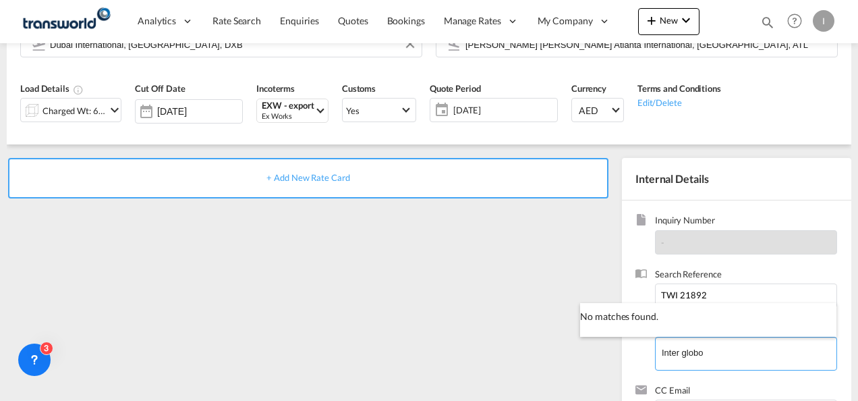
type input "Inter globo"
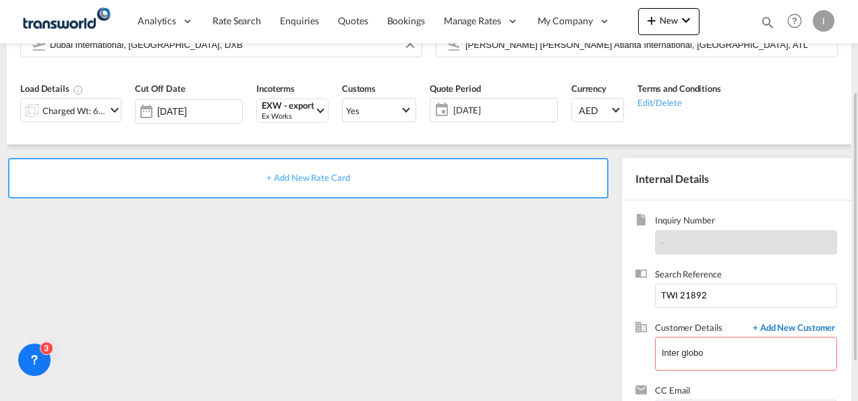
click at [760, 333] on span "+ Add New Customer" at bounding box center [791, 329] width 91 height 16
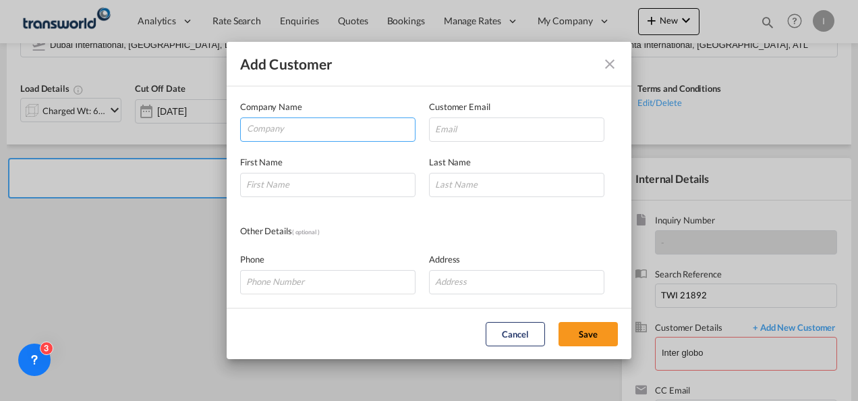
click at [277, 137] on input "Company" at bounding box center [331, 128] width 168 height 20
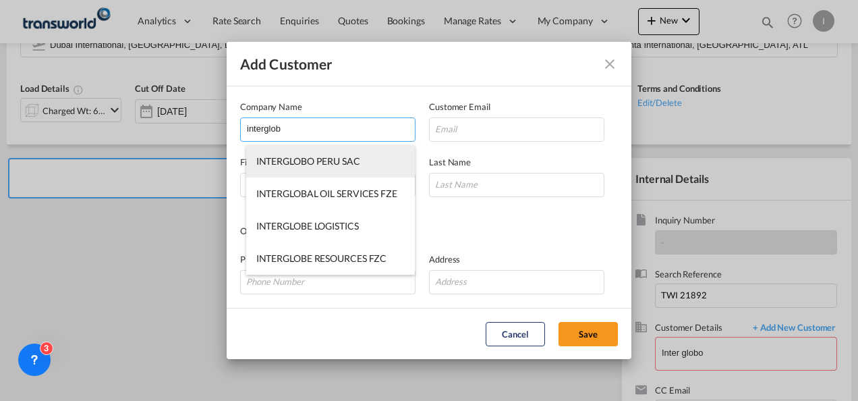
click at [301, 165] on span "INTERGLOBO PERU SAC" at bounding box center [308, 160] width 104 height 11
type input "INTERGLOBO PERU SAC"
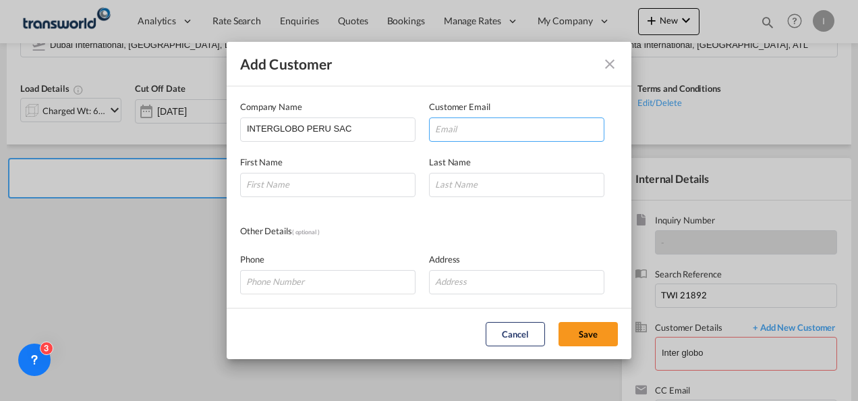
click at [463, 129] on input "Add Customer Company ..." at bounding box center [516, 129] width 175 height 24
paste input "'Juan Valerio' <jvalerio@interglobo.com>"
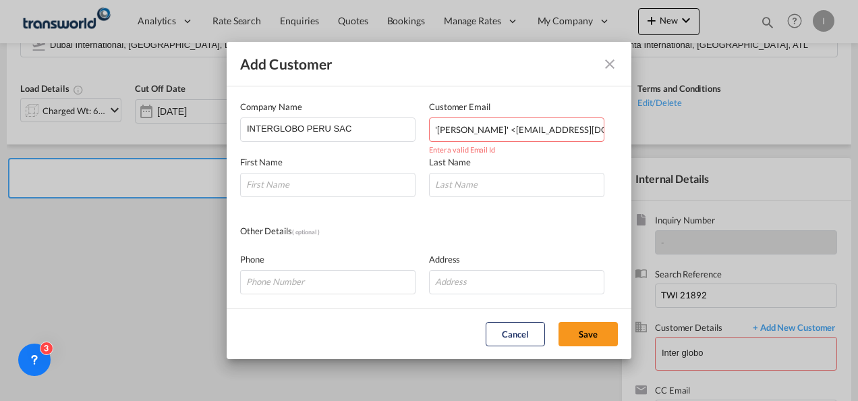
drag, startPoint x: 492, startPoint y: 129, endPoint x: -3, endPoint y: 128, distance: 495.0
click at [0, 128] on html "Analytics Reports Dashboard Rate Search Enquiries Quotes" at bounding box center [429, 200] width 858 height 401
click at [551, 128] on input "jvalerio@interglobo.com>" at bounding box center [516, 129] width 175 height 24
type input "[EMAIL_ADDRESS][DOMAIN_NAME]"
type input "Juan"
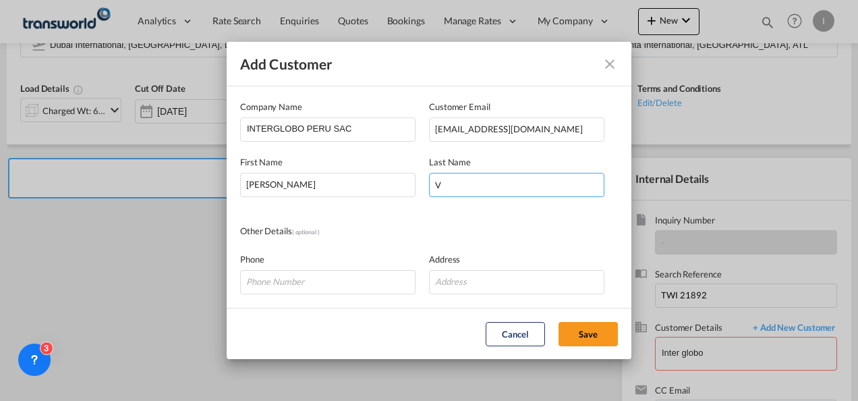
type input "V"
click at [395, 210] on md-dialog-content "Company Name INTERGLOBO PERU SAC Customer Email jvalerio@interglobo.com First N…" at bounding box center [429, 196] width 405 height 221
drag, startPoint x: 347, startPoint y: 131, endPoint x: 169, endPoint y: 131, distance: 177.4
click at [169, 131] on div "Add Customer Company Name INTERGLOBO PERU SAC Customer Email jvalerio@interglob…" at bounding box center [429, 200] width 858 height 401
paste input "nterglobo Airfreight USA Inc."
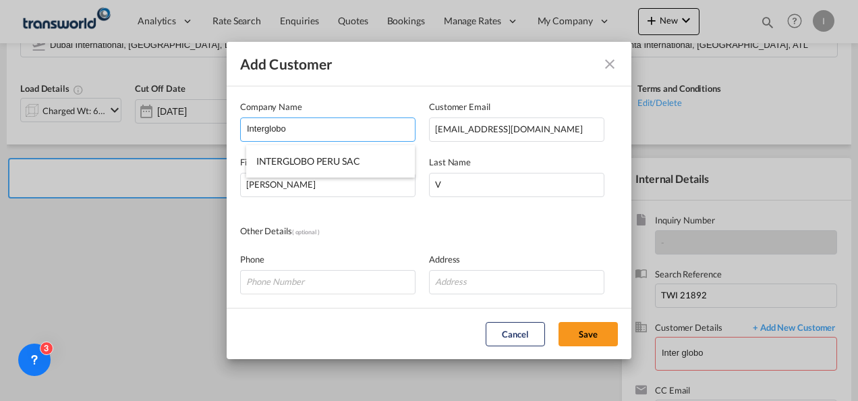
click at [324, 171] on li "INTERGLOBO PERU SAC" at bounding box center [330, 161] width 169 height 32
type input "INTERGLOBO PERU SAC"
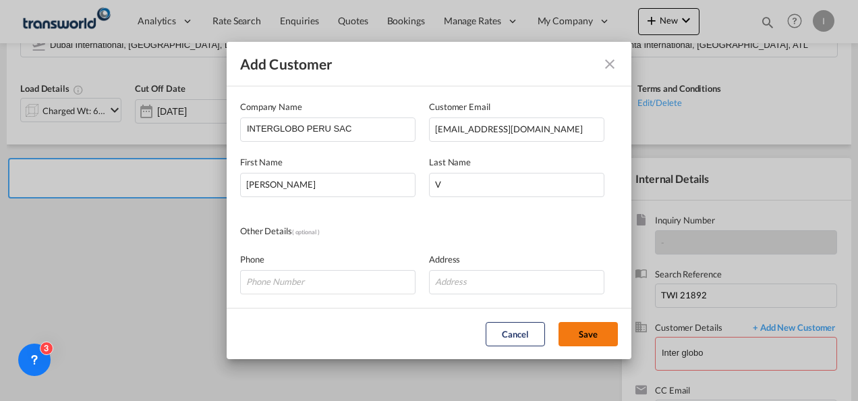
click at [589, 326] on button "Save" at bounding box center [587, 334] width 59 height 24
type input "INTERGLOBO PERU SAC, Juan V, jvalerio@interglobo.com"
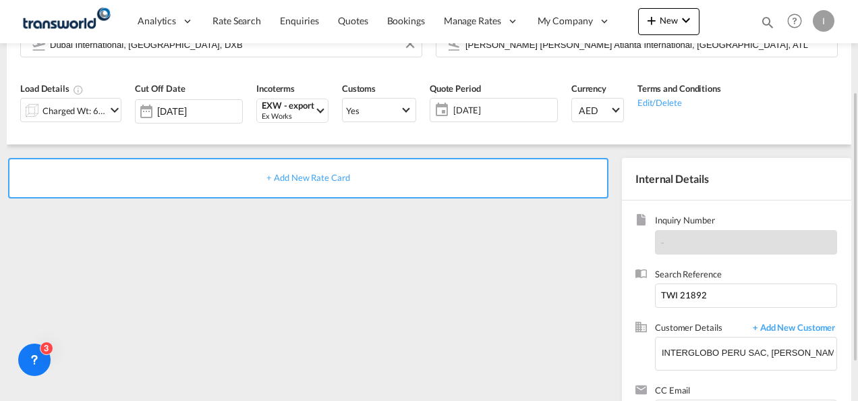
click at [308, 179] on span "+ Add New Rate Card" at bounding box center [307, 177] width 83 height 11
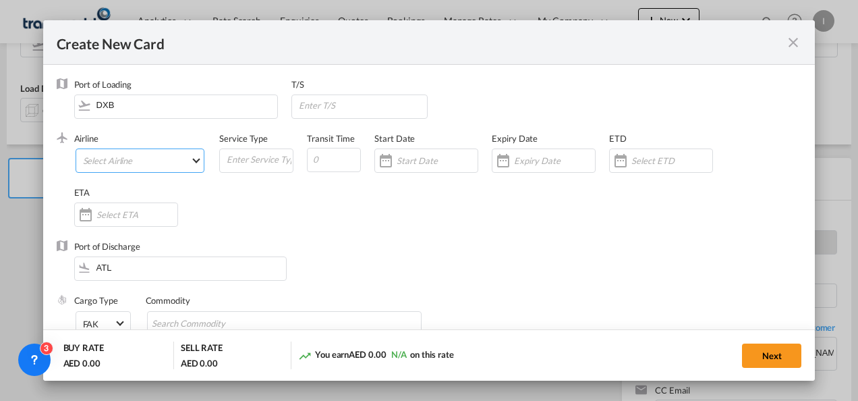
click at [164, 163] on md-select "Select Airline AIR EXPRESS S.A. (1166- / -) CMA CGM Air Cargo (1140-2C / -) DDW…" at bounding box center [140, 160] width 129 height 24
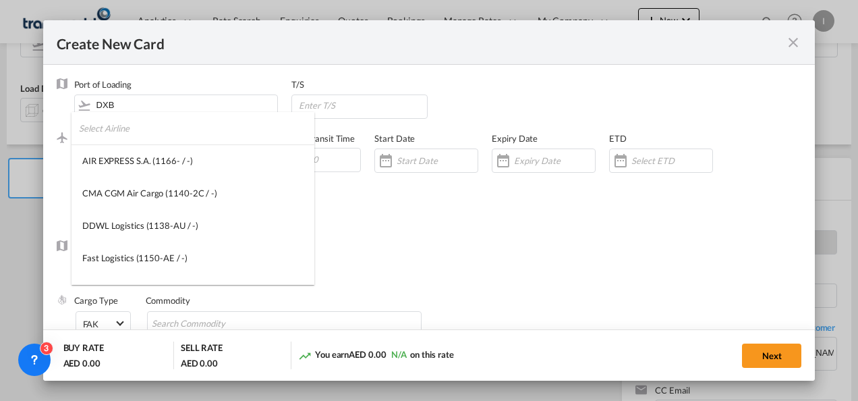
click at [118, 137] on input "search" at bounding box center [196, 128] width 235 height 32
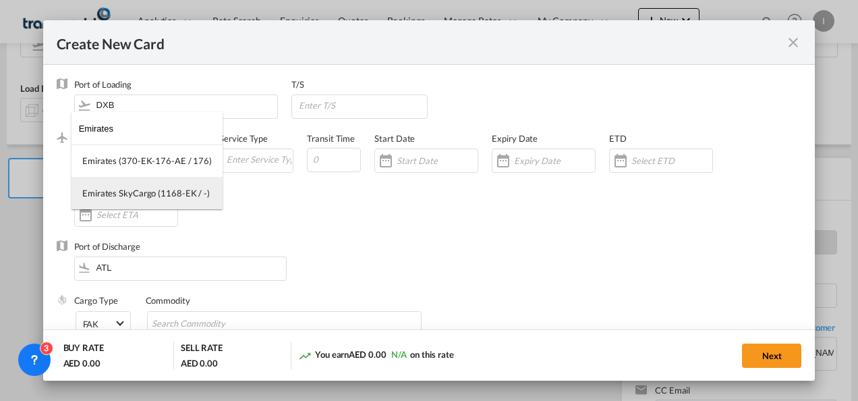
type input "Emirates"
click at [144, 197] on div "Emirates SkyCargo (1168-EK / -)" at bounding box center [145, 193] width 127 height 12
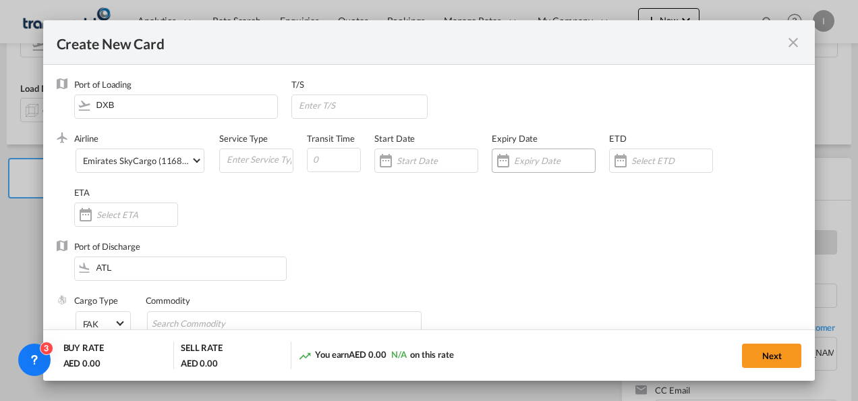
click at [535, 163] on input "Create New Card ..." at bounding box center [554, 160] width 81 height 11
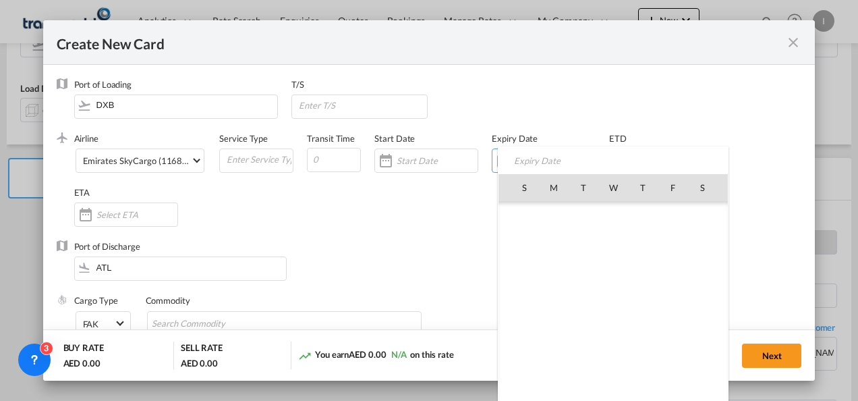
scroll to position [312582, 0]
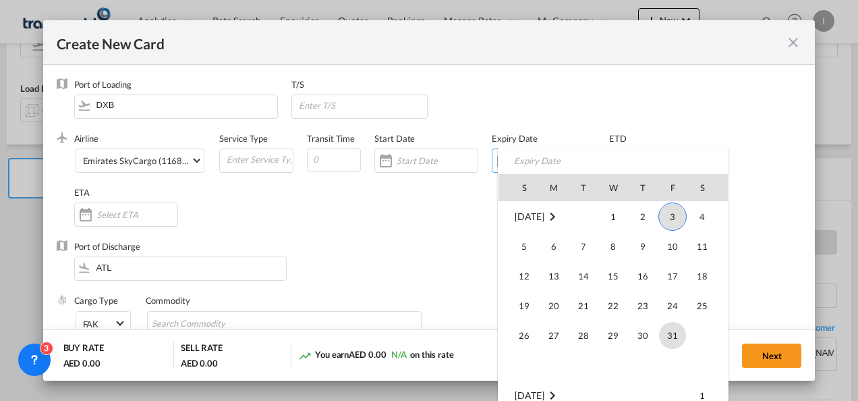
click at [662, 335] on span "31" at bounding box center [672, 335] width 27 height 27
type input "31 Oct 2025"
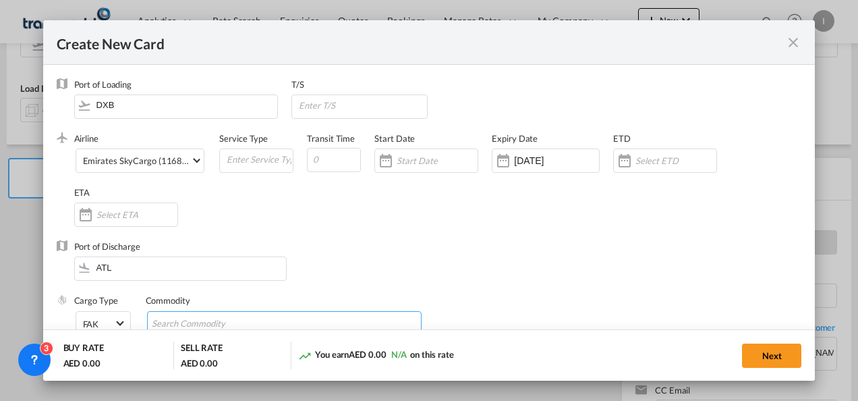
click at [300, 317] on md-chips-wrap "Chips container with autocompletion. Enter the text area, type text to search, …" at bounding box center [284, 323] width 275 height 24
type input "General Cargo"
click at [376, 227] on div "Airline Emirates SkyCargo (1168-EK / -) (- / -) Service Type Transit Time Start…" at bounding box center [438, 186] width 728 height 108
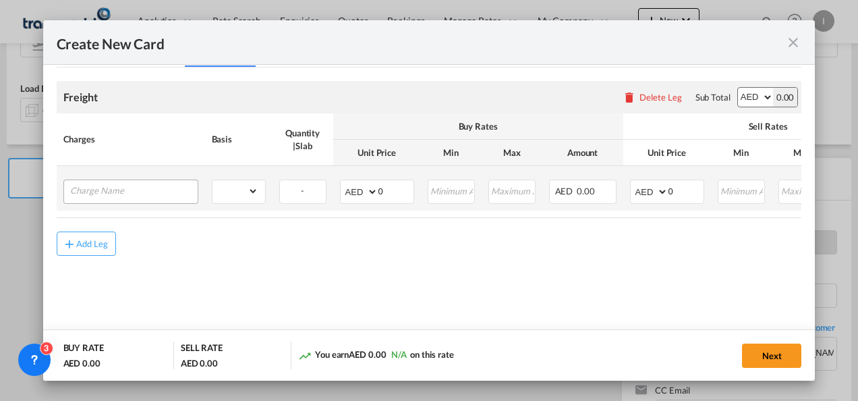
click at [120, 201] on div "Create New Card ..." at bounding box center [130, 191] width 135 height 24
click at [115, 189] on input "Charge Name" at bounding box center [133, 190] width 127 height 20
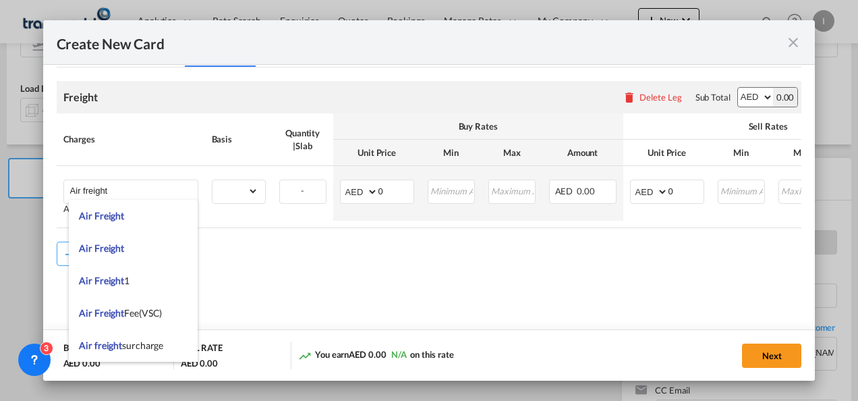
drag, startPoint x: 112, startPoint y: 214, endPoint x: 142, endPoint y: 215, distance: 29.7
click at [112, 215] on span "Air Freight" at bounding box center [101, 215] width 45 height 11
type input "Air Freight"
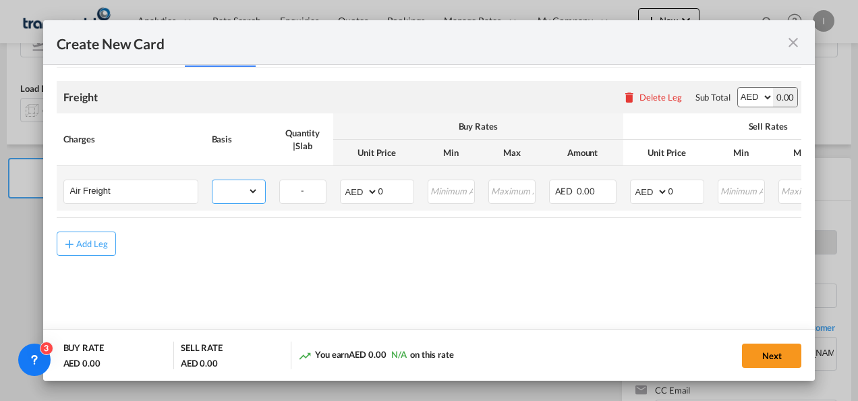
click at [244, 193] on select "gross_weight volumetric_weight per_shipment per_bl per_km % on air freight per_…" at bounding box center [235, 191] width 46 height 22
select select "per_shipment"
click at [212, 180] on select "gross_weight volumetric_weight per_shipment per_bl per_km % on air freight per_…" at bounding box center [235, 191] width 46 height 22
click at [668, 189] on input "0" at bounding box center [685, 190] width 35 height 20
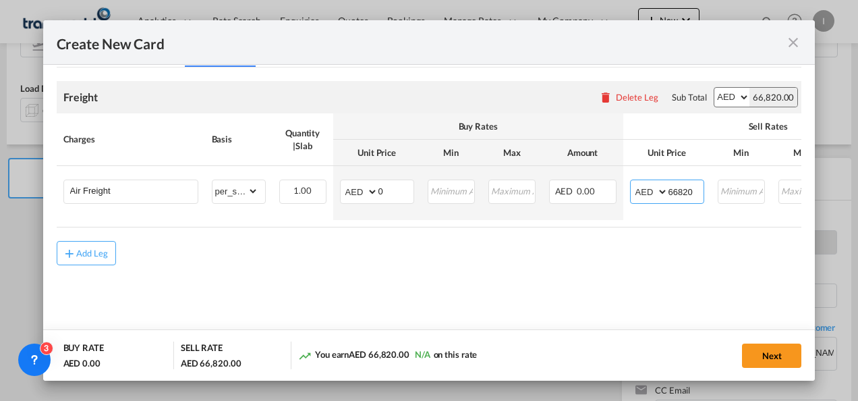
type input "66820"
click at [393, 272] on md-content "Freight Please enter leg name Leg Name Already Exists Delete Leg Sub Total AED …" at bounding box center [429, 192] width 745 height 250
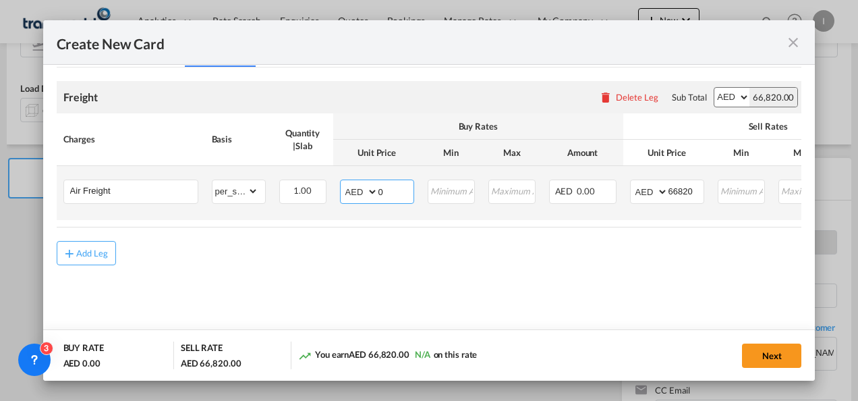
drag, startPoint x: 382, startPoint y: 191, endPoint x: 366, endPoint y: 190, distance: 16.9
click at [366, 190] on md-input-container "AED AFN ALL AMD ANG AOA ARS AUD AWG AZN BAM BBD BDT BGN BHD BIF BMD BND BOB BRL…" at bounding box center [377, 191] width 74 height 24
type input "9.3"
click at [685, 192] on input "66820" at bounding box center [685, 190] width 35 height 20
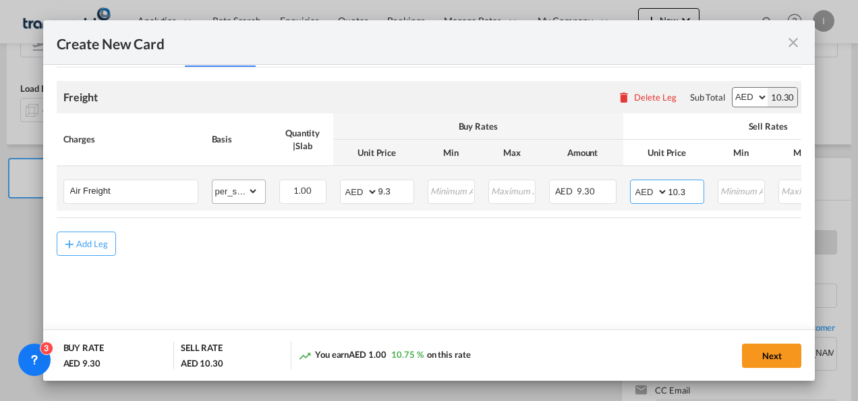
type input "10.3"
click at [237, 202] on div "gross_weight volumetric_weight per_shipment per_bl per_km % on air freight per_…" at bounding box center [239, 191] width 54 height 24
click at [237, 194] on select "gross_weight volumetric_weight per_shipment per_bl per_km % on air freight per_…" at bounding box center [235, 191] width 46 height 22
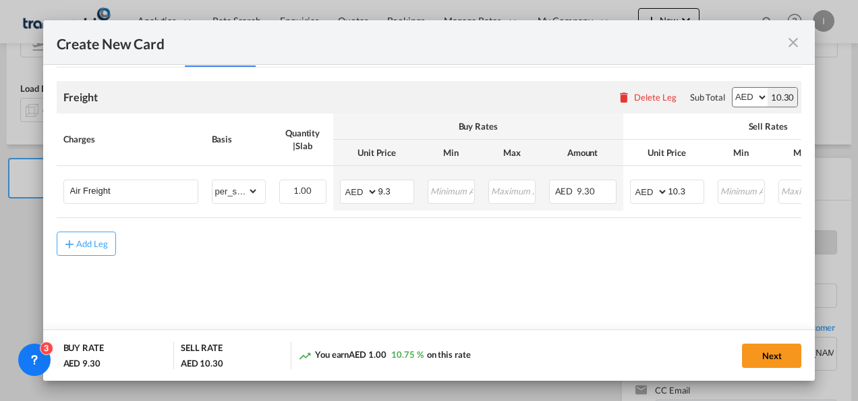
click at [257, 256] on div "Add Leg" at bounding box center [429, 243] width 745 height 24
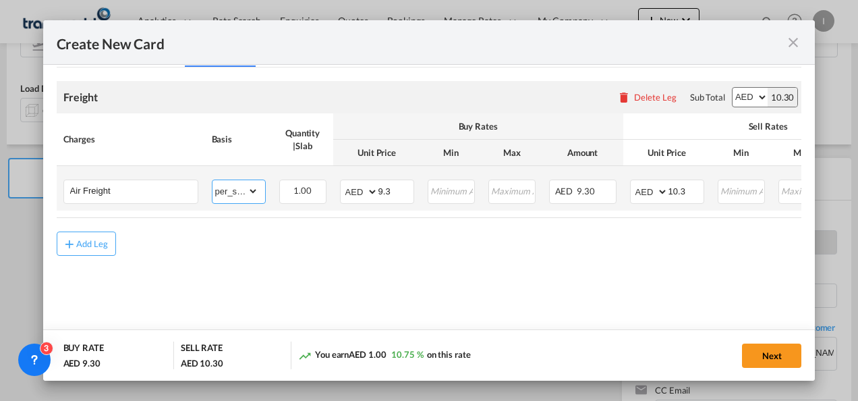
click at [233, 193] on select "gross_weight volumetric_weight per_shipment per_bl per_km % on air freight per_…" at bounding box center [235, 191] width 46 height 22
select select "chargeable_weight"
click at [212, 180] on select "gross_weight volumetric_weight per_shipment per_bl per_km % on air freight per_…" at bounding box center [235, 191] width 46 height 22
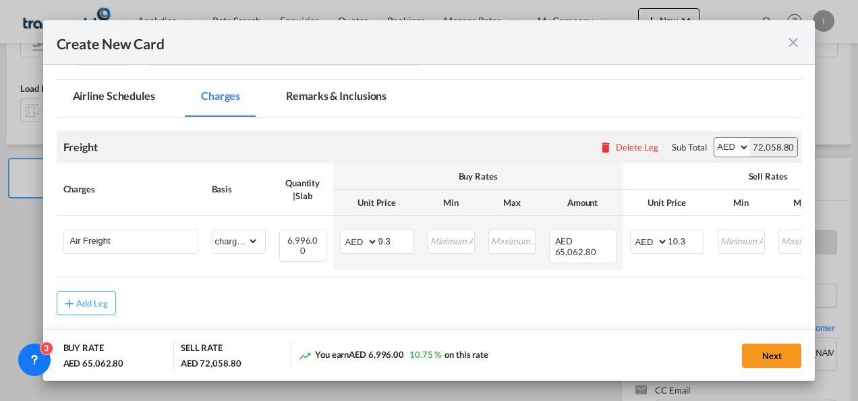
scroll to position [0, 221]
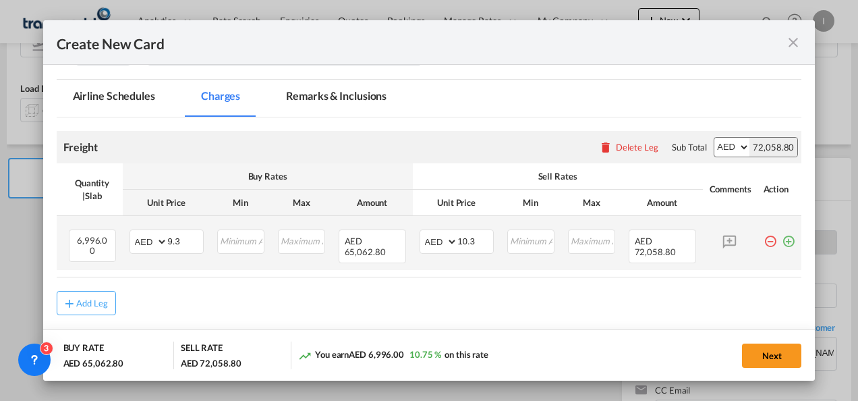
click at [782, 243] on md-icon "icon-plus-circle-outline green-400-fg" at bounding box center [788, 235] width 13 height 13
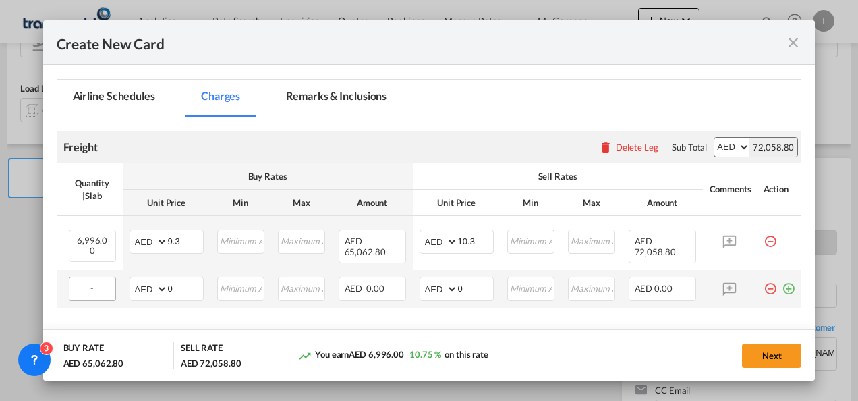
scroll to position [0, 0]
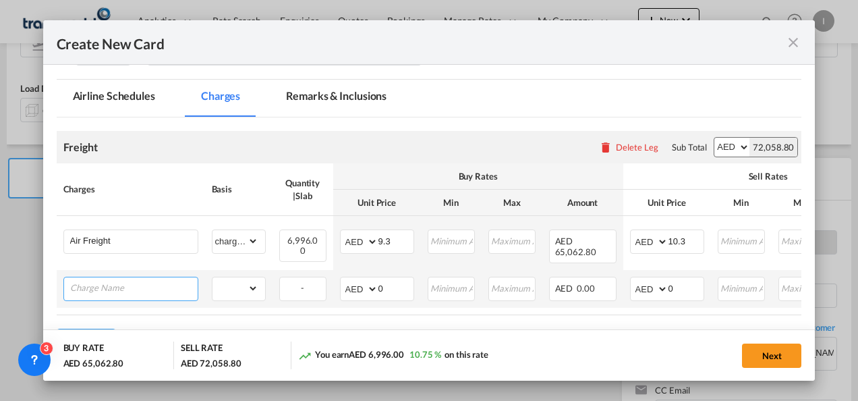
click at [93, 290] on input "Charge Name" at bounding box center [133, 287] width 127 height 20
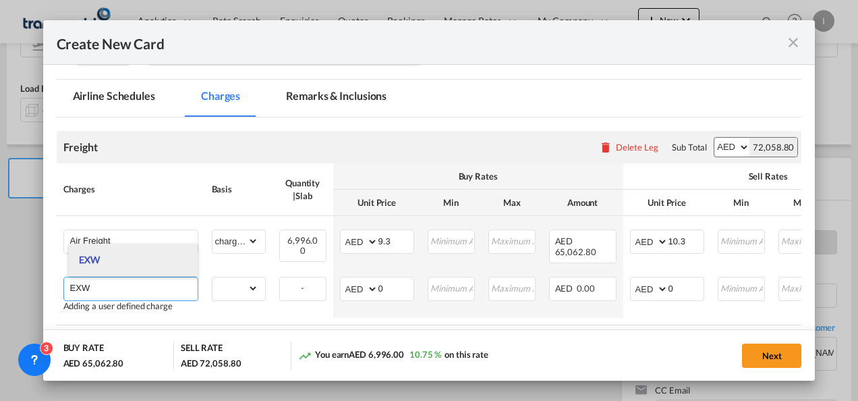
type input "EXW"
click at [94, 267] on li "EXW" at bounding box center [133, 259] width 129 height 32
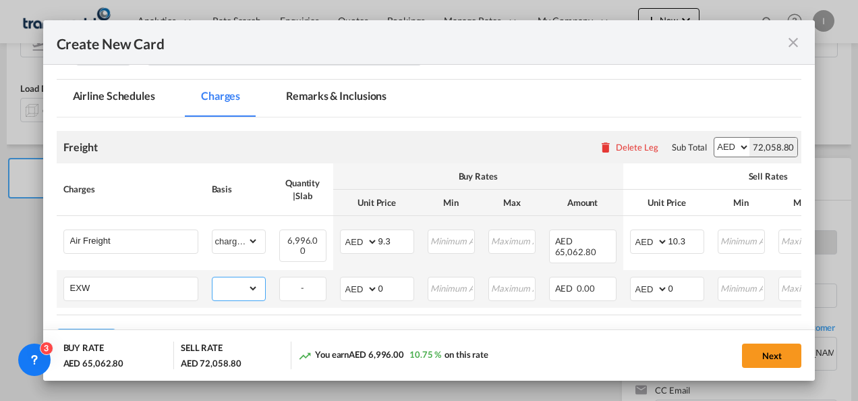
click at [235, 293] on select "gross_weight volumetric_weight per_shipment per_bl per_km % on air freight per_…" at bounding box center [235, 288] width 46 height 22
select select "per_shipment"
click at [212, 277] on select "gross_weight volumetric_weight per_shipment per_bl per_km % on air freight per_…" at bounding box center [235, 288] width 46 height 22
click at [646, 291] on select "AED AFN ALL AMD ANG AOA ARS AUD AWG AZN BAM BBD BDT BGN BHD BIF BMD BND BOB BRL…" at bounding box center [650, 288] width 35 height 19
select select "string:USD"
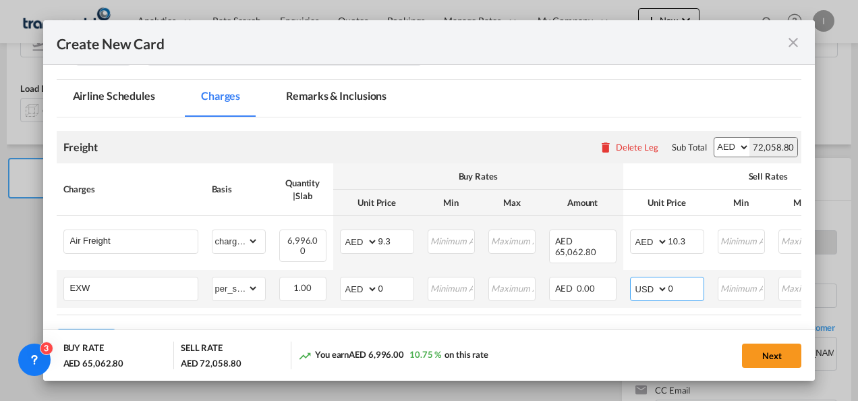
click at [686, 293] on input "0" at bounding box center [685, 287] width 35 height 20
type input "820"
click at [574, 68] on div "Cargo Type FAK FAK GCR GDSM General Cargo Hazardous Cargo Ambient Foodstuff Chi…" at bounding box center [438, 51] width 728 height 54
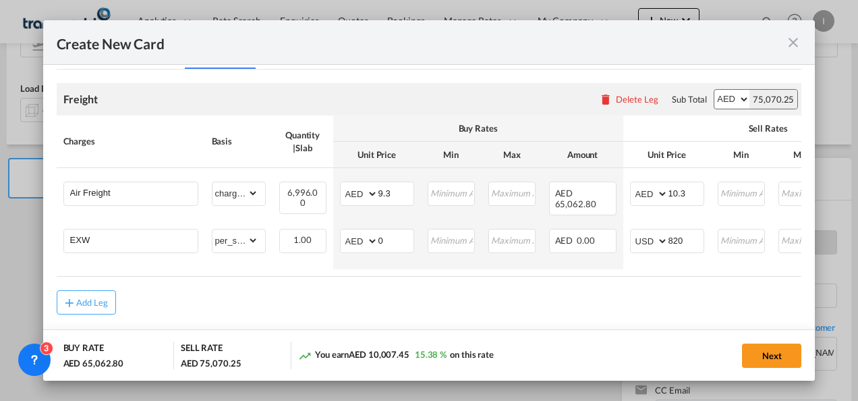
scroll to position [329, 0]
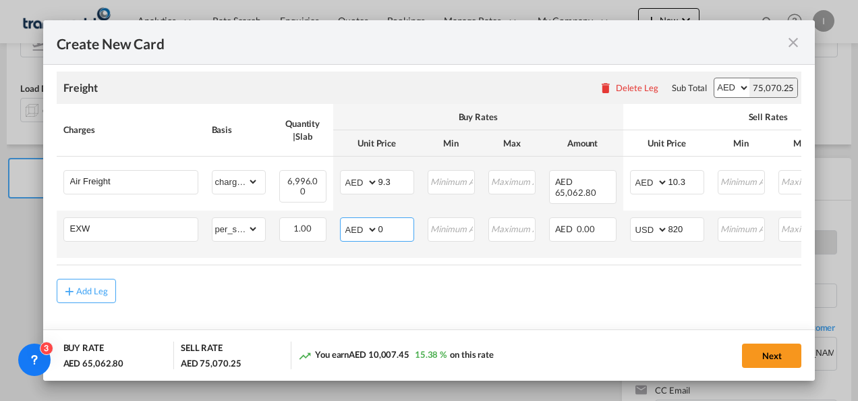
click at [375, 221] on select "AED AFN ALL AMD ANG AOA ARS AUD AWG AZN BAM BBD BDT BGN BHD BIF BMD BND BOB BRL…" at bounding box center [360, 229] width 35 height 19
click at [375, 220] on select "AED AFN ALL AMD ANG AOA ARS AUD AWG AZN BAM BBD BDT BGN BHD BIF BMD BND BOB BRL…" at bounding box center [360, 229] width 35 height 19
click at [382, 223] on input "0" at bounding box center [395, 228] width 35 height 20
type input "2080"
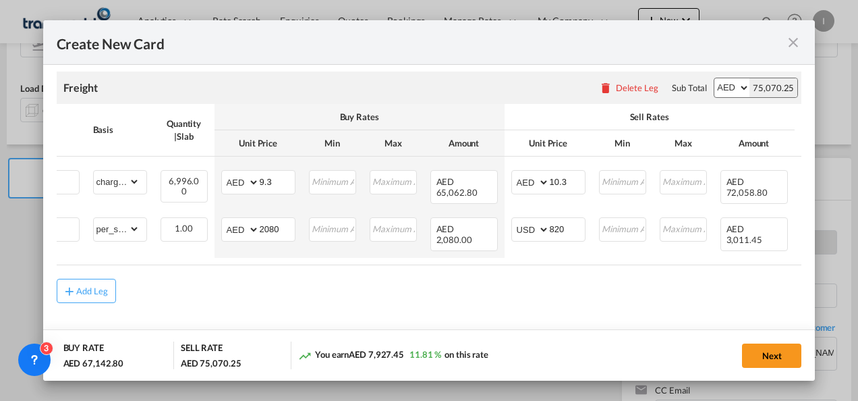
scroll to position [0, 0]
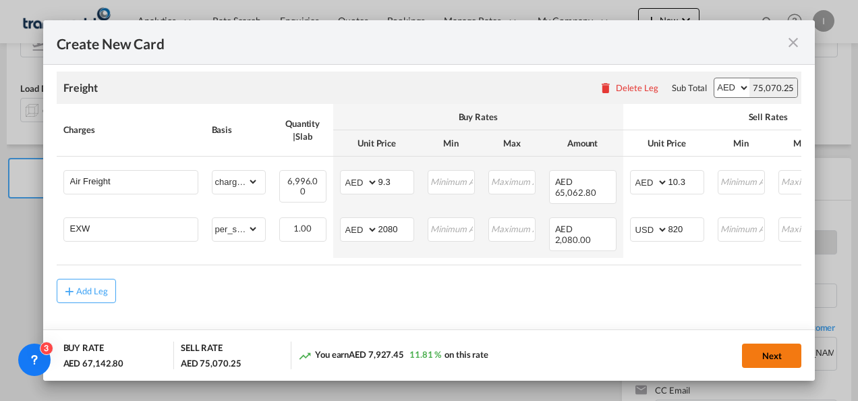
click at [746, 343] on button "Next" at bounding box center [771, 355] width 59 height 24
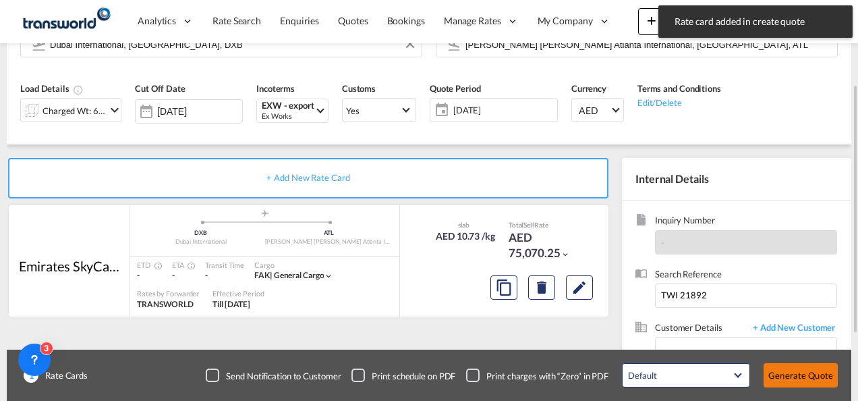
click at [772, 372] on button "Generate Quote" at bounding box center [800, 375] width 74 height 24
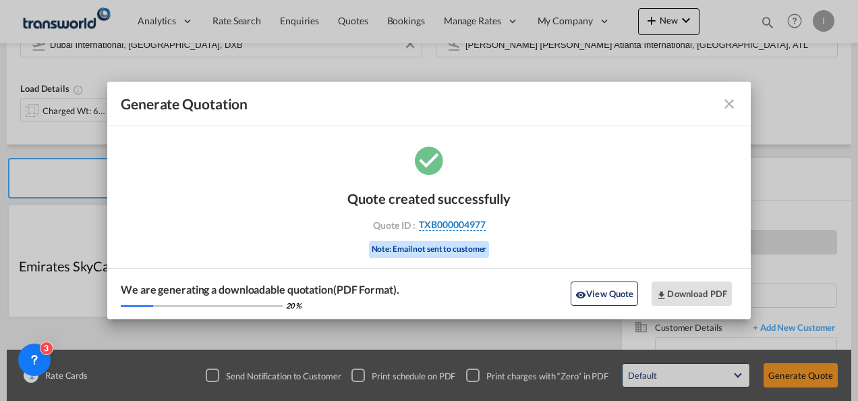
click at [454, 228] on span "TXB000004977" at bounding box center [452, 225] width 67 height 12
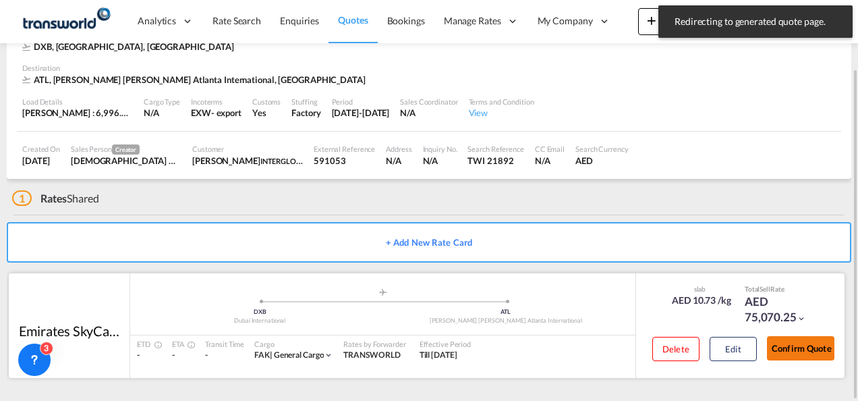
click at [809, 349] on button "Confirm Quote" at bounding box center [800, 348] width 67 height 24
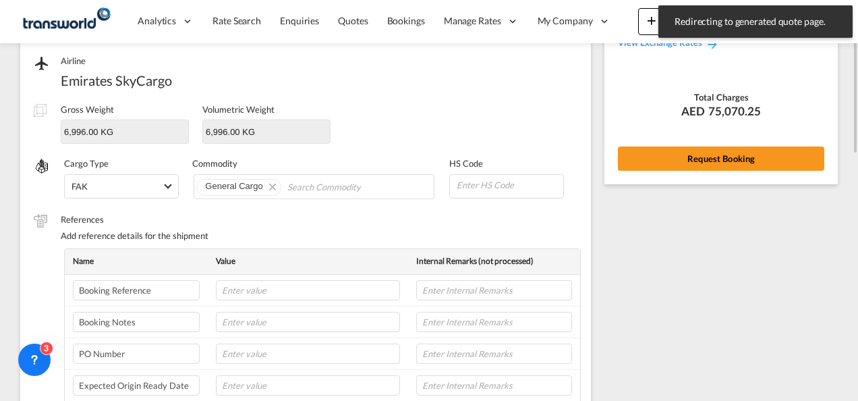
scroll to position [96, 0]
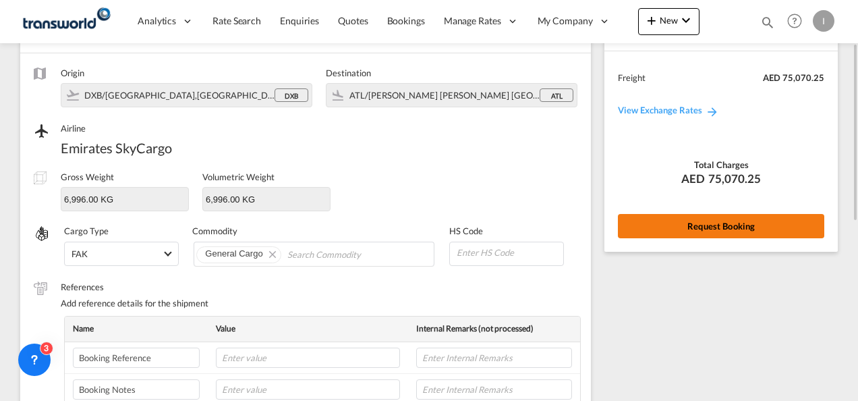
click at [697, 231] on button "Request Booking" at bounding box center [721, 226] width 206 height 24
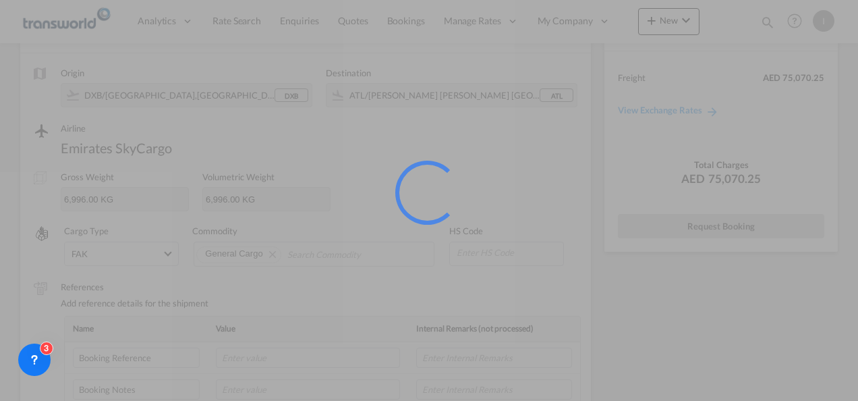
scroll to position [25, 0]
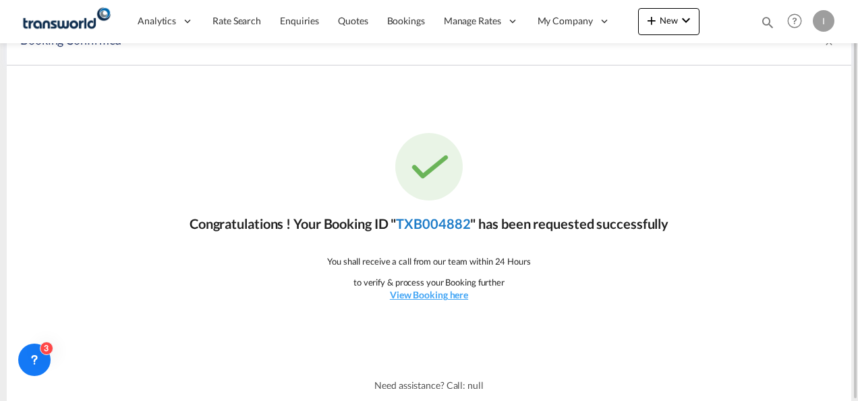
click at [444, 223] on link "TXB004882" at bounding box center [433, 223] width 74 height 16
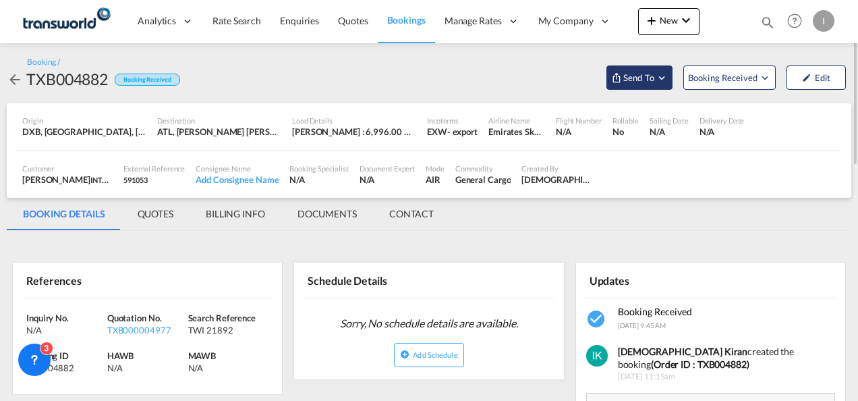
click at [641, 81] on span "Send To" at bounding box center [639, 77] width 34 height 13
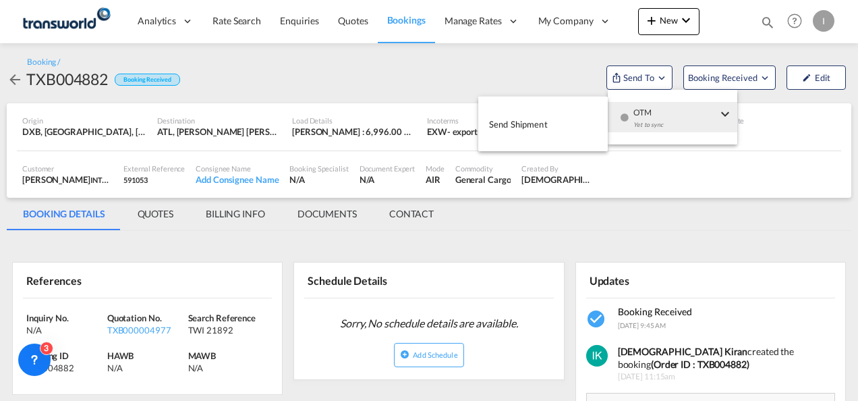
drag, startPoint x: 650, startPoint y: 128, endPoint x: 635, endPoint y: 127, distance: 14.9
click at [650, 129] on div "Yet to sync" at bounding box center [675, 128] width 84 height 28
click at [554, 128] on button "Send Shipment" at bounding box center [542, 124] width 129 height 30
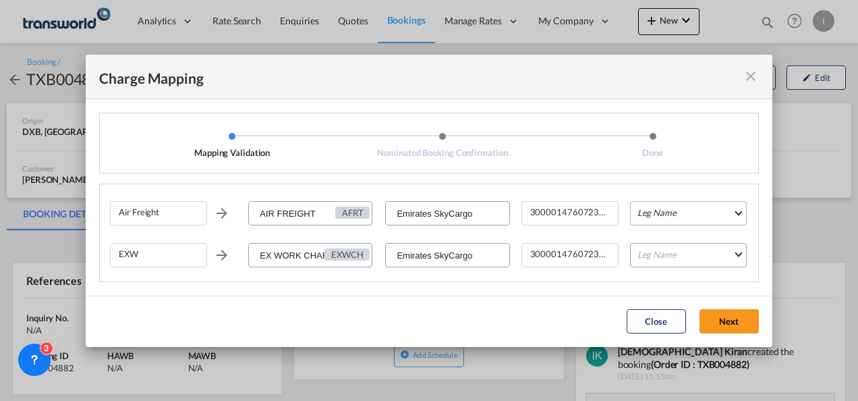
click at [641, 220] on md-select "Leg Name HANDLING ORIGIN HANDLING DESTINATION OTHERS TL PICK UP CUSTOMS ORIGIN …" at bounding box center [688, 213] width 117 height 24
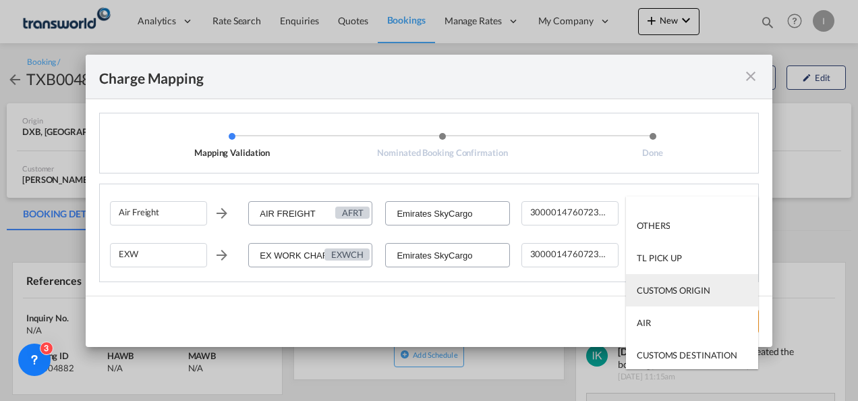
scroll to position [86, 0]
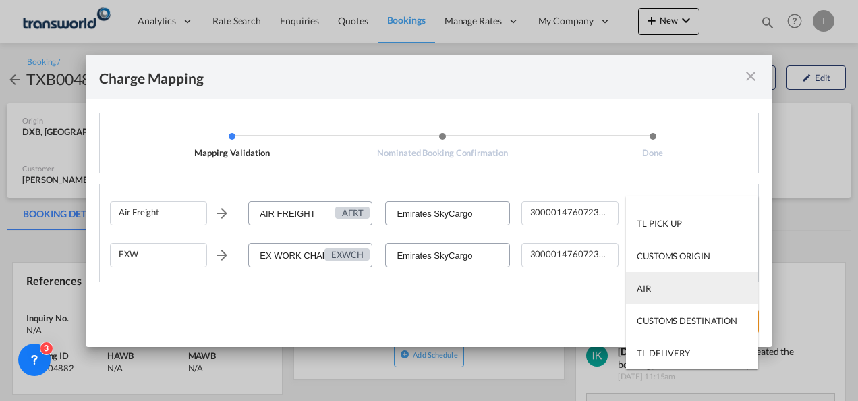
click at [649, 291] on div "AIR" at bounding box center [644, 288] width 14 height 12
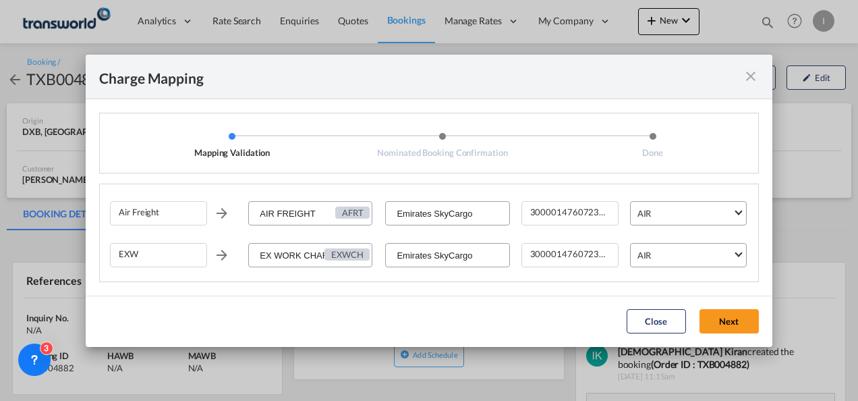
click at [725, 335] on md-dialog-actions "Close Next" at bounding box center [429, 320] width 687 height 51
click at [723, 326] on button "Next" at bounding box center [728, 321] width 59 height 24
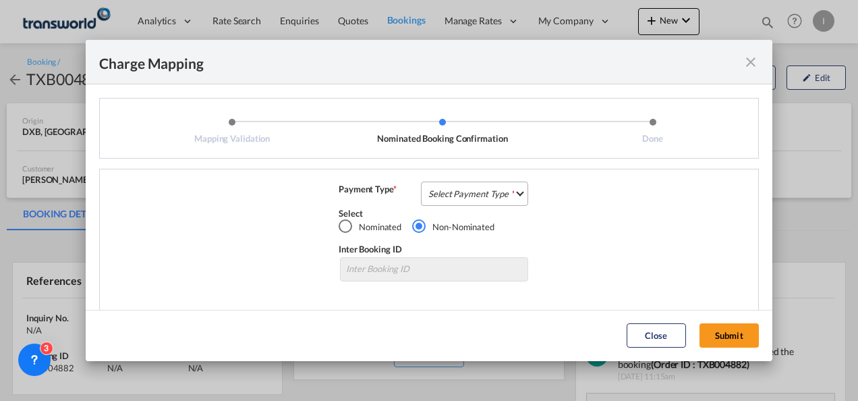
click at [461, 196] on md-select "Select Payment Type COLLECT PREPAID" at bounding box center [474, 193] width 107 height 24
click at [461, 196] on div "COLLECT" at bounding box center [443, 193] width 38 height 12
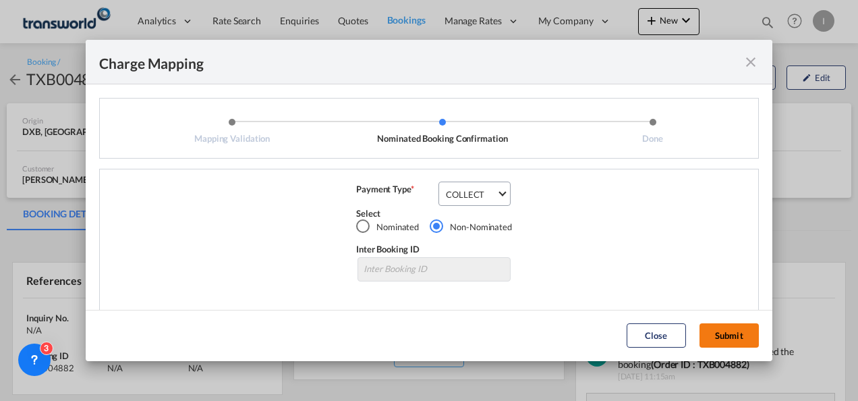
click at [734, 335] on button "Submit" at bounding box center [728, 335] width 59 height 24
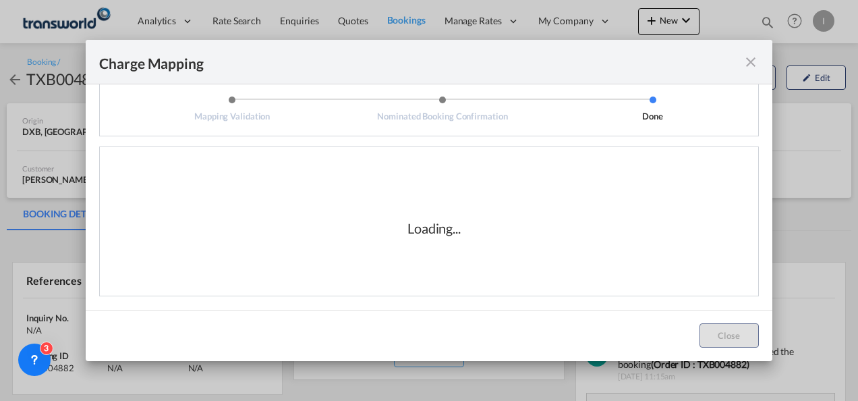
scroll to position [0, 0]
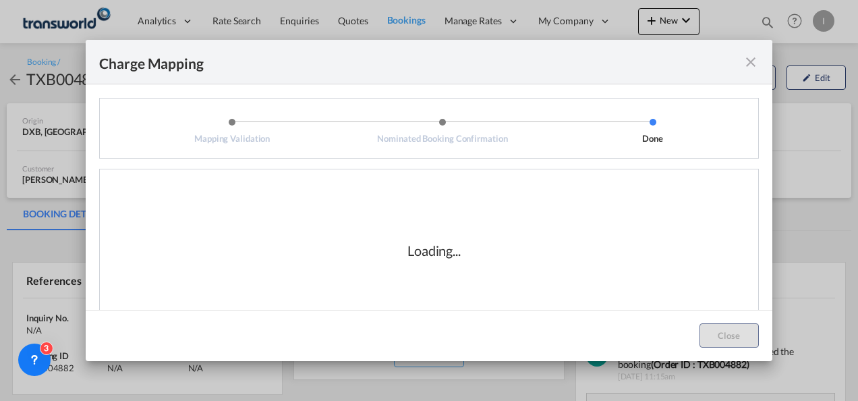
click at [538, 228] on div "Loading..." at bounding box center [434, 250] width 648 height 135
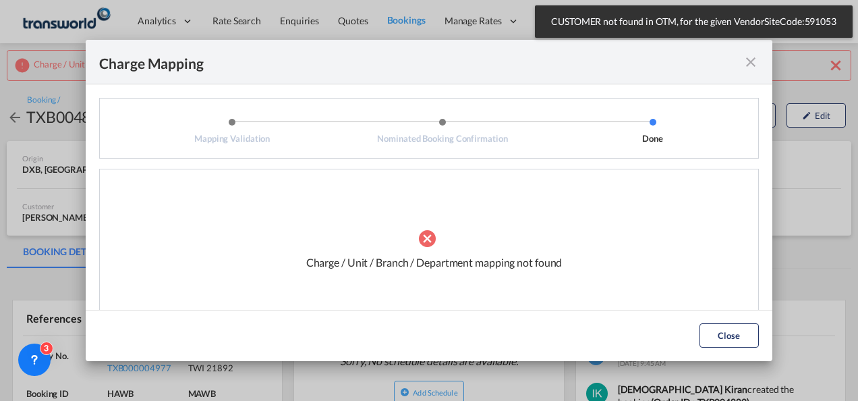
click at [558, 244] on div "Charge / Unit / Branch / Department mapping not found" at bounding box center [434, 250] width 648 height 135
click at [750, 67] on md-icon "icon-close fg-AAA8AD cursor" at bounding box center [751, 62] width 16 height 16
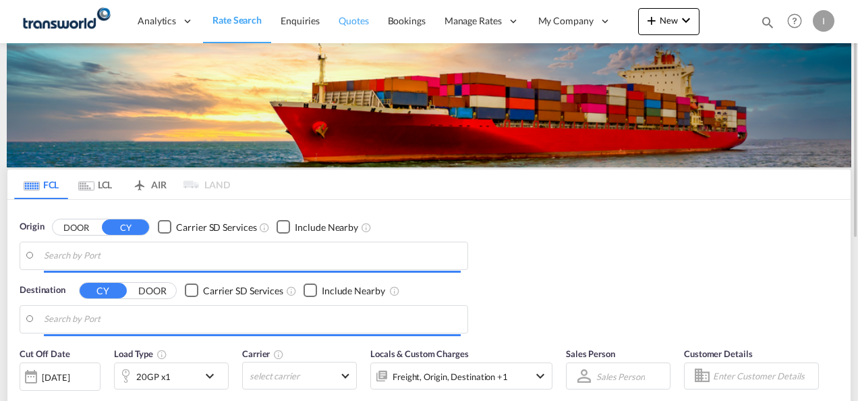
type input "Mundra, INMUN"
type input "[GEOGRAPHIC_DATA], [GEOGRAPHIC_DATA]"
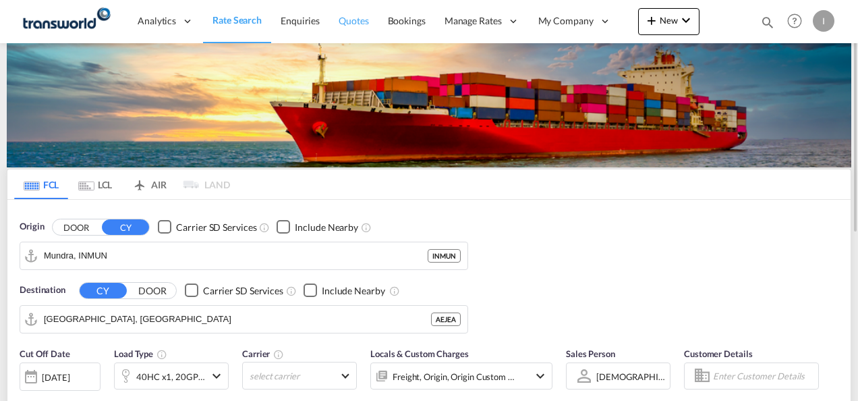
click at [349, 26] on span "Quotes" at bounding box center [354, 20] width 30 height 11
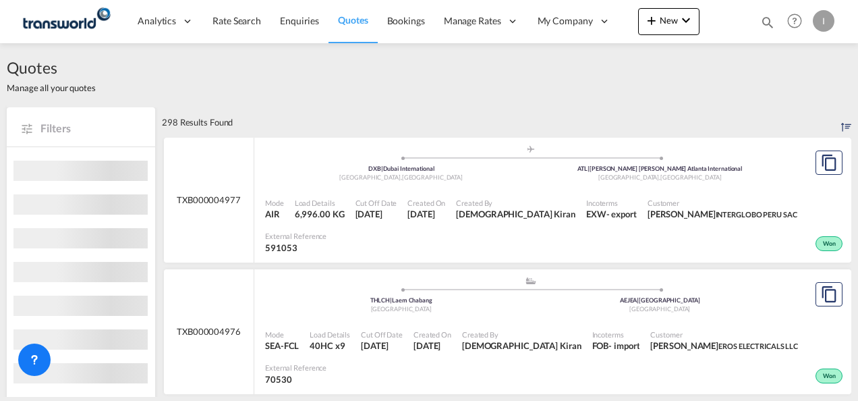
click at [425, 199] on span "Created On" at bounding box center [426, 203] width 38 height 10
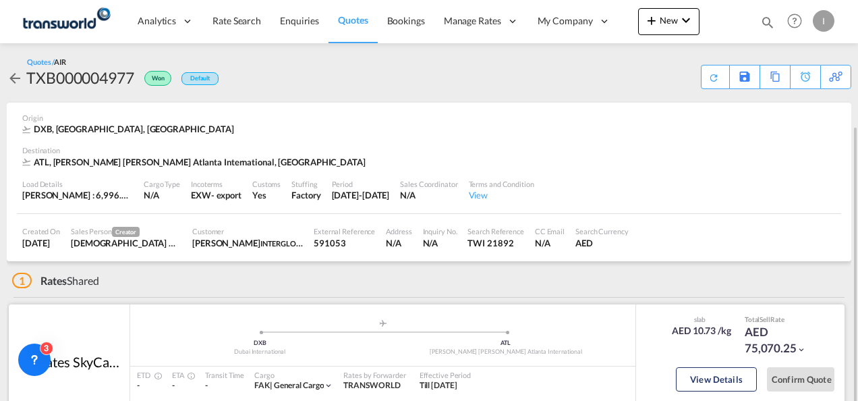
scroll to position [67, 0]
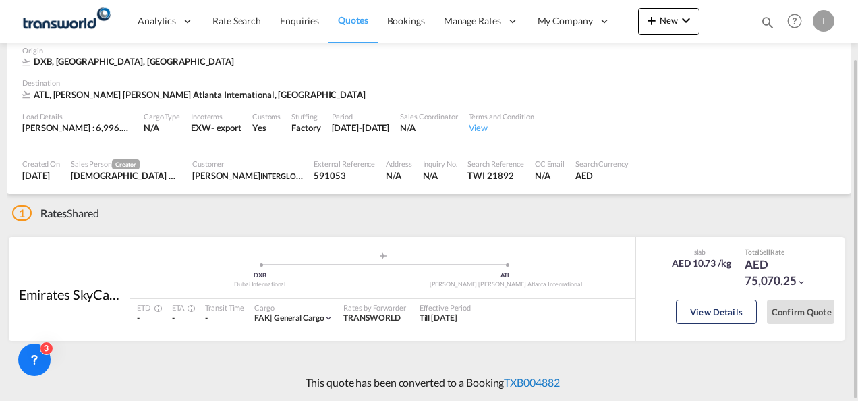
click at [539, 386] on link "TXB004882" at bounding box center [531, 382] width 55 height 13
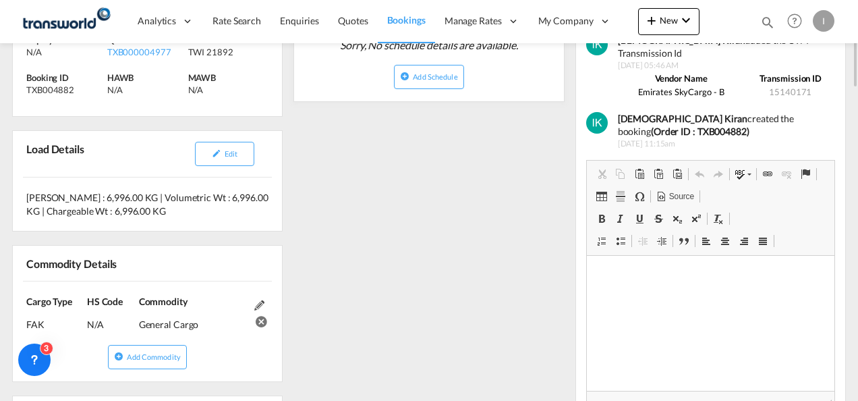
scroll to position [76, 0]
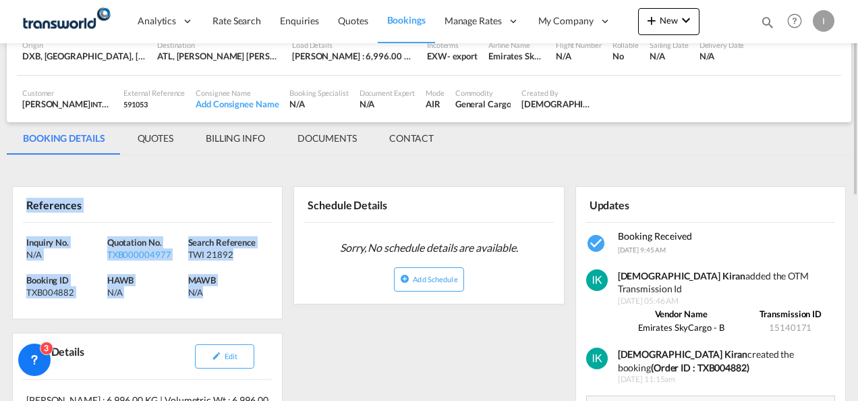
drag, startPoint x: 61, startPoint y: 236, endPoint x: 1, endPoint y: 220, distance: 62.8
drag, startPoint x: 1, startPoint y: 220, endPoint x: 33, endPoint y: 243, distance: 39.7
copy div "References Inquiry No. N/A Quotation No. TXB000004977 Search Reference TWI 2189…"
